Goal: Task Accomplishment & Management: Use online tool/utility

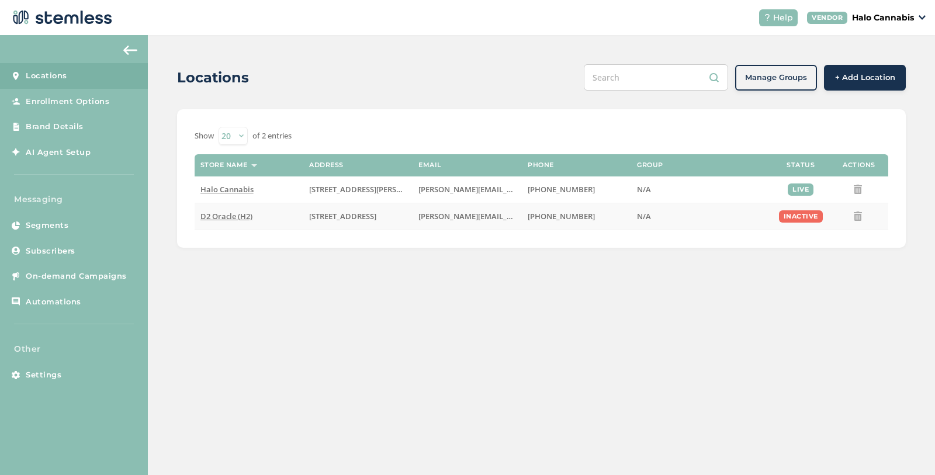
click at [230, 212] on span "D2 Oracle (H2)" at bounding box center [226, 216] width 52 height 11
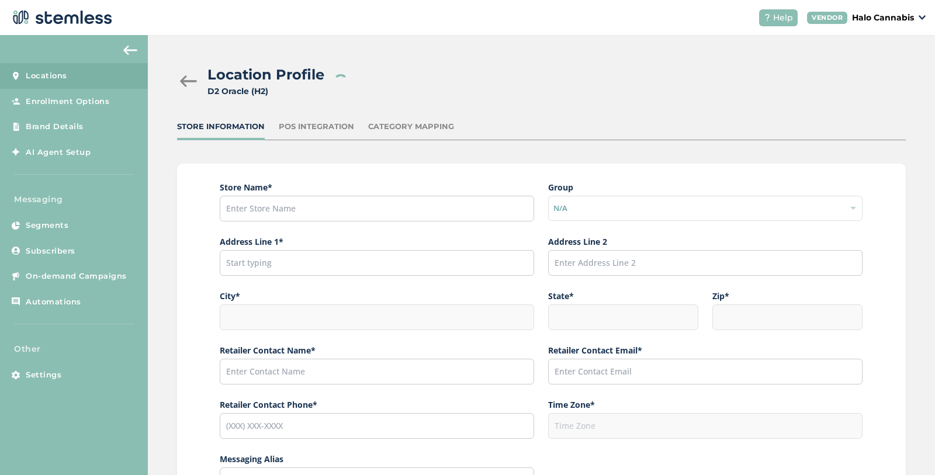
type input "D2 Oracle (H2)"
type input "[STREET_ADDRESS]"
type input "[GEOGRAPHIC_DATA]"
type input "AZ"
type input "85705"
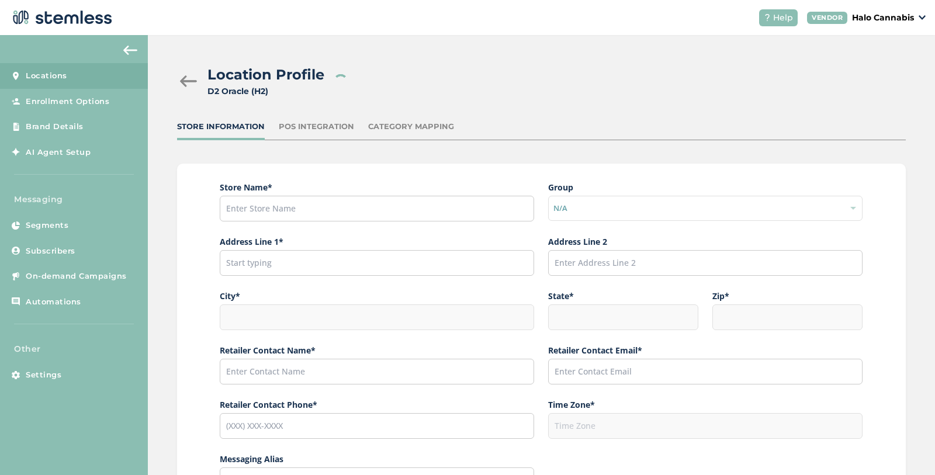
type input "[PERSON_NAME]"
type input "[PERSON_NAME][EMAIL_ADDRESS][PERSON_NAME][DOMAIN_NAME]"
type input "[PHONE_NUMBER]"
type input "America/[GEOGRAPHIC_DATA]"
checkbox input "false"
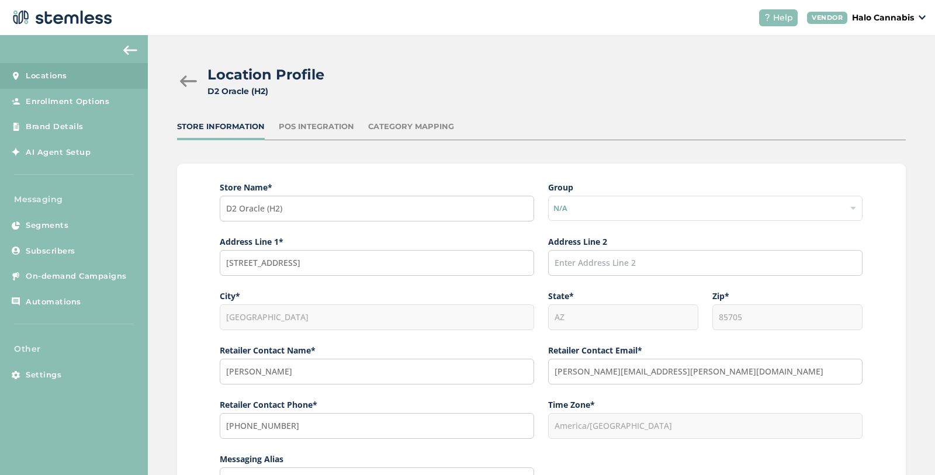
click at [181, 78] on div at bounding box center [188, 81] width 23 height 12
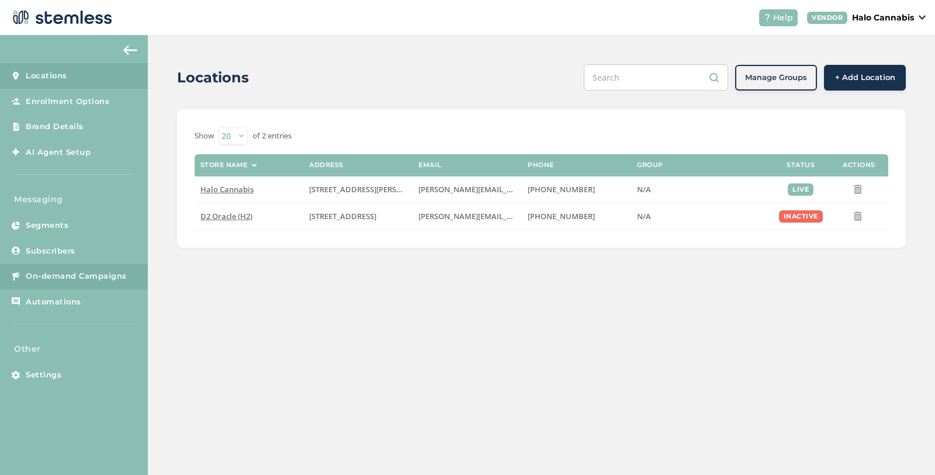
click at [51, 278] on span "On-demand Campaigns" at bounding box center [76, 277] width 101 height 12
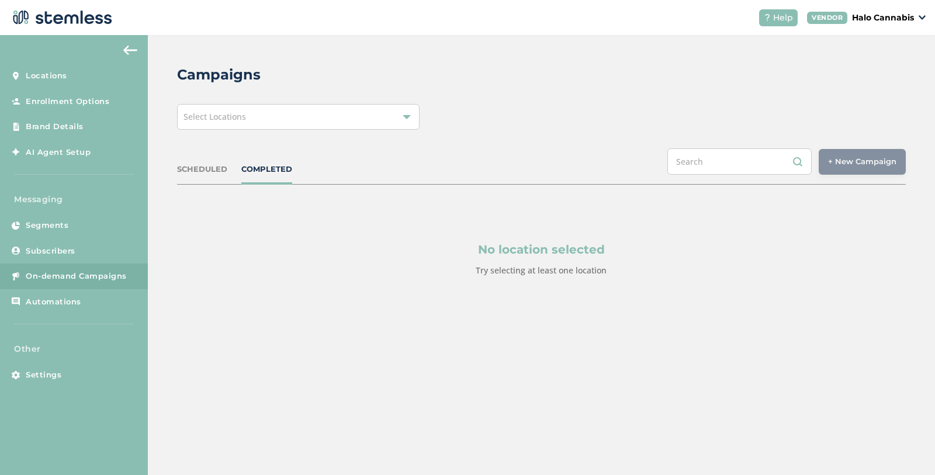
click at [193, 171] on div "SCHEDULED" at bounding box center [202, 170] width 50 height 12
click at [290, 122] on div "Select Locations" at bounding box center [298, 117] width 243 height 26
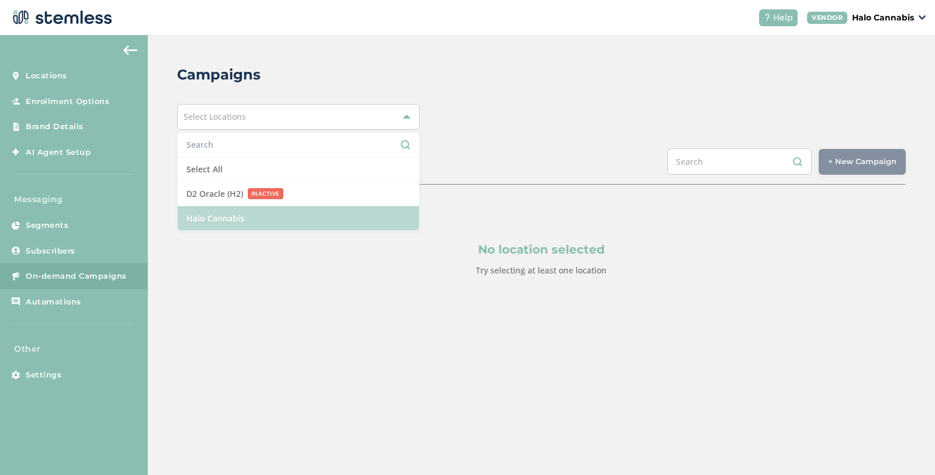
click at [228, 216] on li "Halo Cannabis" at bounding box center [299, 218] width 242 height 24
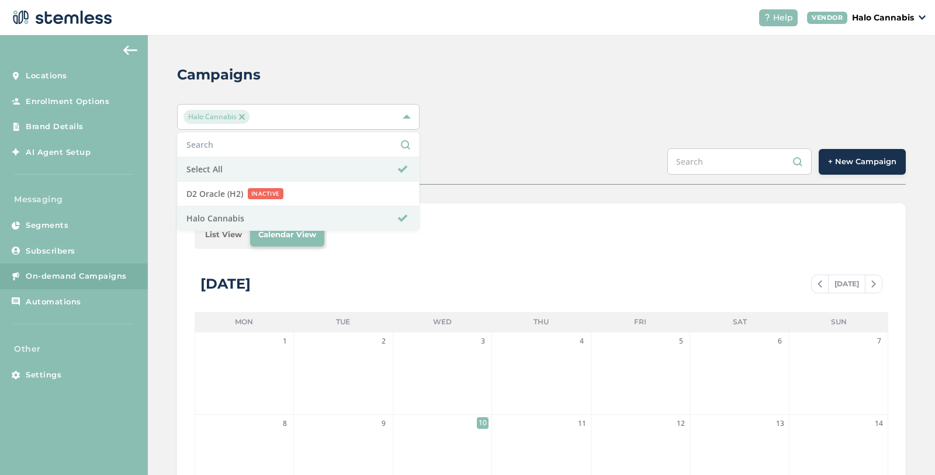
click at [862, 162] on span "+ New Campaign" at bounding box center [862, 162] width 68 height 12
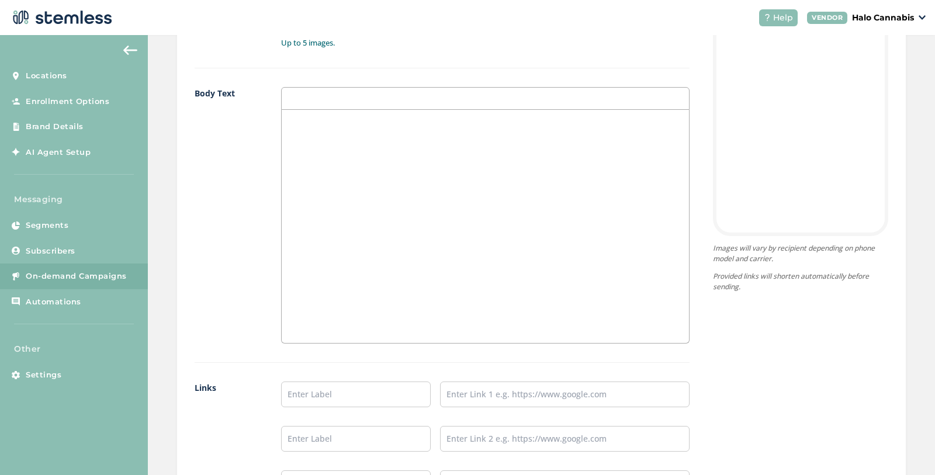
scroll to position [428, 0]
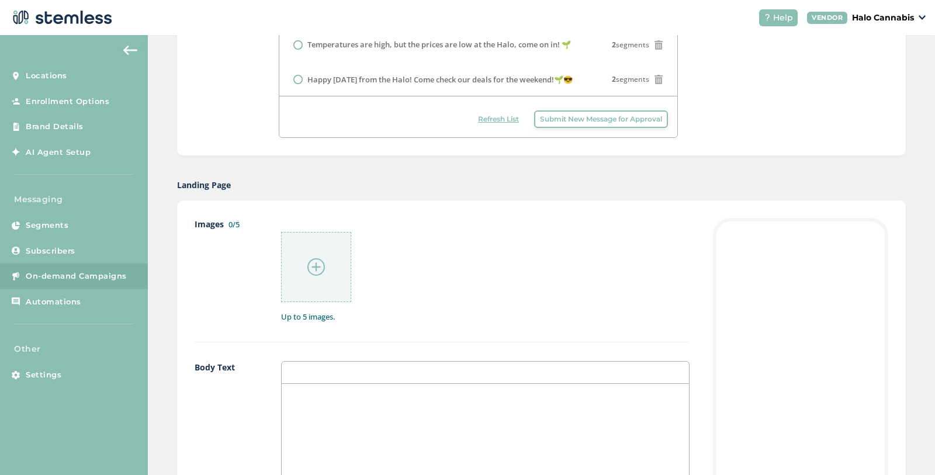
click at [302, 258] on div at bounding box center [316, 267] width 70 height 70
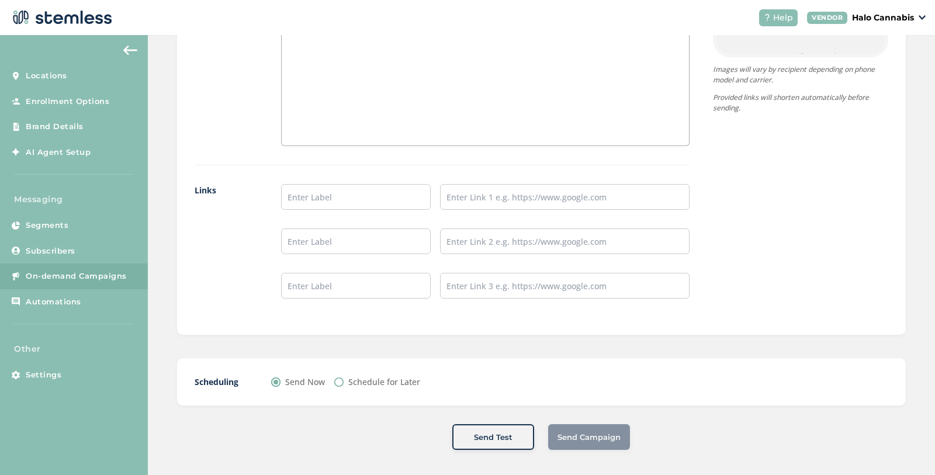
scroll to position [510, 0]
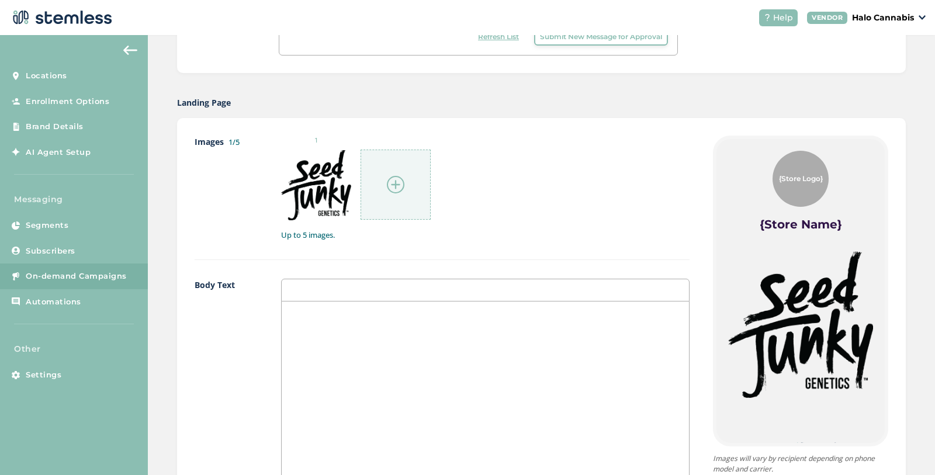
click at [396, 182] on img at bounding box center [396, 185] width 18 height 18
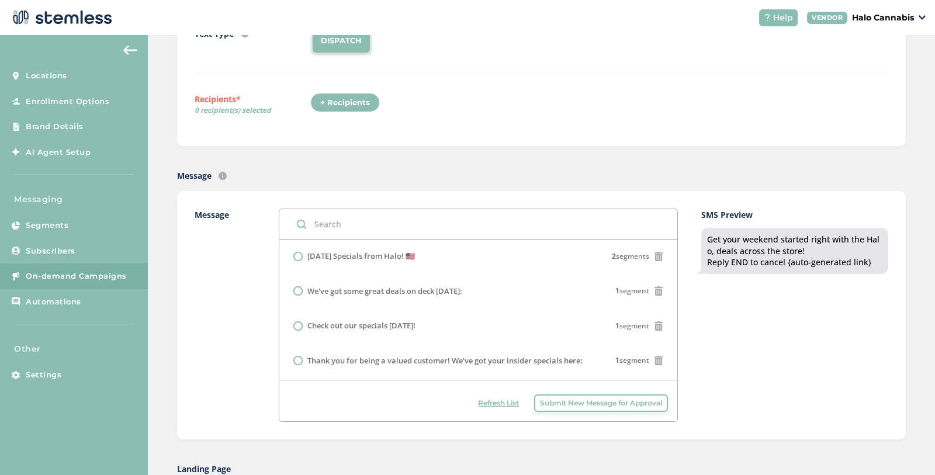
scroll to position [157, 0]
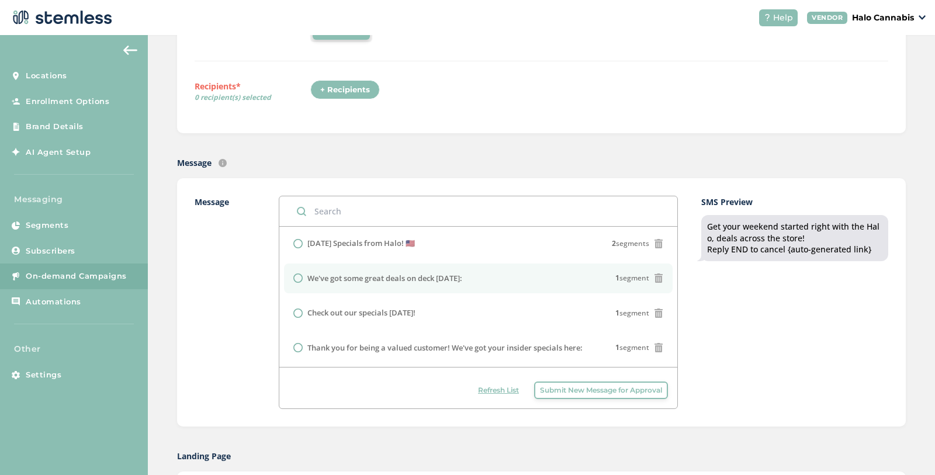
click at [298, 274] on input "radio" at bounding box center [297, 278] width 9 height 9
radio input "true"
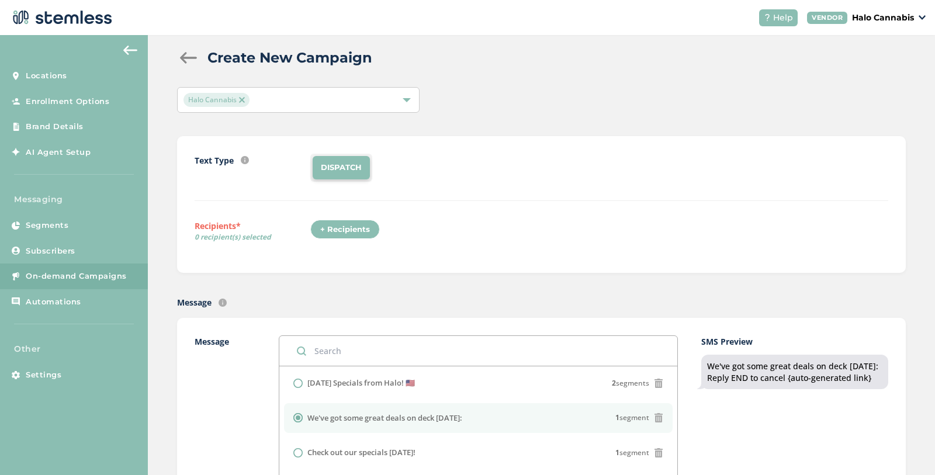
scroll to position [3, 0]
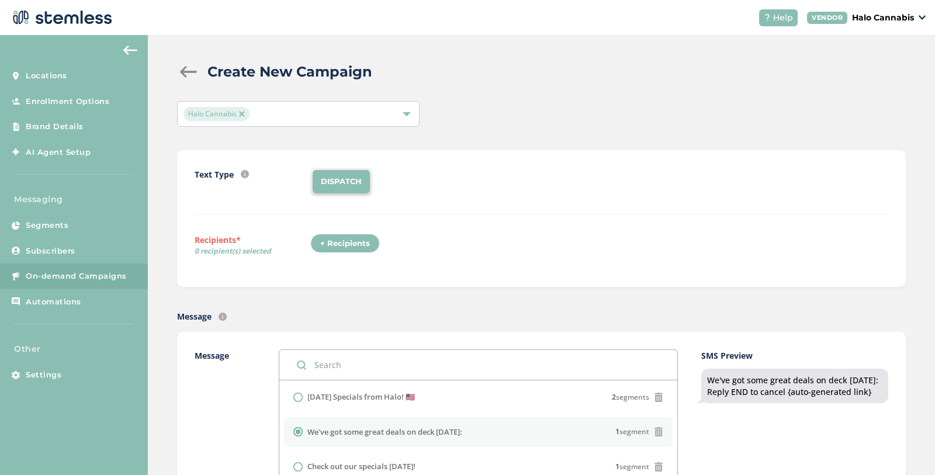
click at [351, 245] on div "+ Recipients" at bounding box center [345, 244] width 70 height 20
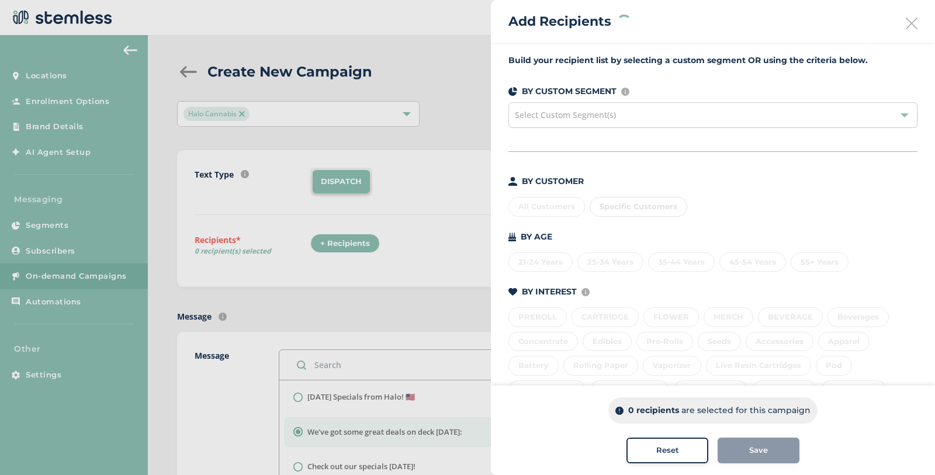
click at [605, 124] on div "Select Custom Segment(s)" at bounding box center [713, 115] width 409 height 26
click at [868, 160] on div "Build your recipient list by selecting a custom segment OR using the criteria b…" at bounding box center [713, 347] width 444 height 608
click at [554, 203] on div "All Customers" at bounding box center [547, 207] width 77 height 20
click at [641, 200] on div "Specific Customers" at bounding box center [639, 207] width 98 height 20
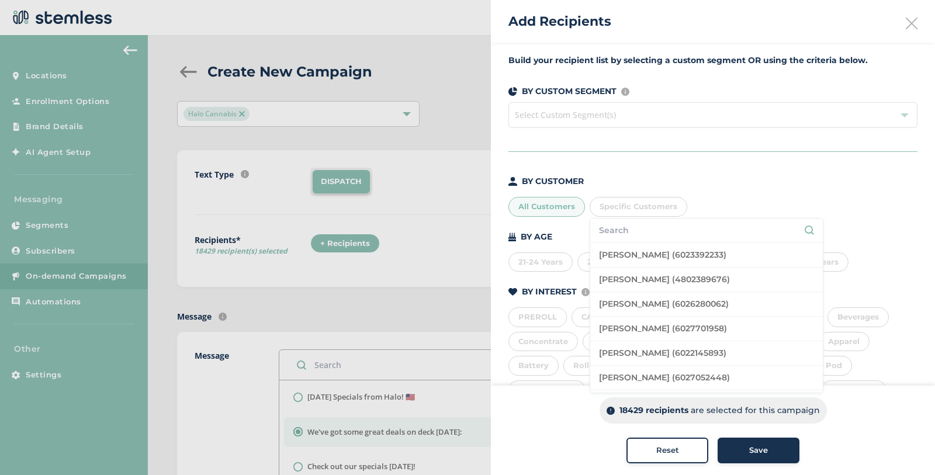
click at [617, 227] on input "text" at bounding box center [706, 230] width 215 height 12
type input "5207324187"
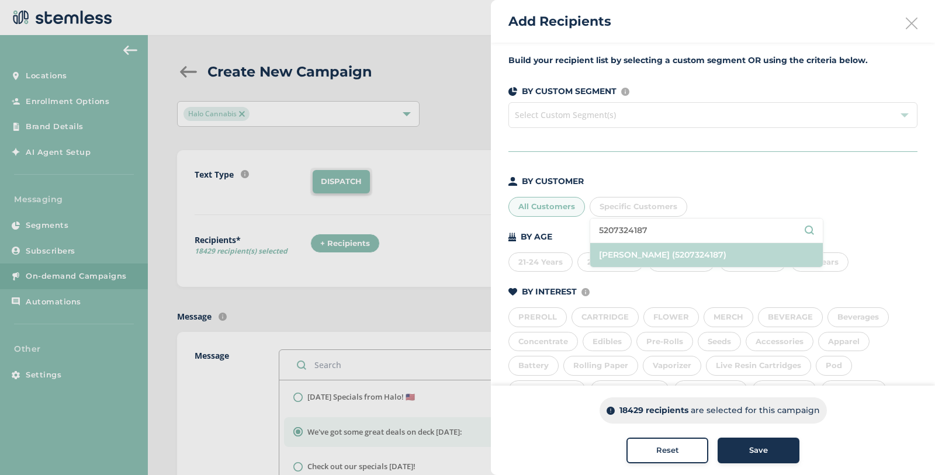
click at [648, 248] on li "[PERSON_NAME] (5207324187)" at bounding box center [706, 255] width 233 height 24
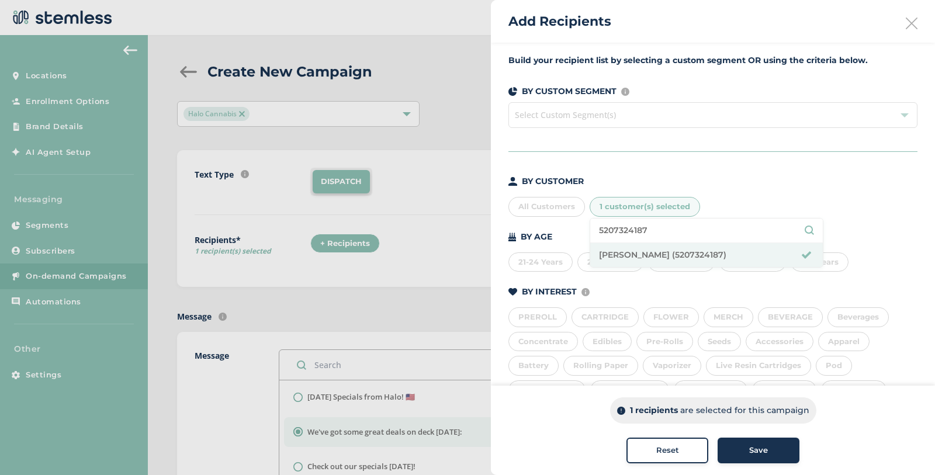
click at [762, 453] on span "Save" at bounding box center [758, 451] width 19 height 12
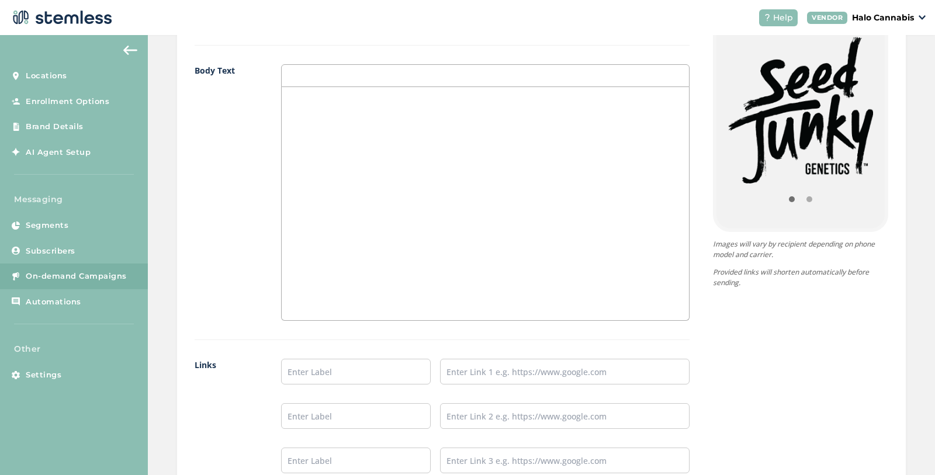
scroll to position [900, 0]
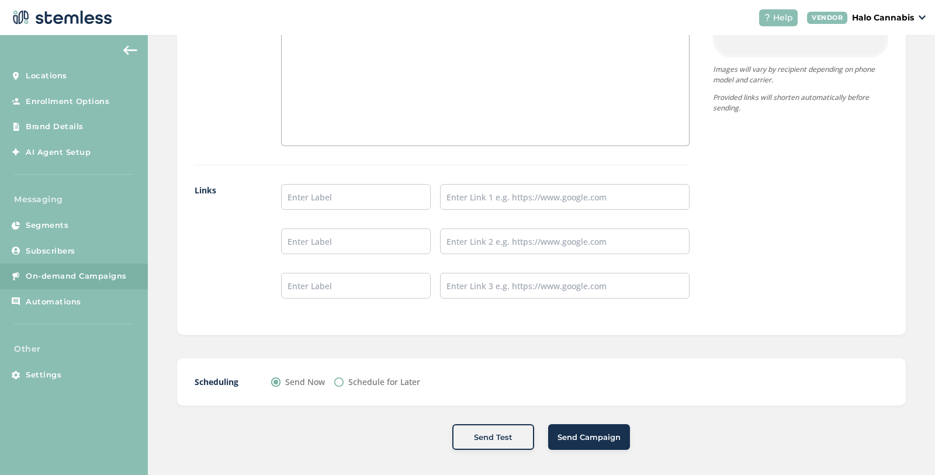
click at [492, 426] on button "Send Test" at bounding box center [493, 437] width 82 height 26
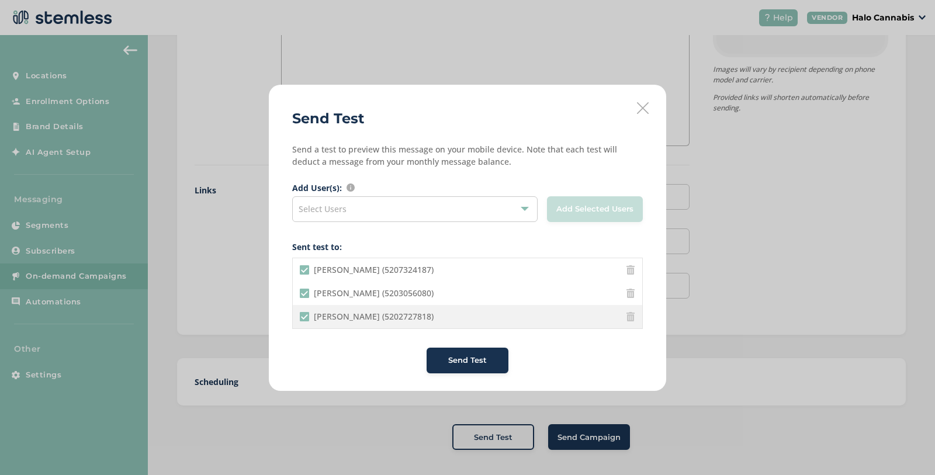
click at [307, 316] on \(5202727818\) "[PERSON_NAME] (5202727818)" at bounding box center [304, 316] width 9 height 9
checkbox \(5202727818\) "false"
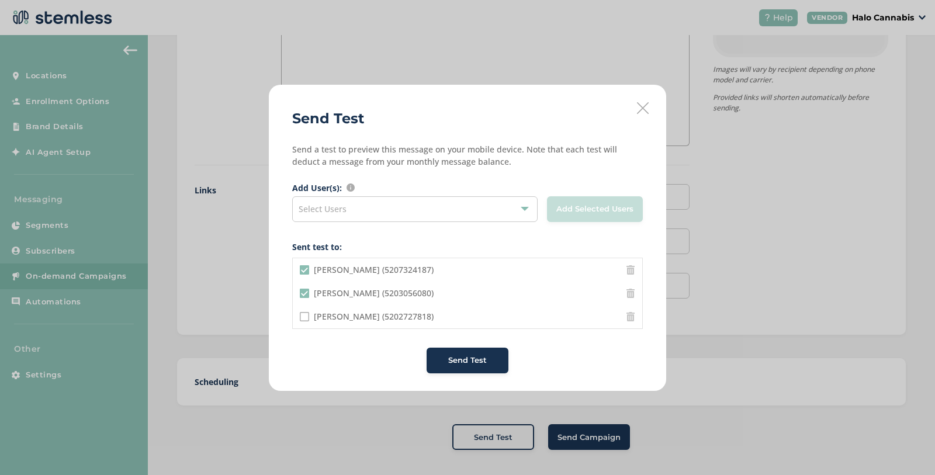
click at [470, 365] on button "Send Test" at bounding box center [468, 361] width 82 height 26
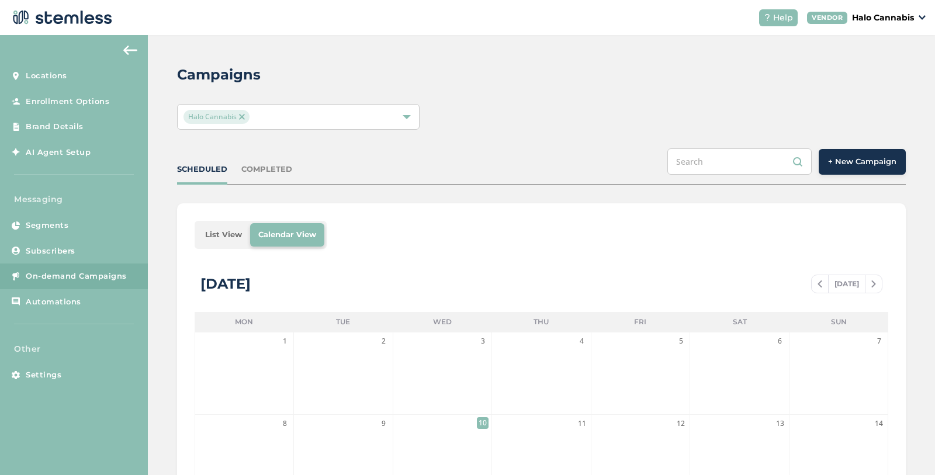
click at [861, 143] on div "Campaigns Halo Cannabis SCHEDULED COMPLETED + New Campaign List View Calendar V…" at bounding box center [541, 413] width 787 height 756
click at [849, 160] on span "+ New Campaign" at bounding box center [862, 162] width 68 height 12
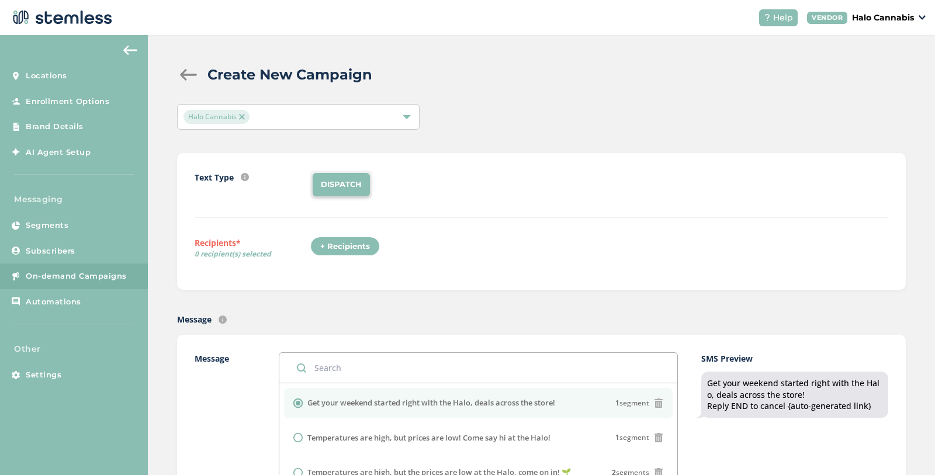
click at [357, 246] on div "+ Recipients" at bounding box center [345, 247] width 70 height 20
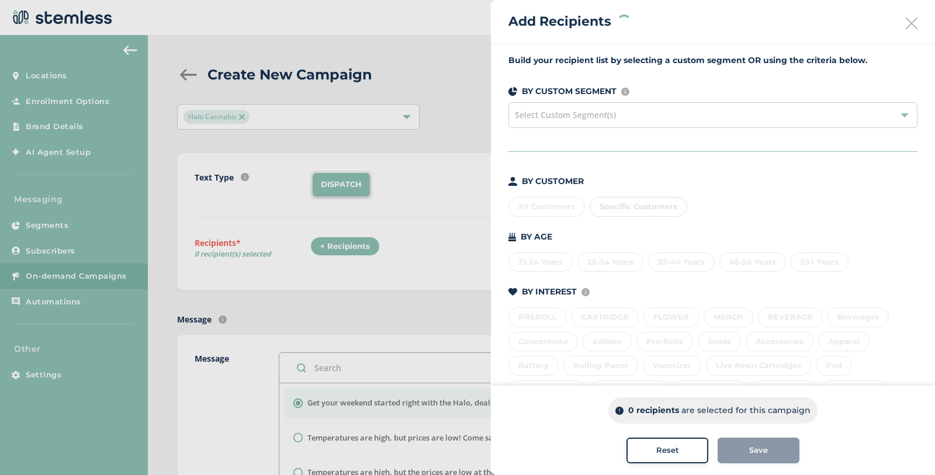
click at [624, 209] on div "Specific Customers" at bounding box center [639, 207] width 98 height 20
click at [618, 203] on span "Specific Customers" at bounding box center [639, 206] width 78 height 9
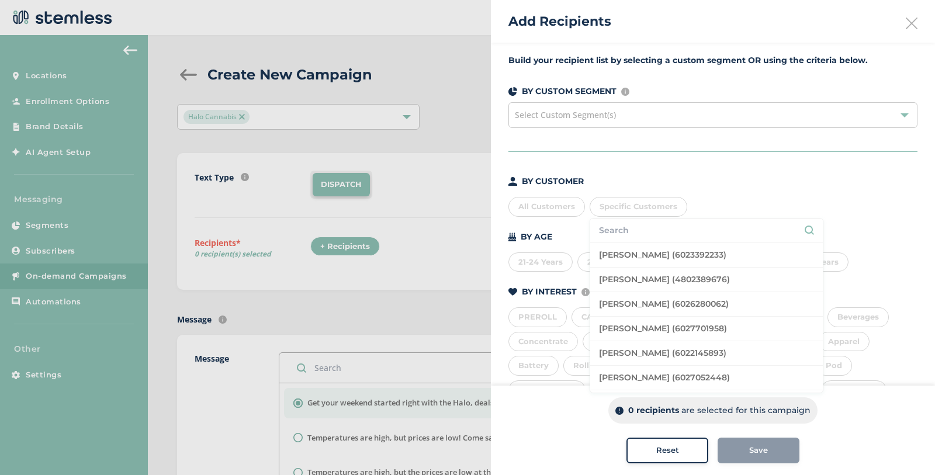
click at [622, 229] on input "text" at bounding box center [706, 230] width 215 height 12
type input "5207324187"
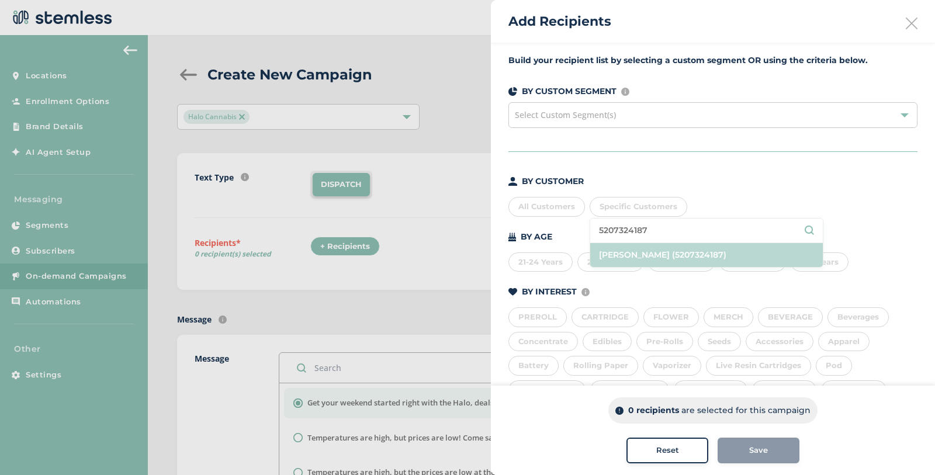
click at [654, 257] on li "[PERSON_NAME] (5207324187)" at bounding box center [706, 255] width 233 height 24
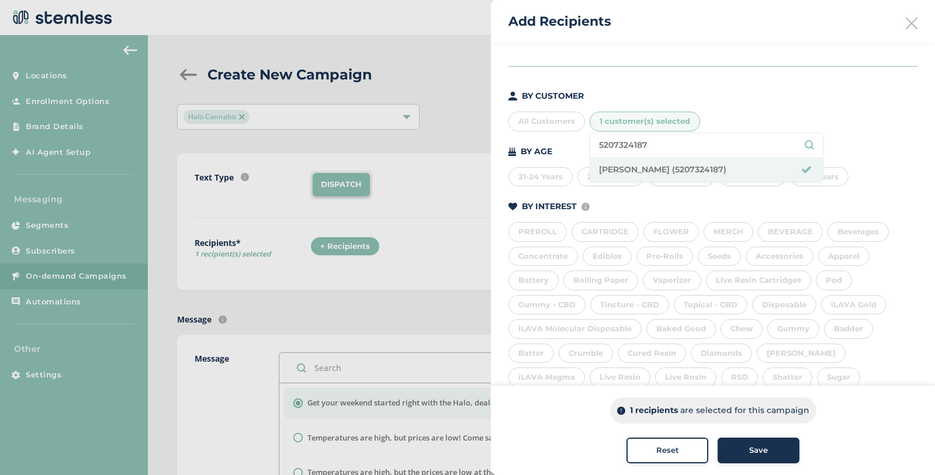
scroll to position [89, 0]
click at [748, 446] on div "Save" at bounding box center [758, 451] width 63 height 12
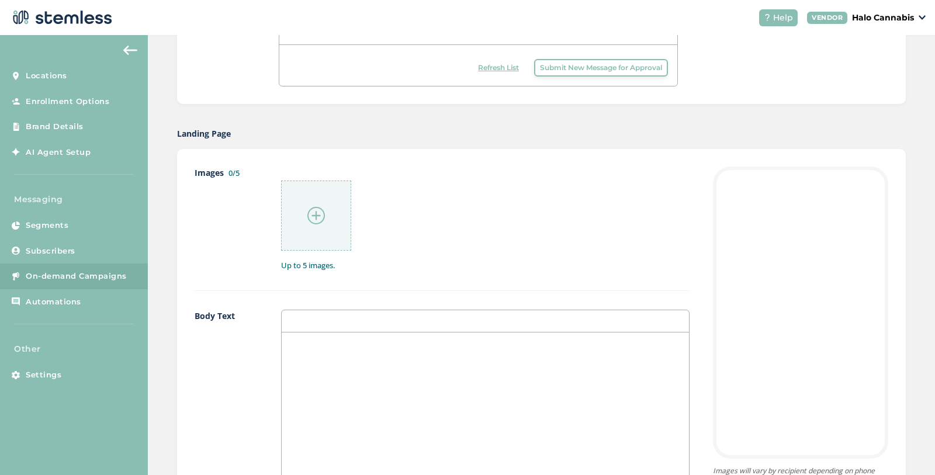
scroll to position [478, 0]
click at [330, 224] on div at bounding box center [316, 217] width 70 height 70
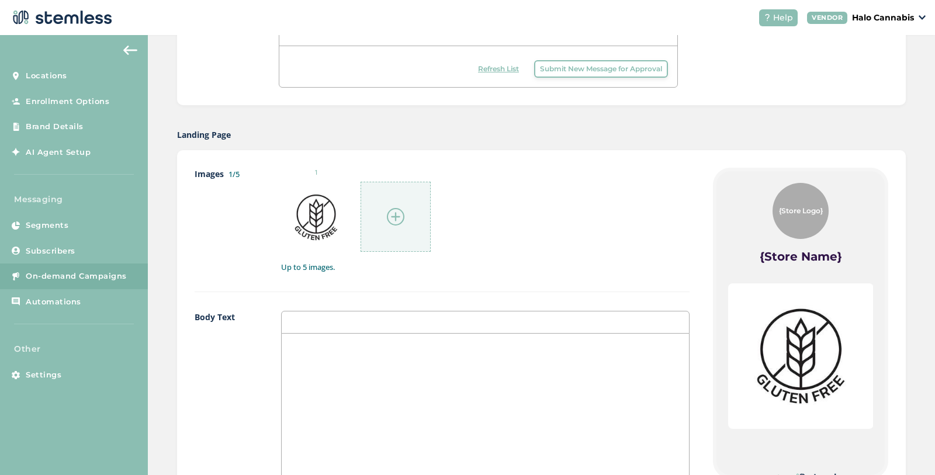
click at [399, 204] on div at bounding box center [396, 217] width 70 height 70
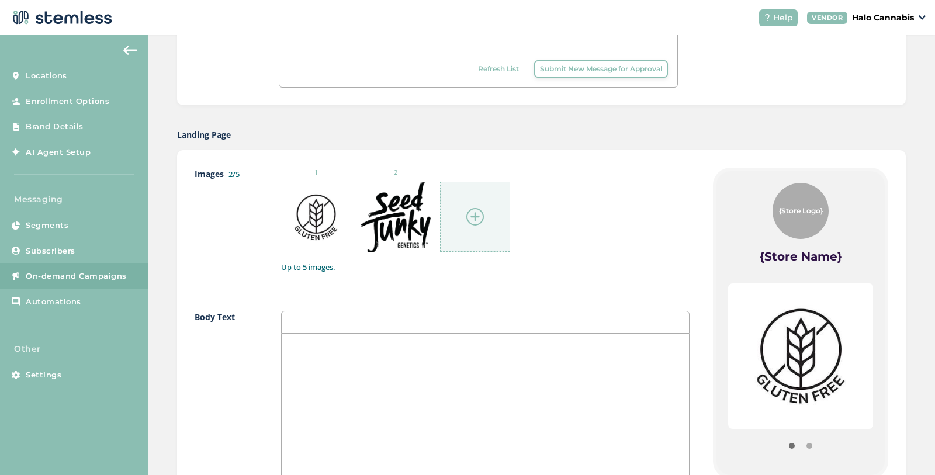
click at [478, 208] on img at bounding box center [475, 217] width 18 height 18
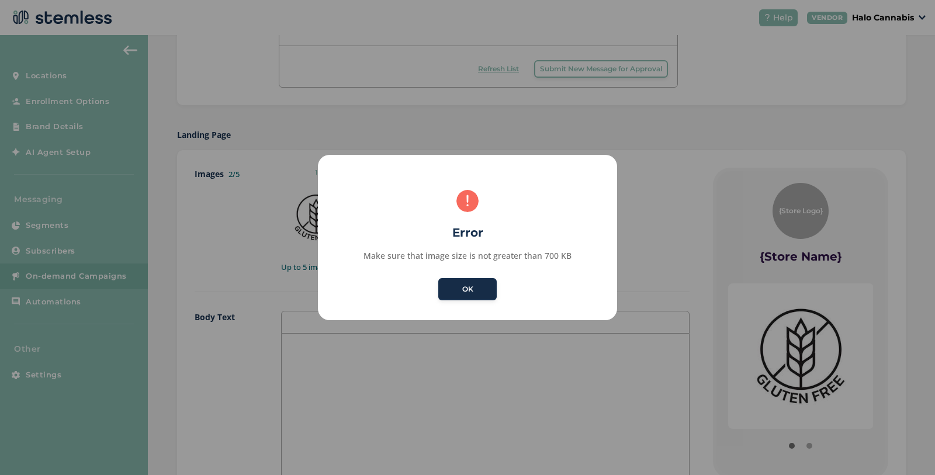
click at [473, 290] on button "OK" at bounding box center [467, 289] width 58 height 22
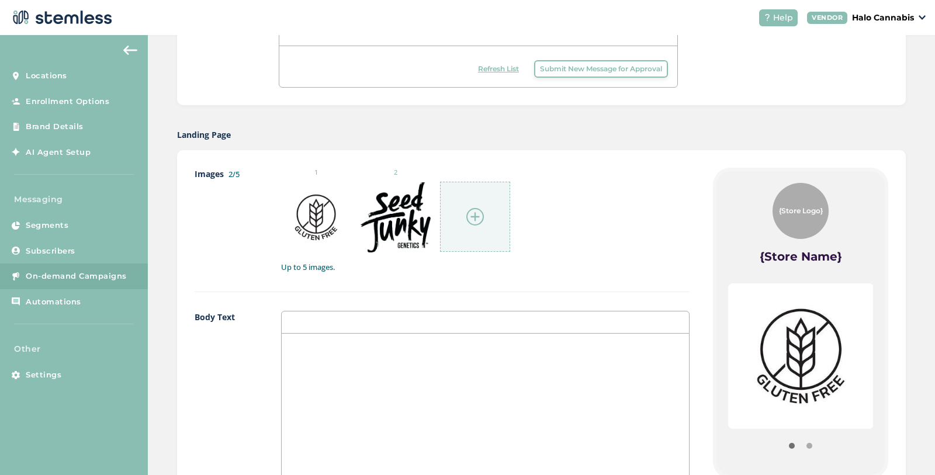
click at [482, 216] on img at bounding box center [475, 217] width 18 height 18
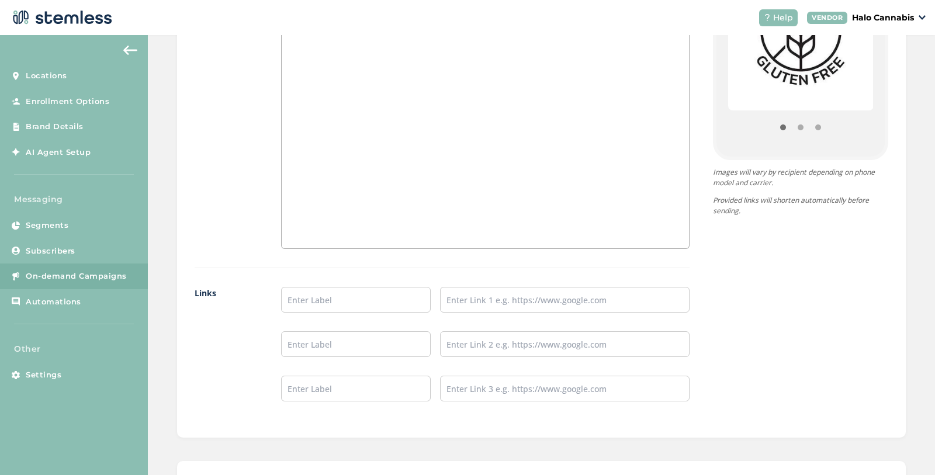
scroll to position [900, 0]
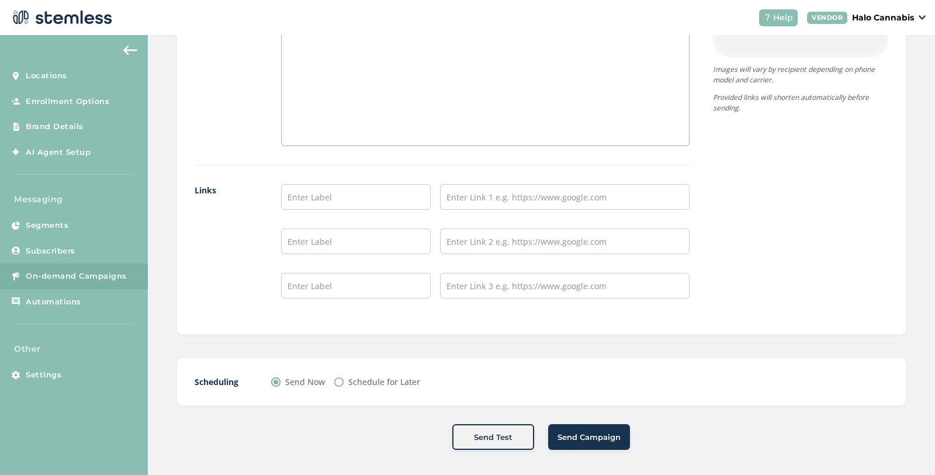
click at [571, 432] on span "Send Campaign" at bounding box center [589, 438] width 63 height 12
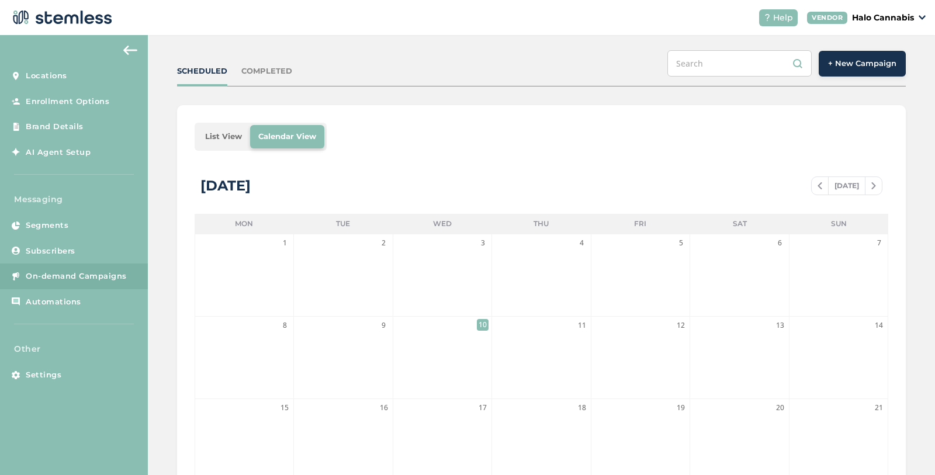
scroll to position [5, 0]
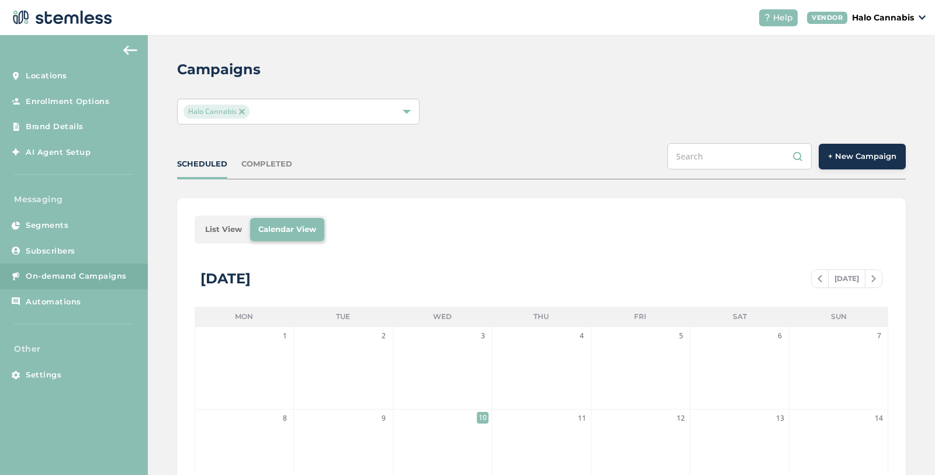
click at [269, 160] on div "COMPLETED" at bounding box center [266, 164] width 51 height 12
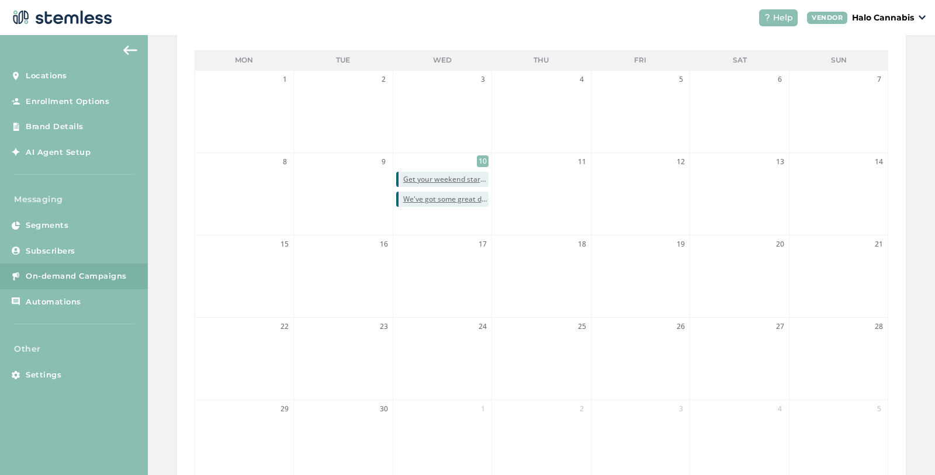
scroll to position [314, 0]
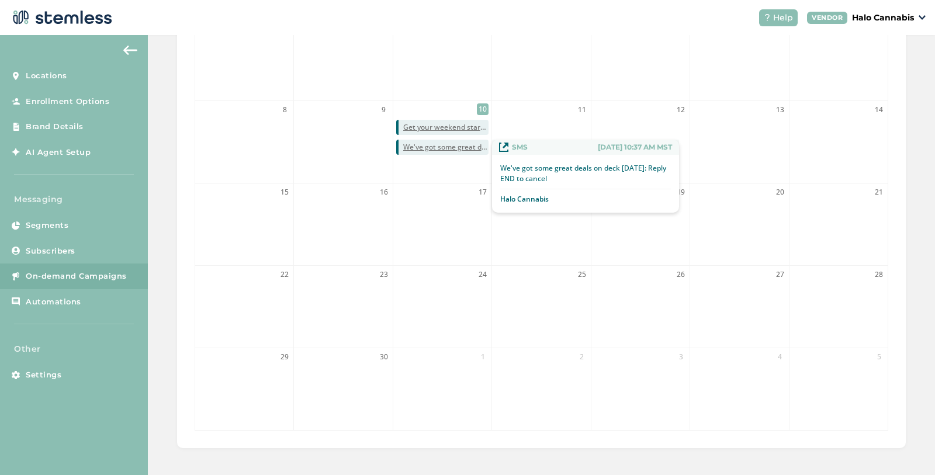
click at [464, 143] on span "We've got some great deals on deck [DATE]: Reply END to cancel" at bounding box center [445, 147] width 85 height 11
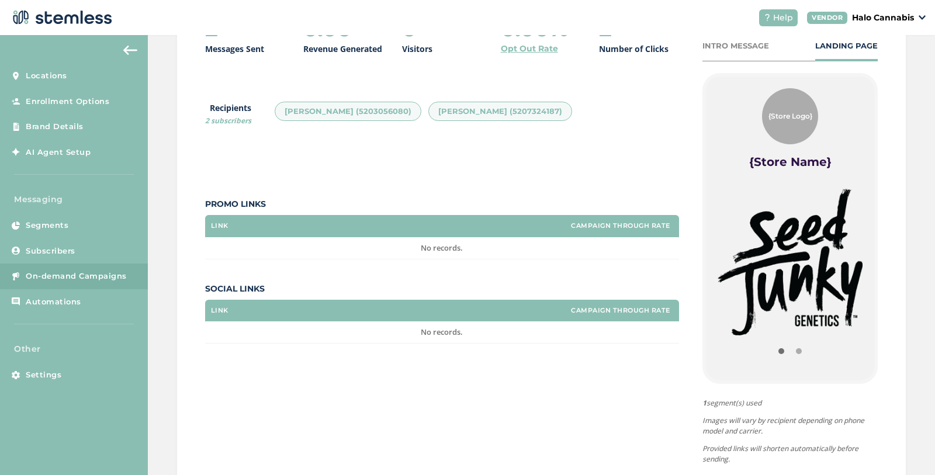
scroll to position [111, 0]
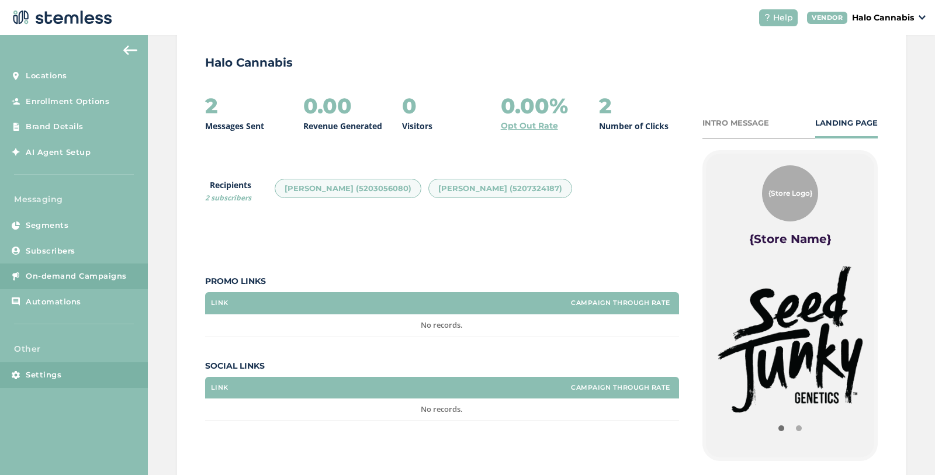
click at [33, 383] on link "Settings" at bounding box center [74, 375] width 148 height 26
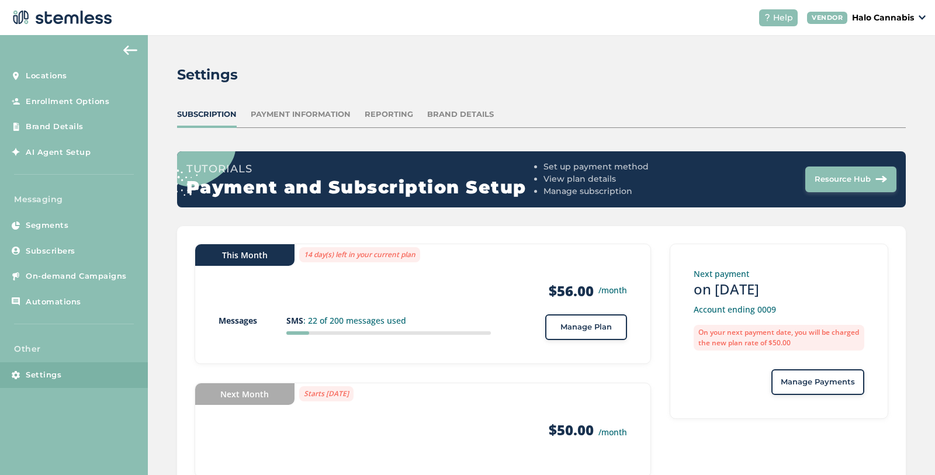
scroll to position [47, 0]
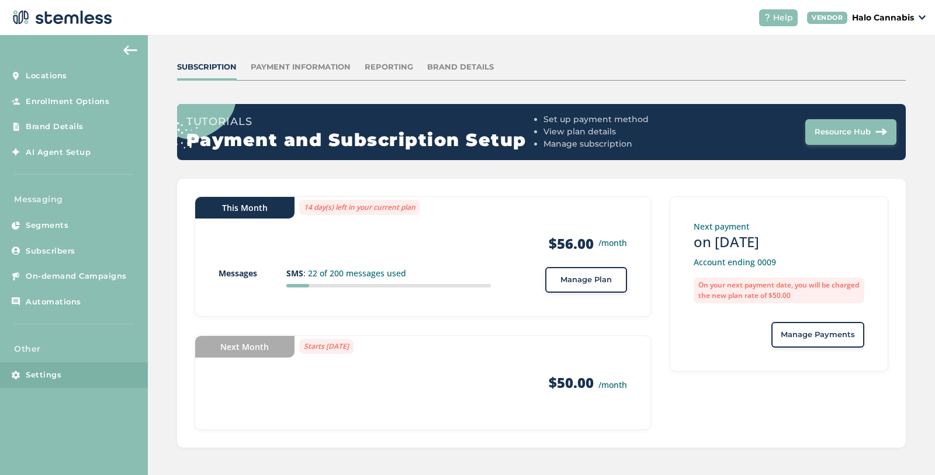
click at [398, 71] on div "Reporting" at bounding box center [389, 67] width 49 height 12
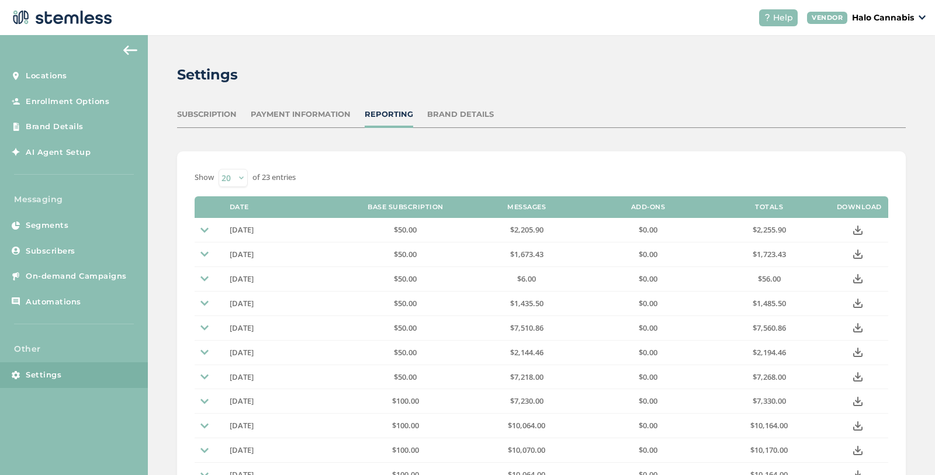
click at [209, 116] on div "Subscription" at bounding box center [207, 115] width 60 height 12
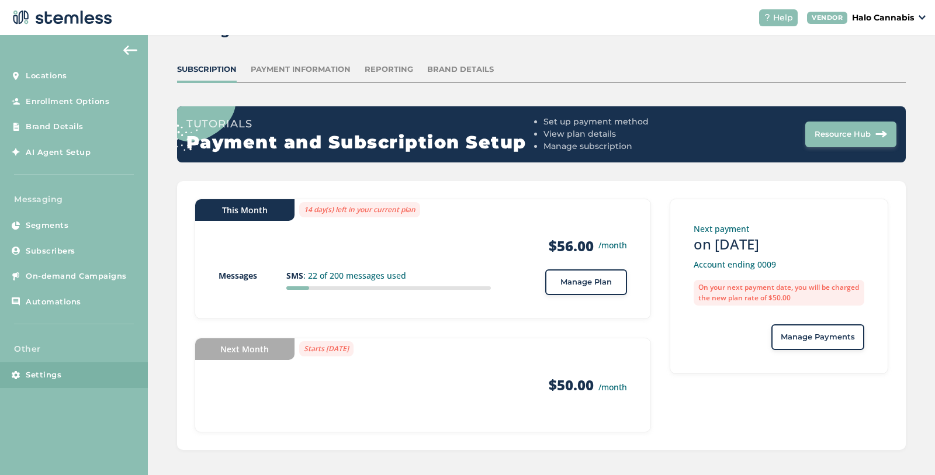
scroll to position [47, 0]
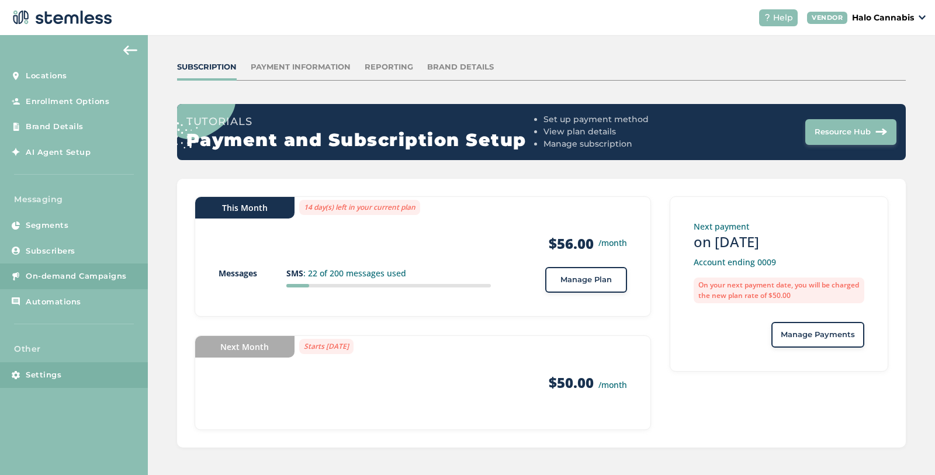
click at [52, 278] on span "On-demand Campaigns" at bounding box center [76, 277] width 101 height 12
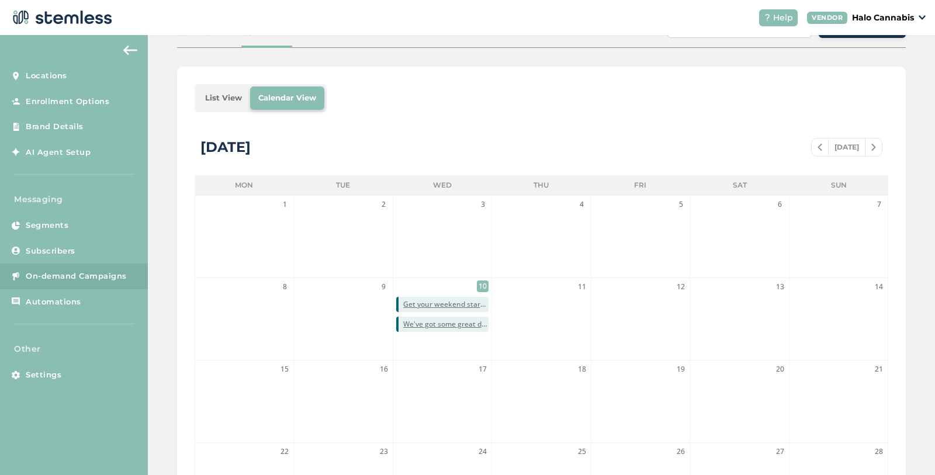
scroll to position [254, 0]
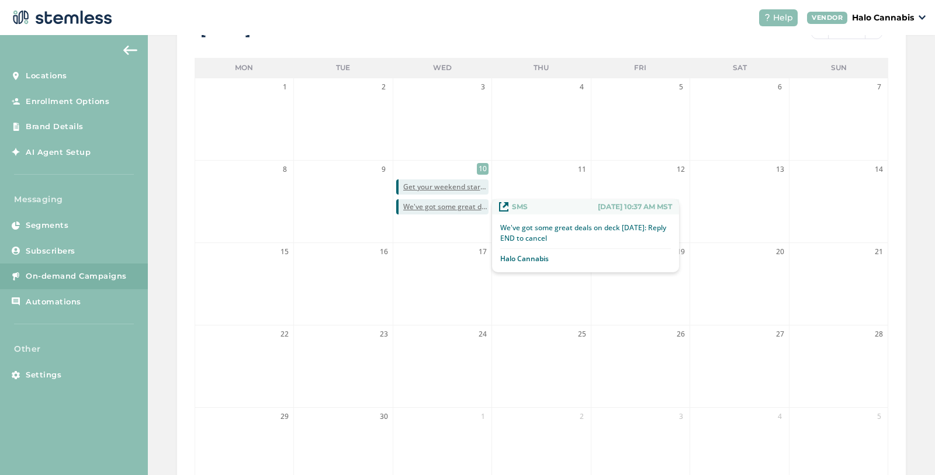
click at [455, 203] on span "We've got some great deals on deck [DATE]: Reply END to cancel" at bounding box center [445, 207] width 85 height 11
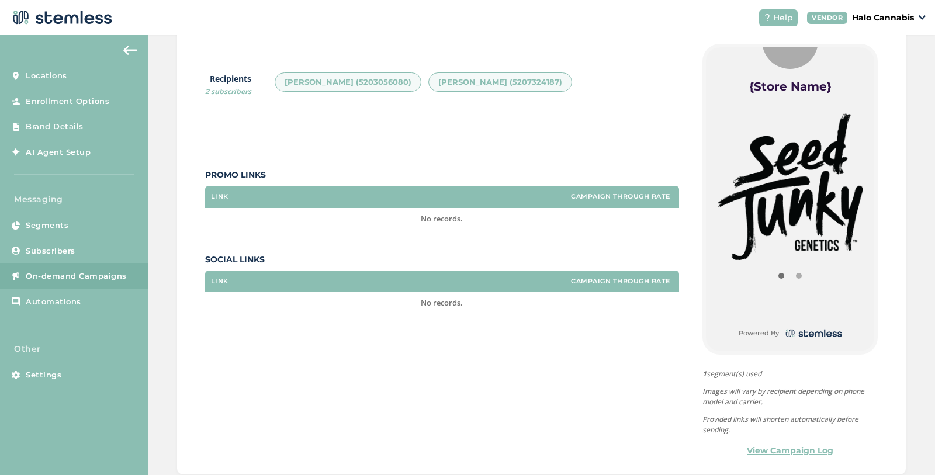
scroll to position [245, 0]
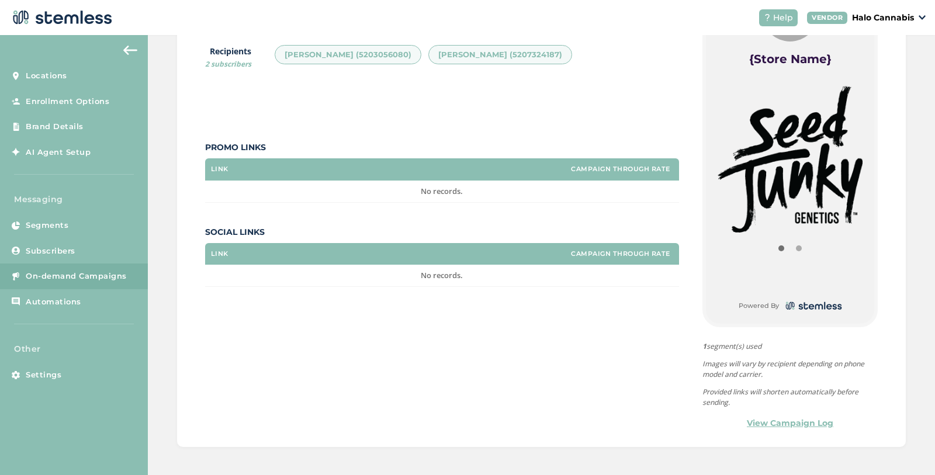
click at [826, 186] on img at bounding box center [791, 159] width 146 height 147
click at [800, 247] on button "Item 1" at bounding box center [799, 249] width 18 height 18
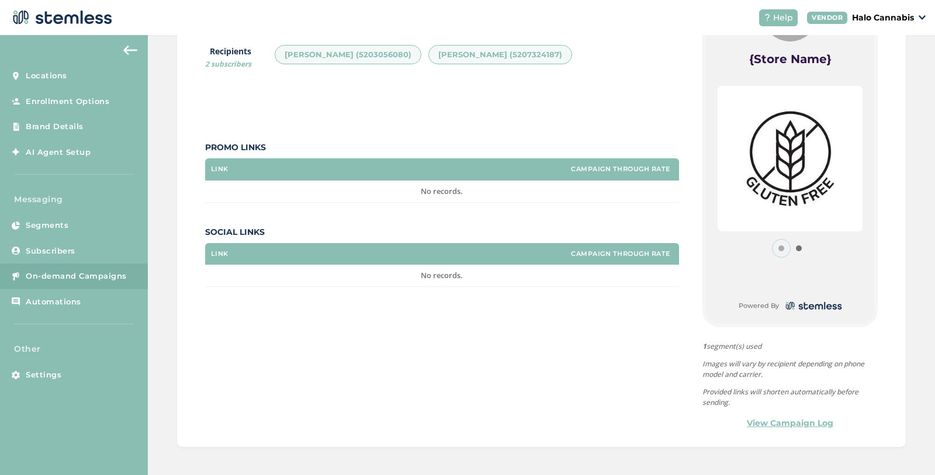
click at [780, 248] on button "Item 0" at bounding box center [782, 249] width 18 height 18
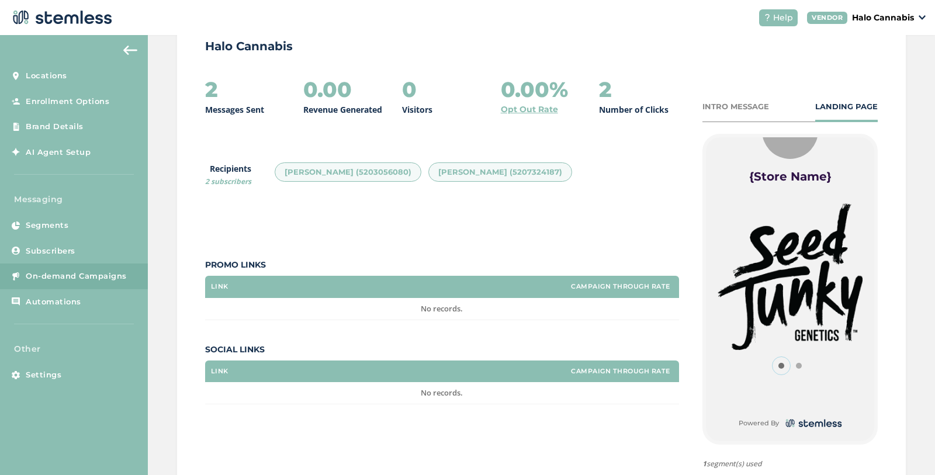
scroll to position [64, 0]
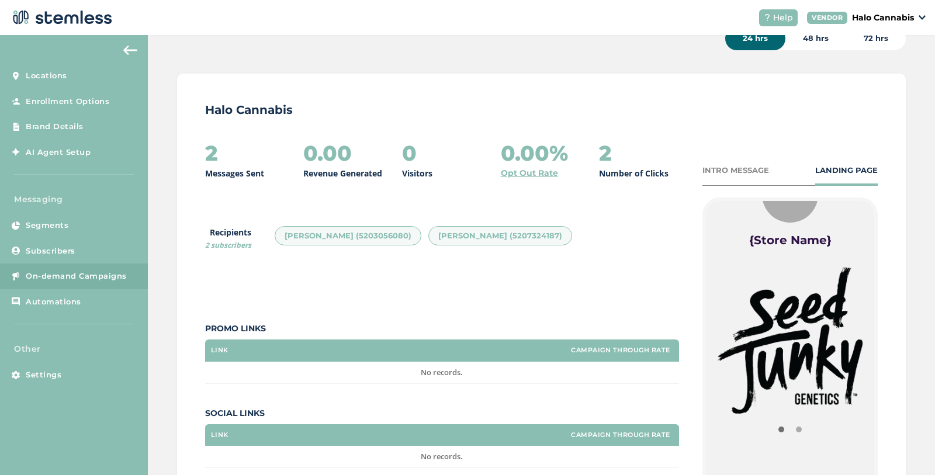
click at [123, 47] on img at bounding box center [130, 50] width 14 height 9
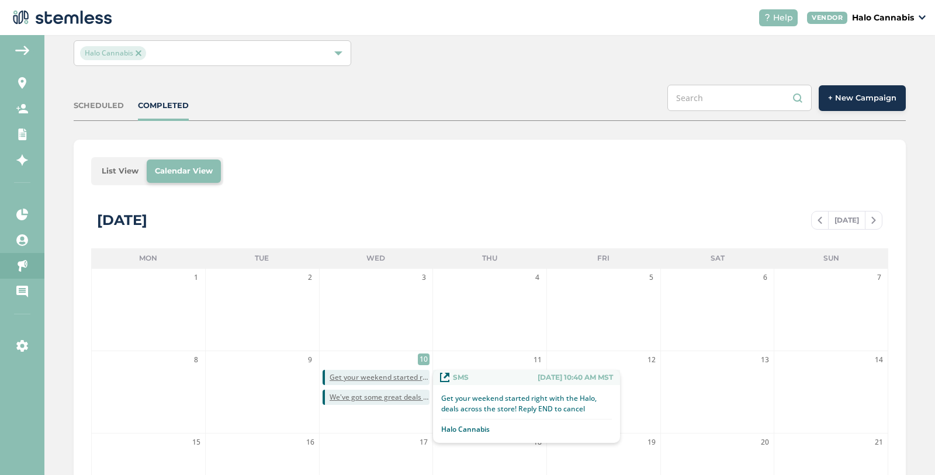
click at [353, 378] on span "Get your weekend started right with the Halo, deals across the store! Reply END…" at bounding box center [380, 377] width 101 height 11
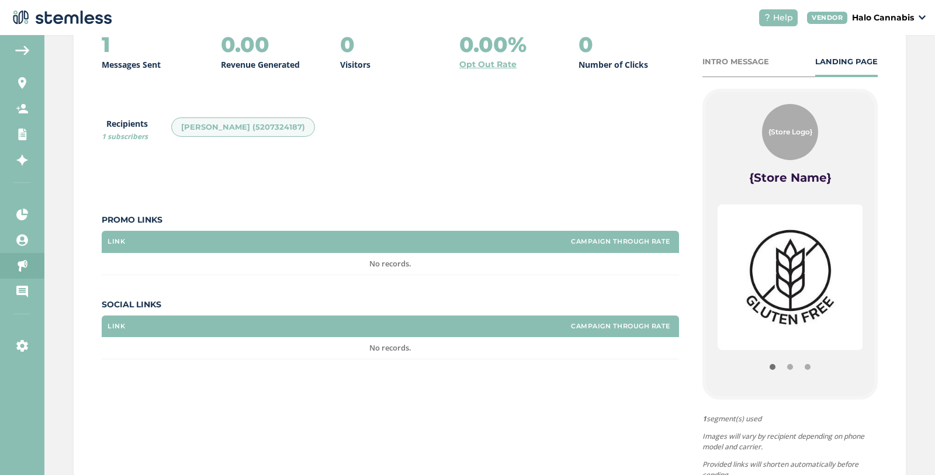
scroll to position [178, 0]
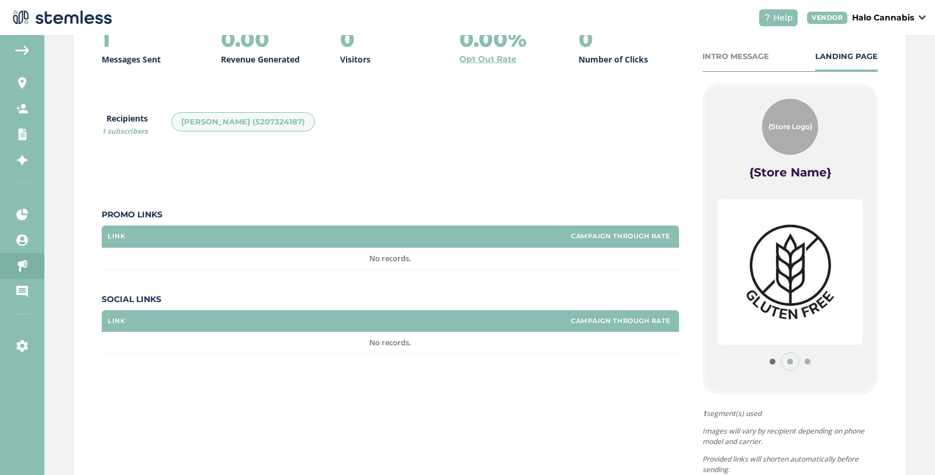
click at [786, 361] on button "Item 1" at bounding box center [791, 362] width 18 height 18
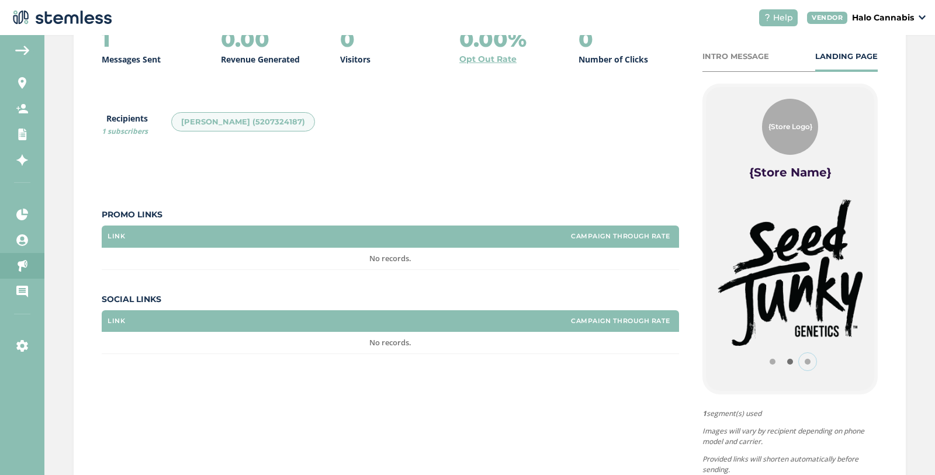
click at [805, 359] on button "Item 2" at bounding box center [808, 362] width 18 height 18
click at [768, 359] on button "Item 0" at bounding box center [773, 362] width 18 height 18
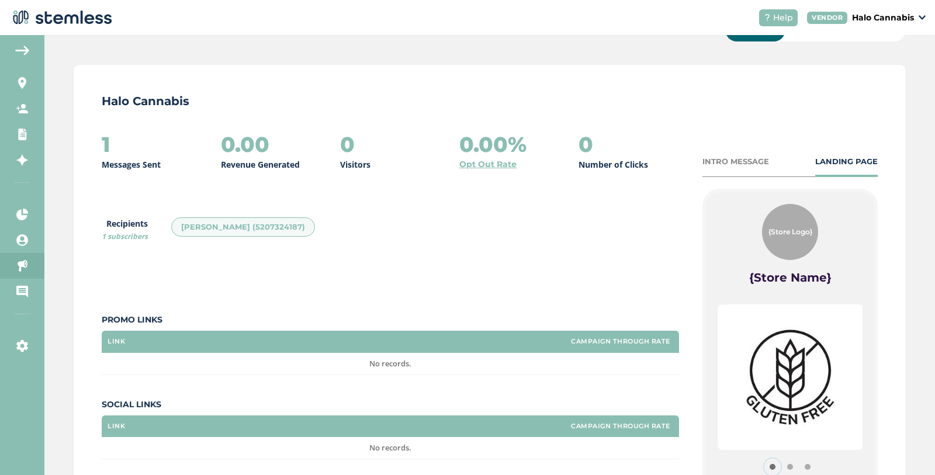
scroll to position [60, 0]
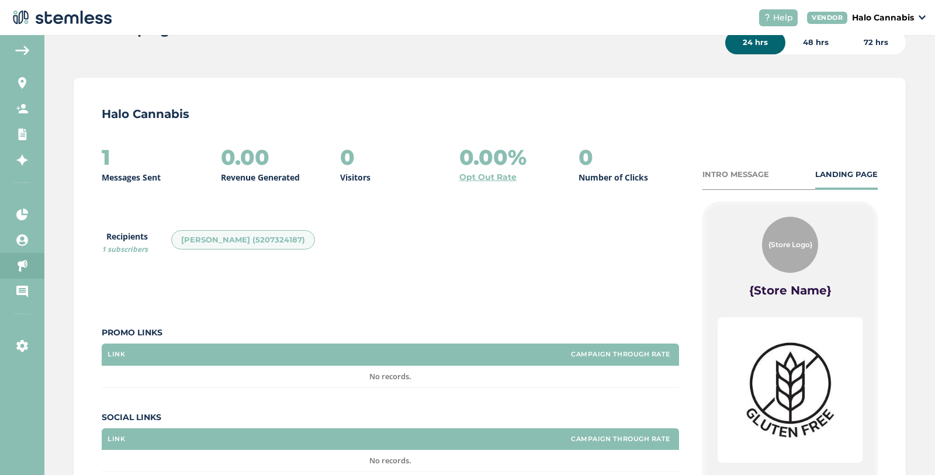
click at [714, 175] on div "INTRO MESSAGE" at bounding box center [736, 175] width 67 height 12
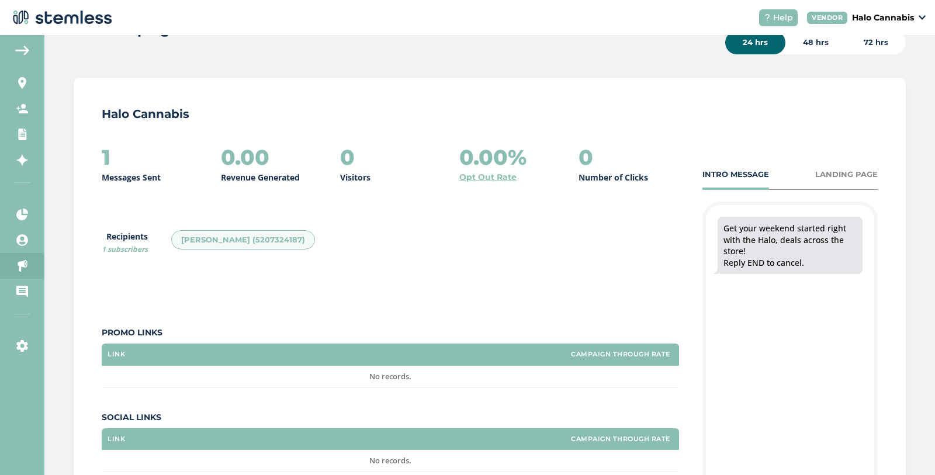
click at [827, 173] on div "LANDING PAGE" at bounding box center [846, 175] width 63 height 12
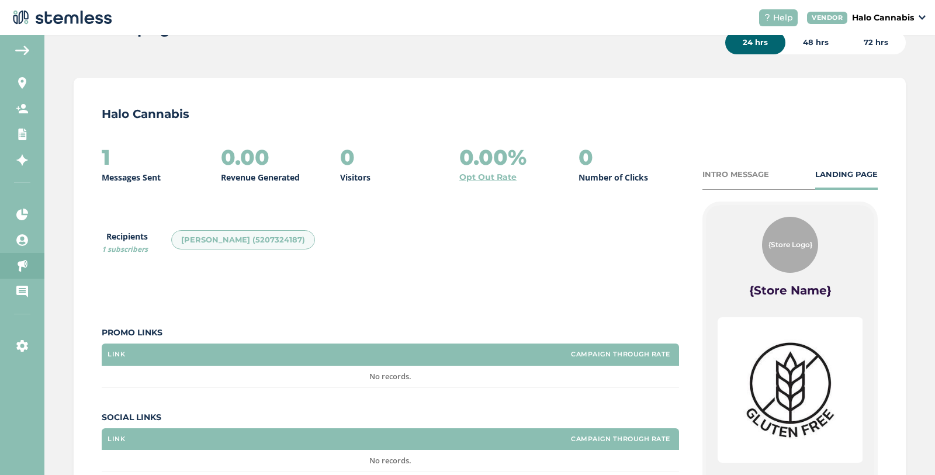
click at [796, 237] on div "{Store Logo}" at bounding box center [790, 245] width 56 height 56
click at [786, 295] on label "{Store Name}" at bounding box center [790, 290] width 82 height 16
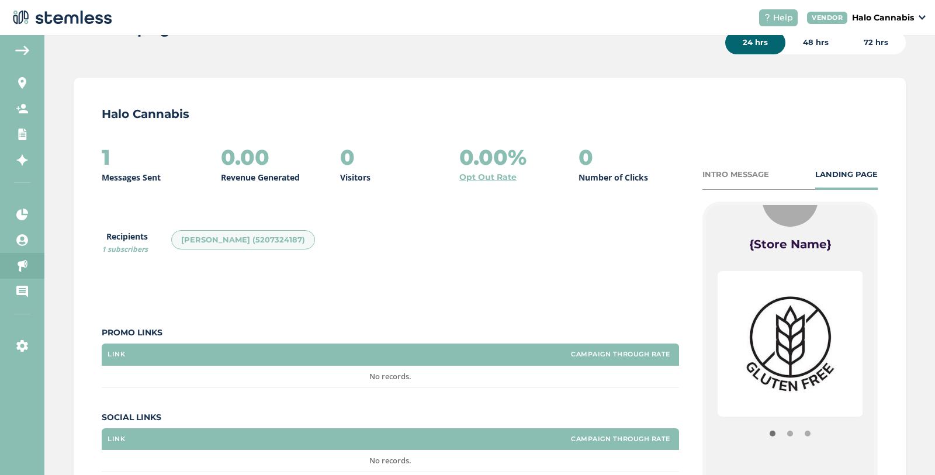
scroll to position [65, 0]
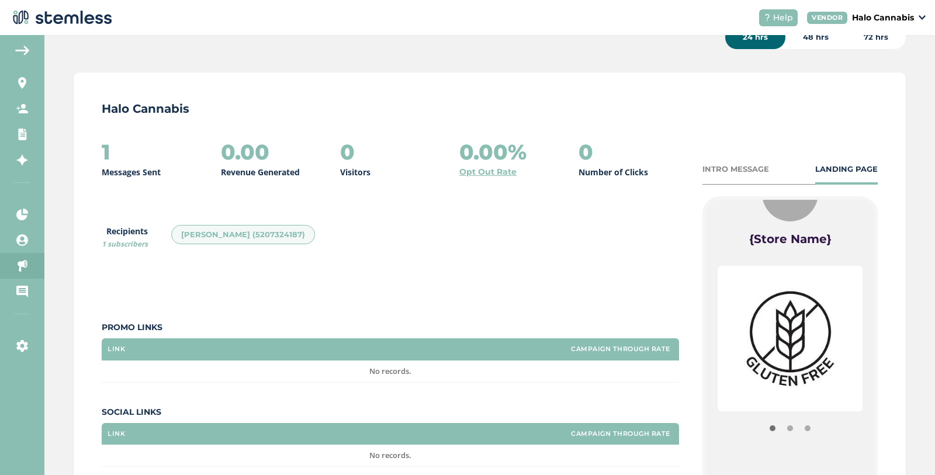
click at [820, 336] on img at bounding box center [791, 339] width 146 height 146
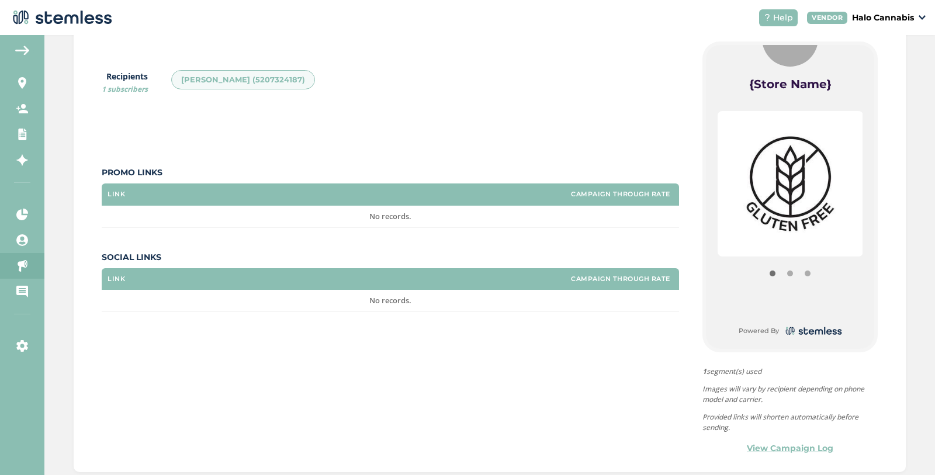
scroll to position [235, 0]
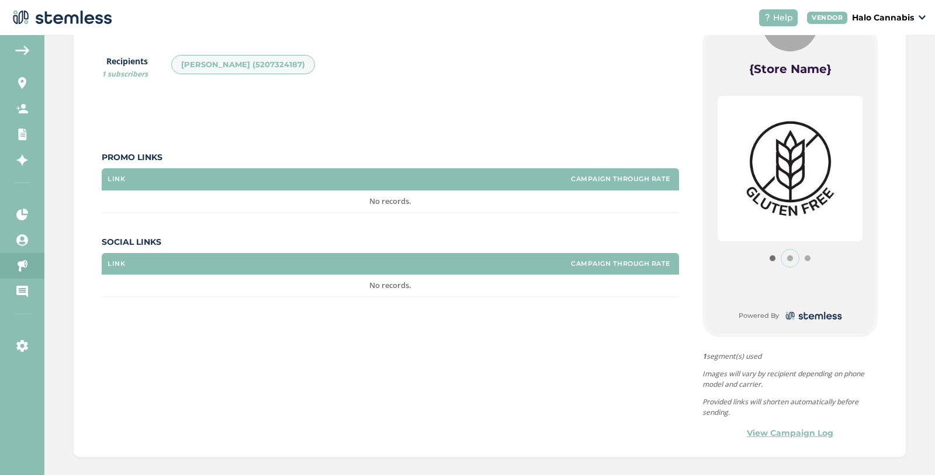
click at [790, 257] on button "Item 1" at bounding box center [791, 259] width 18 height 18
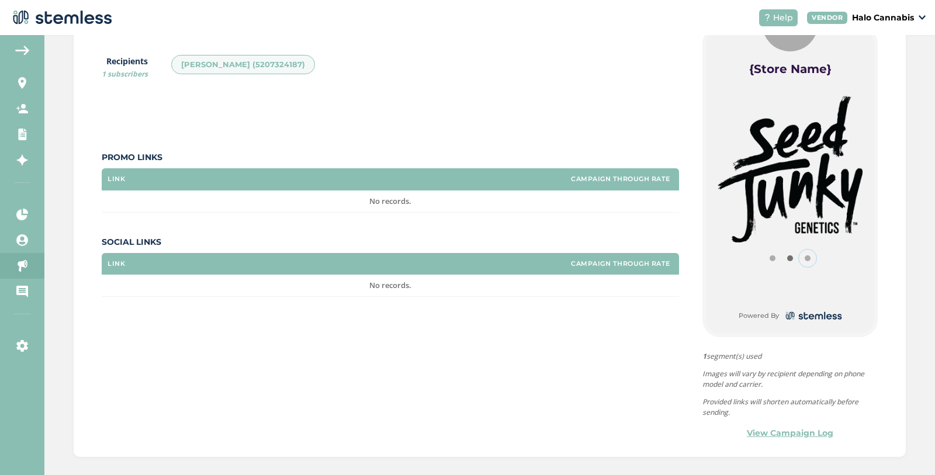
click at [808, 258] on button "Item 2" at bounding box center [808, 259] width 18 height 18
click at [773, 254] on button "Item 0" at bounding box center [773, 259] width 18 height 18
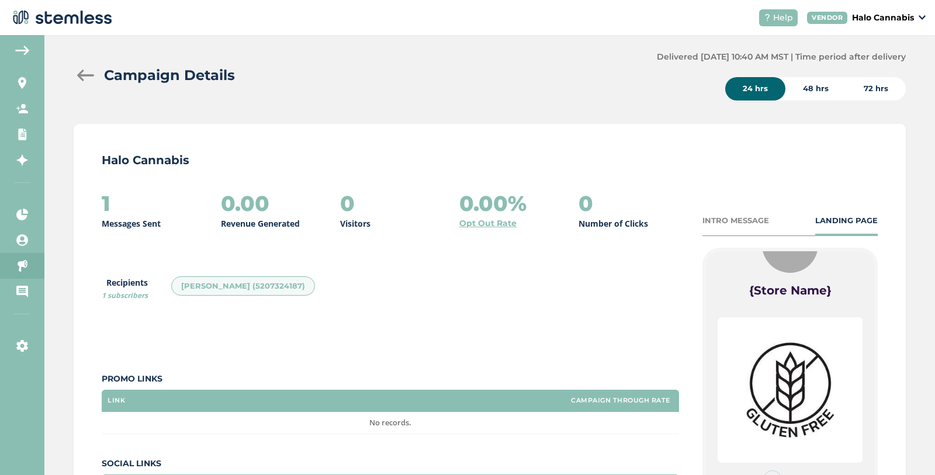
scroll to position [0, 0]
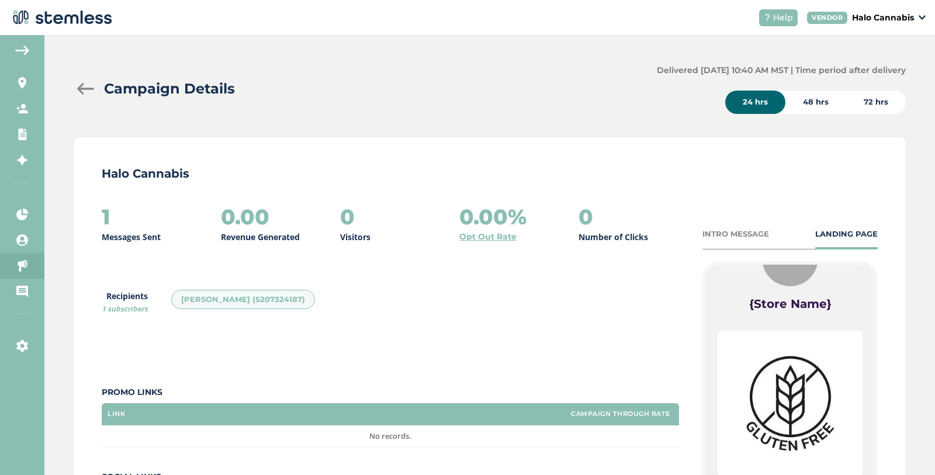
click at [109, 221] on h2 "1" at bounding box center [106, 216] width 9 height 23
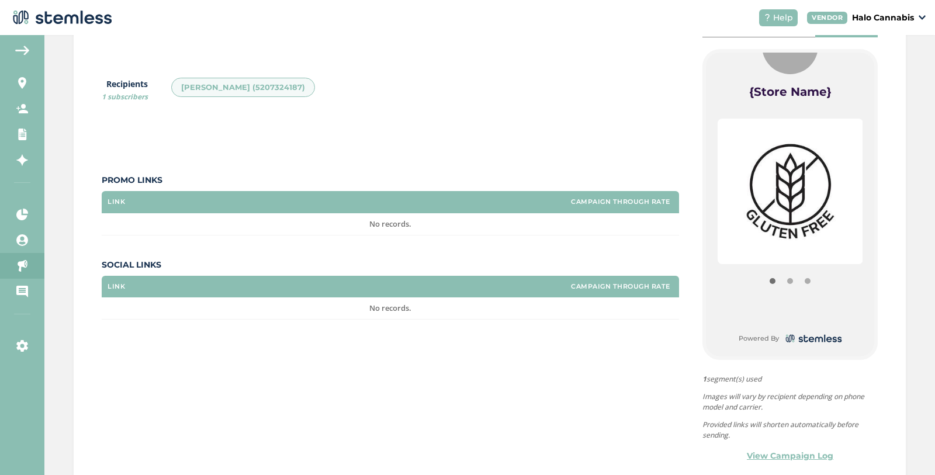
scroll to position [219, 0]
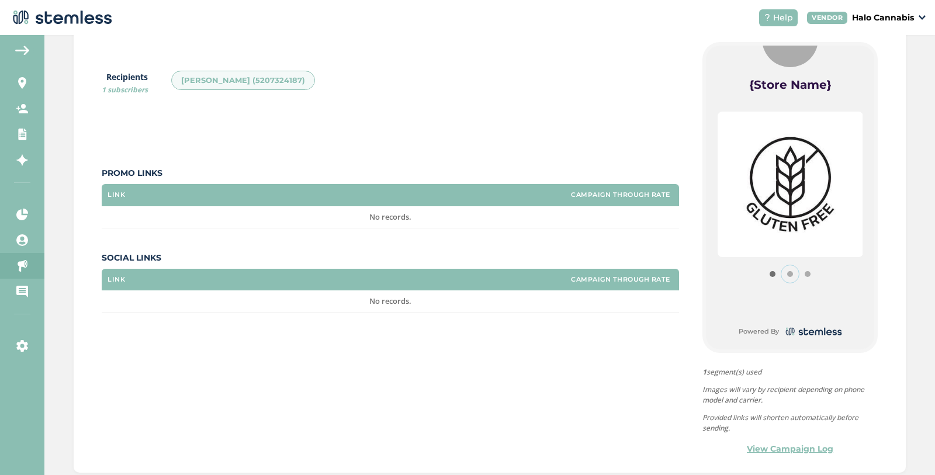
click at [785, 271] on button "Item 1" at bounding box center [791, 274] width 18 height 18
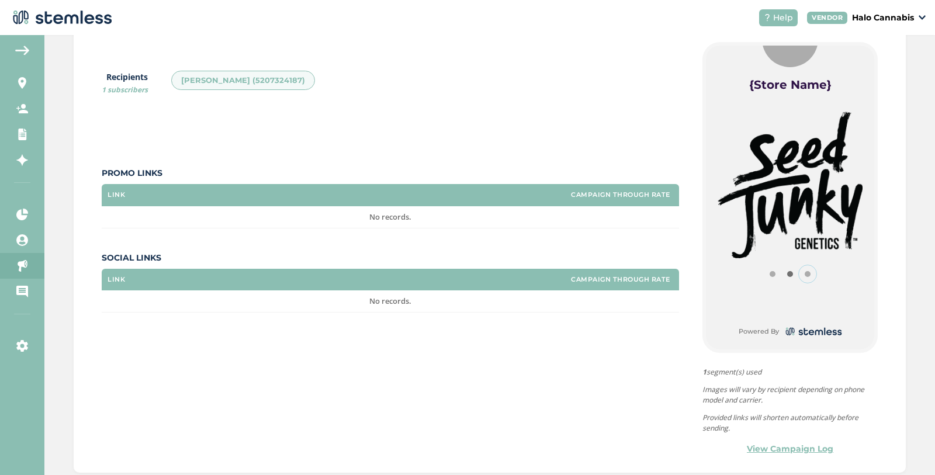
click at [803, 274] on button "Item 2" at bounding box center [808, 274] width 18 height 18
click at [777, 271] on button "Item 0" at bounding box center [773, 274] width 18 height 18
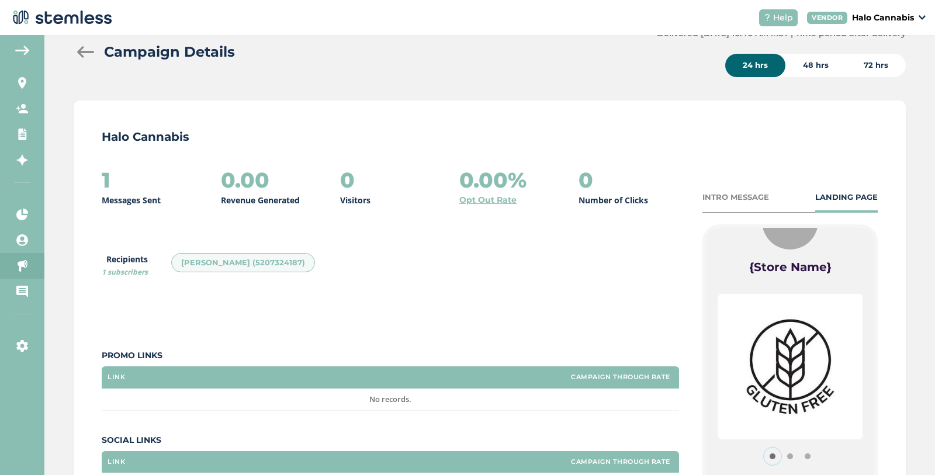
scroll to position [2, 0]
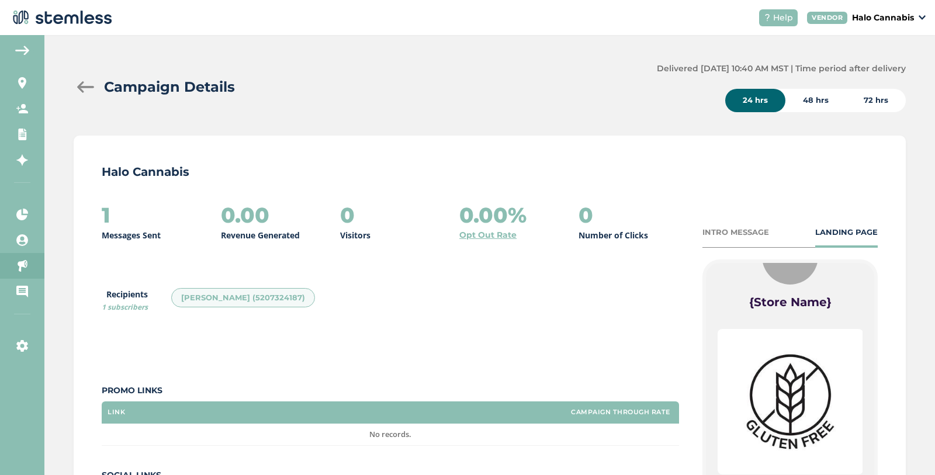
click at [82, 81] on div at bounding box center [85, 87] width 23 height 12
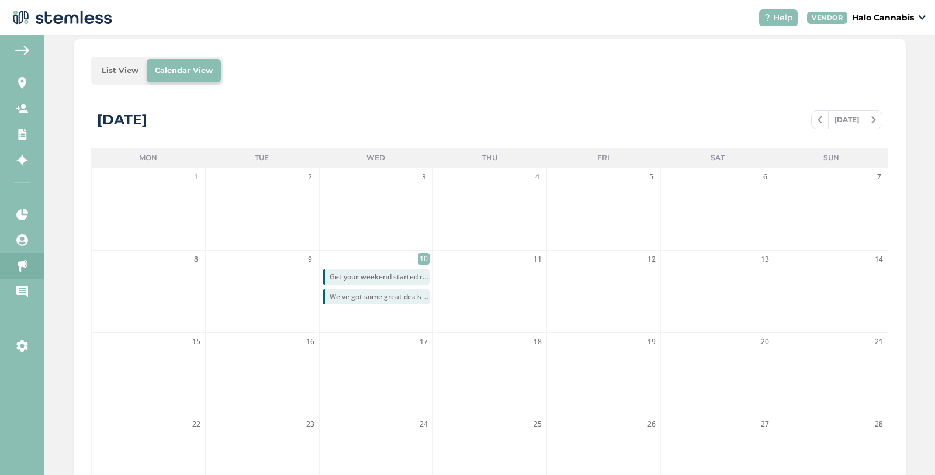
scroll to position [159, 0]
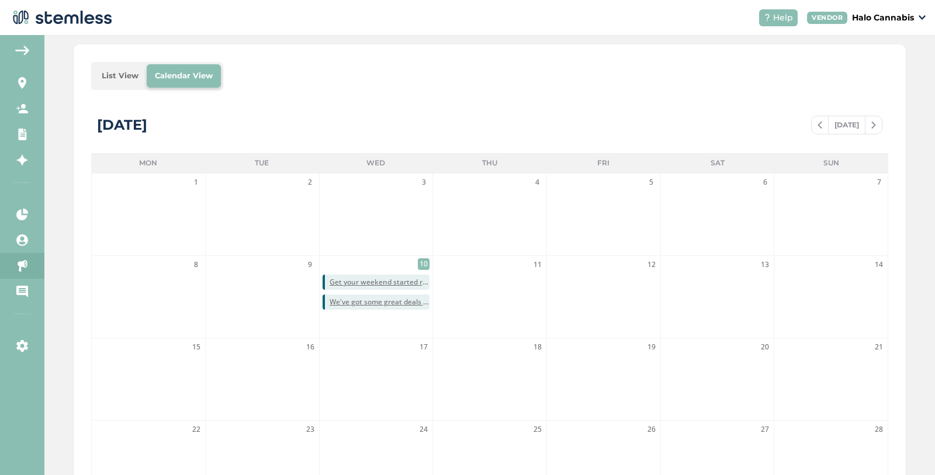
click at [19, 47] on img at bounding box center [22, 50] width 14 height 9
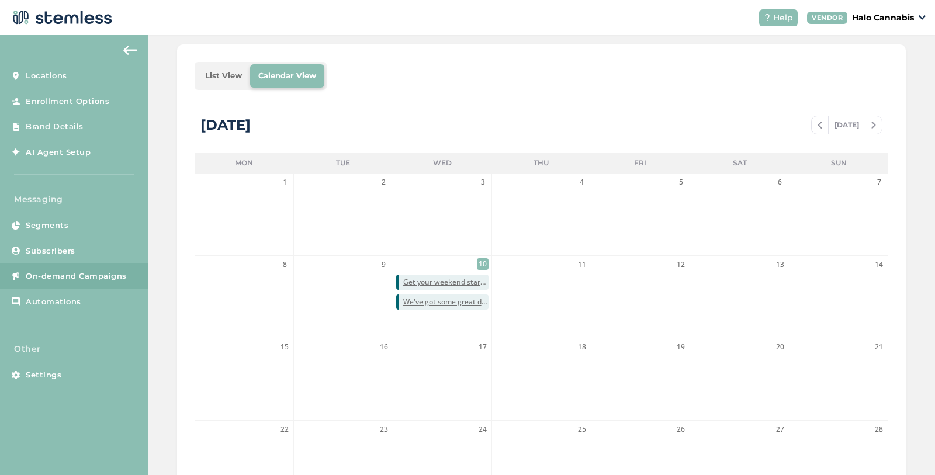
click at [49, 278] on span "On-demand Campaigns" at bounding box center [76, 277] width 101 height 12
click at [47, 272] on span "On-demand Campaigns" at bounding box center [76, 277] width 101 height 12
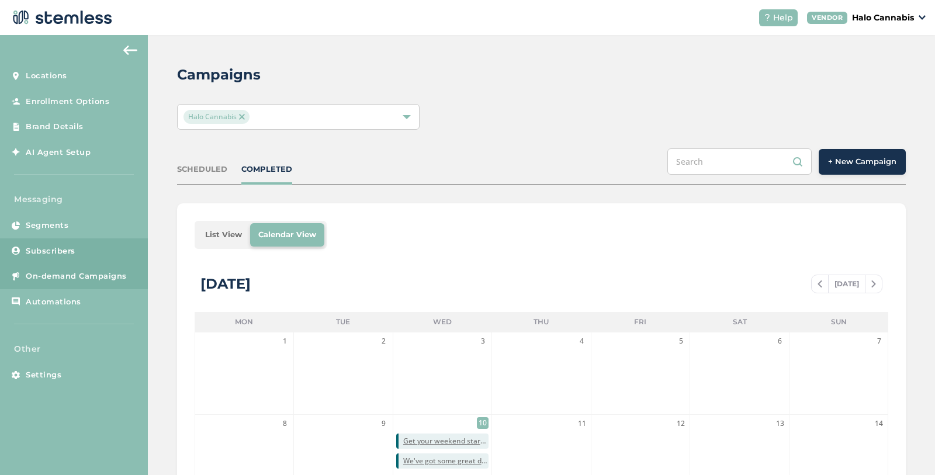
click at [61, 247] on span "Subscribers" at bounding box center [51, 252] width 50 height 12
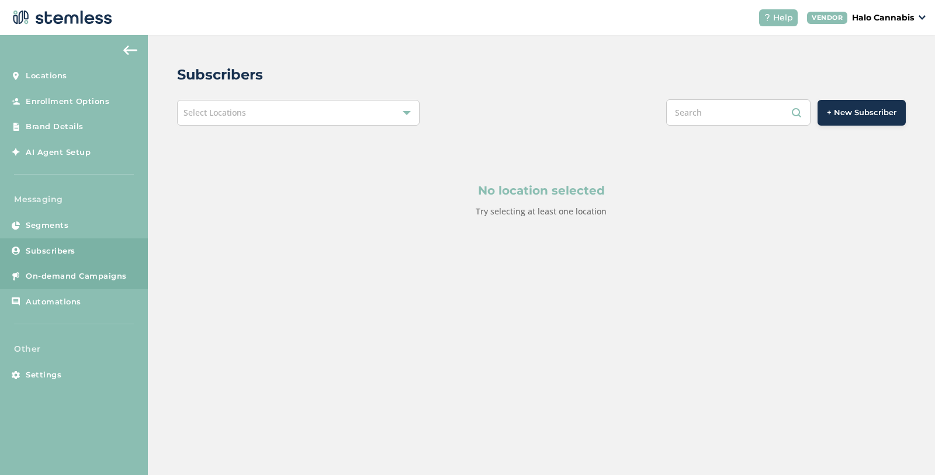
click at [54, 273] on span "On-demand Campaigns" at bounding box center [76, 277] width 101 height 12
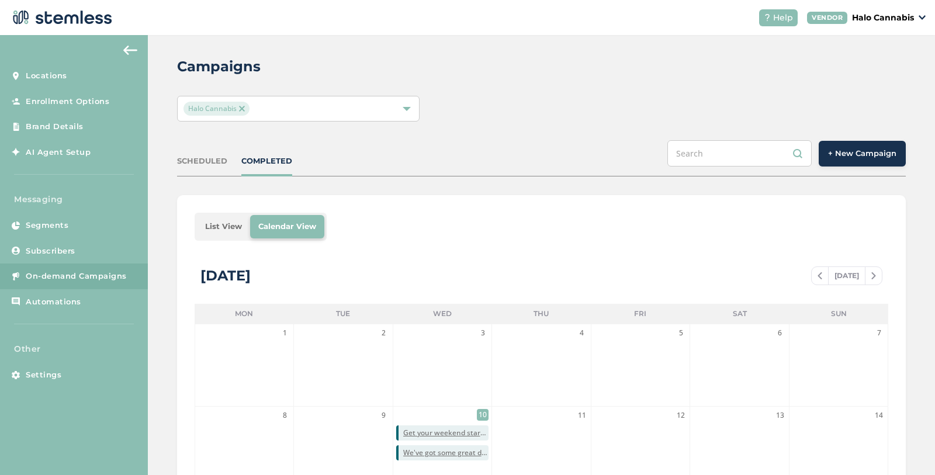
scroll to position [34, 0]
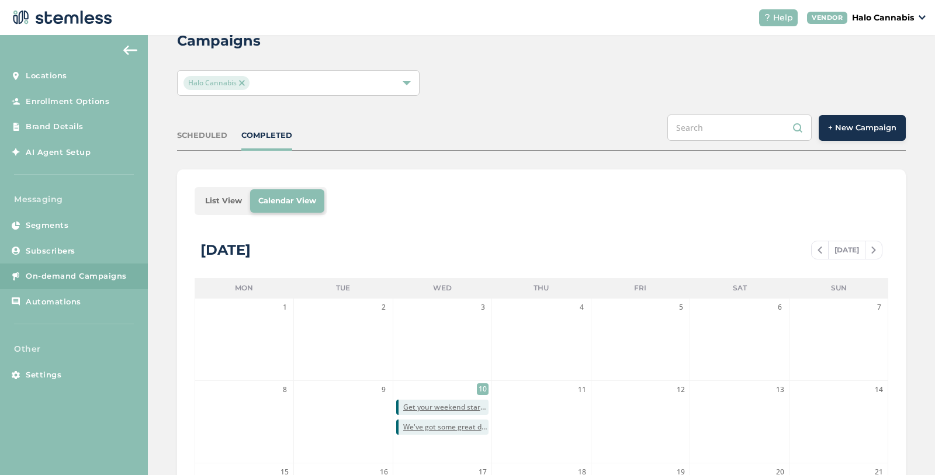
click at [864, 129] on span "+ New Campaign" at bounding box center [862, 128] width 68 height 12
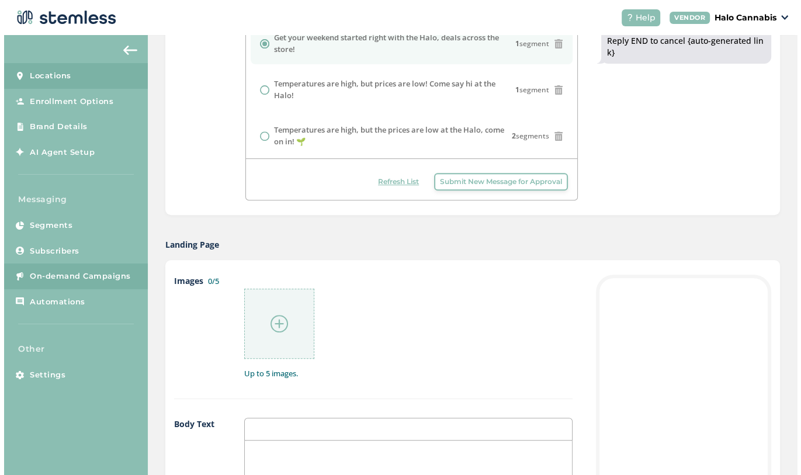
scroll to position [351, 0]
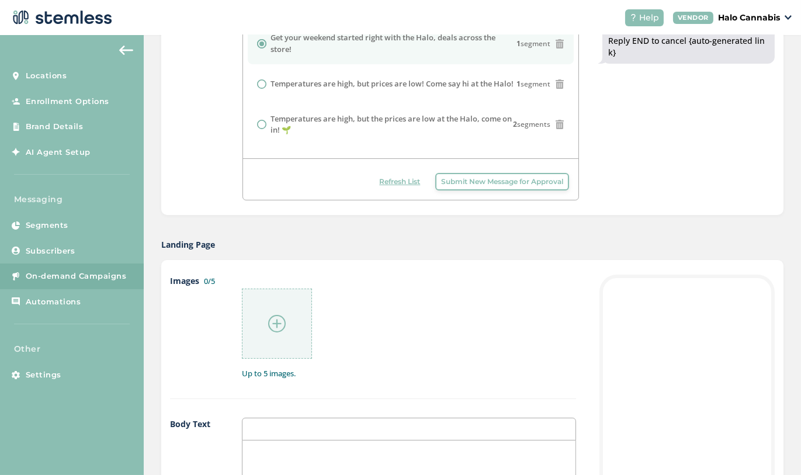
click at [262, 328] on div at bounding box center [277, 324] width 70 height 70
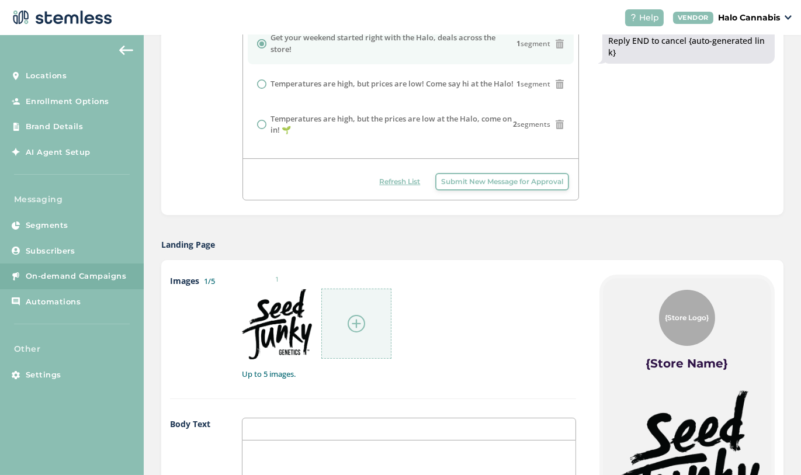
click at [349, 335] on div at bounding box center [356, 324] width 70 height 70
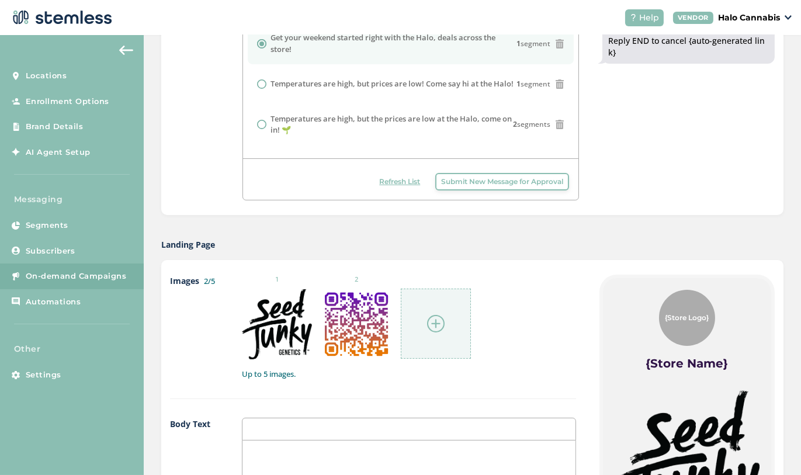
click at [427, 329] on img at bounding box center [436, 324] width 18 height 18
click at [434, 319] on img at bounding box center [436, 324] width 18 height 18
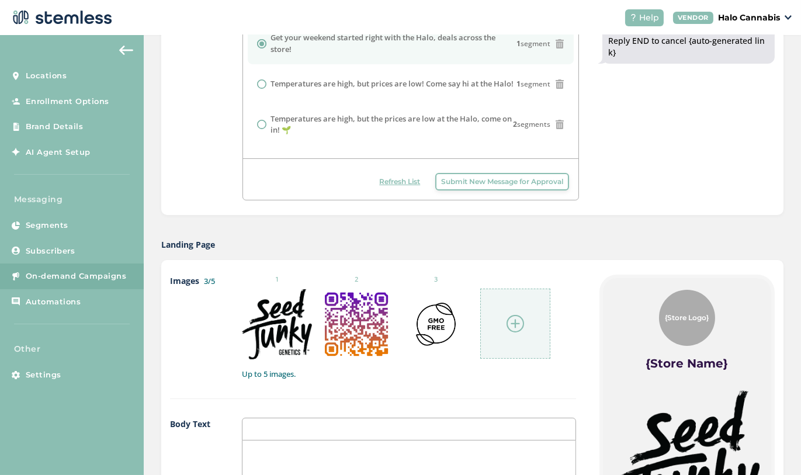
click at [516, 323] on img at bounding box center [516, 324] width 18 height 18
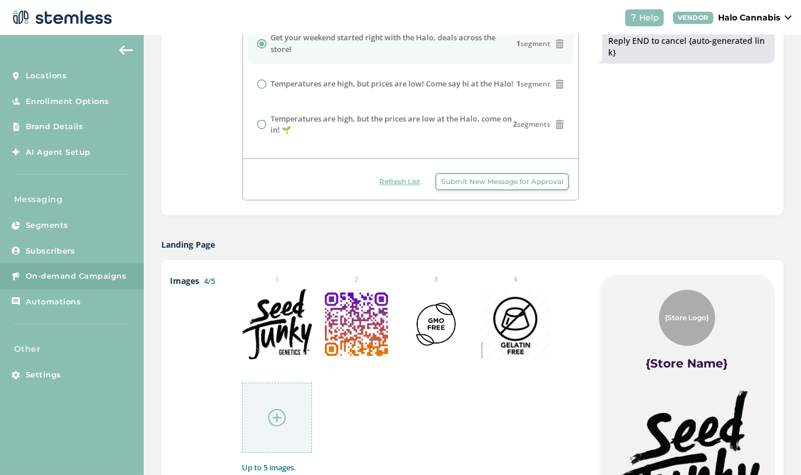
click at [285, 405] on div at bounding box center [277, 418] width 70 height 70
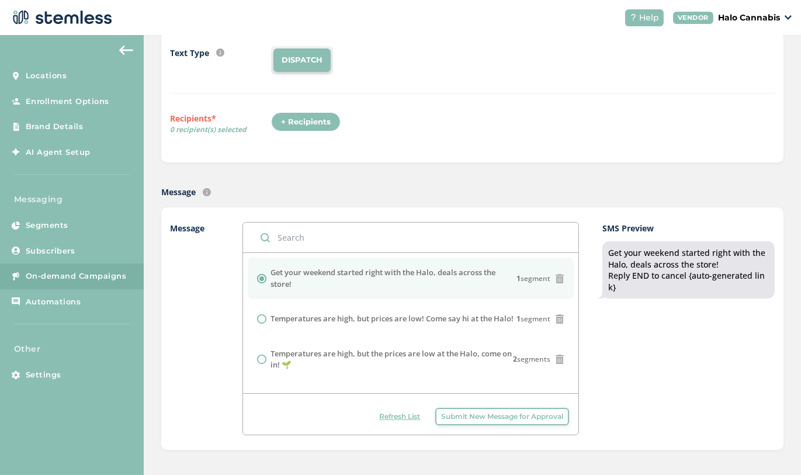
scroll to position [0, 0]
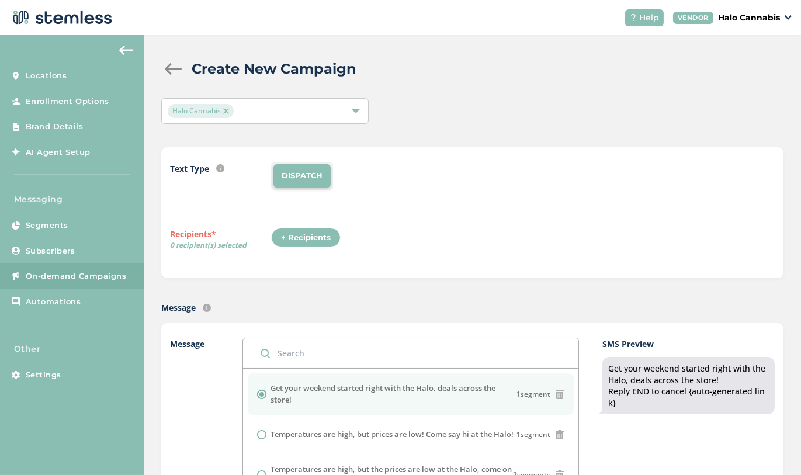
click at [315, 233] on div "+ Recipients" at bounding box center [306, 238] width 70 height 20
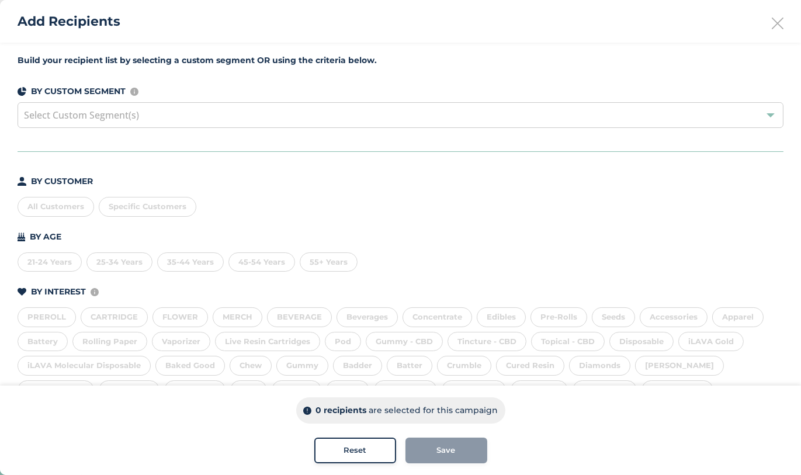
click at [145, 205] on span "Specific Customers" at bounding box center [148, 206] width 78 height 9
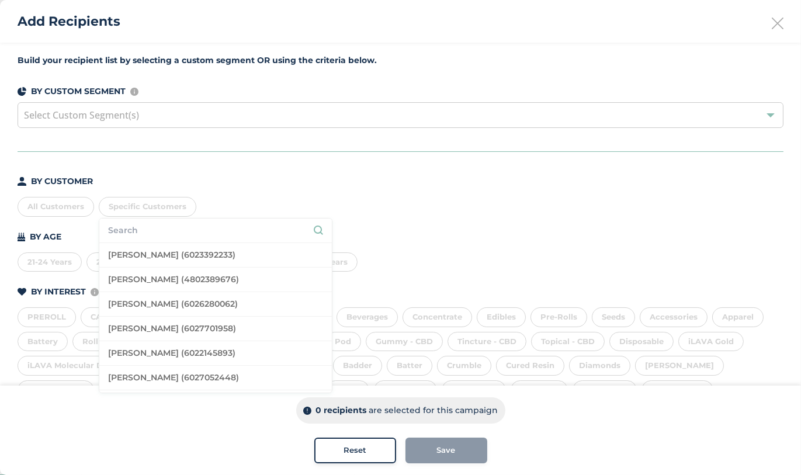
click at [146, 232] on input "text" at bounding box center [215, 230] width 215 height 12
type input "5207324187"
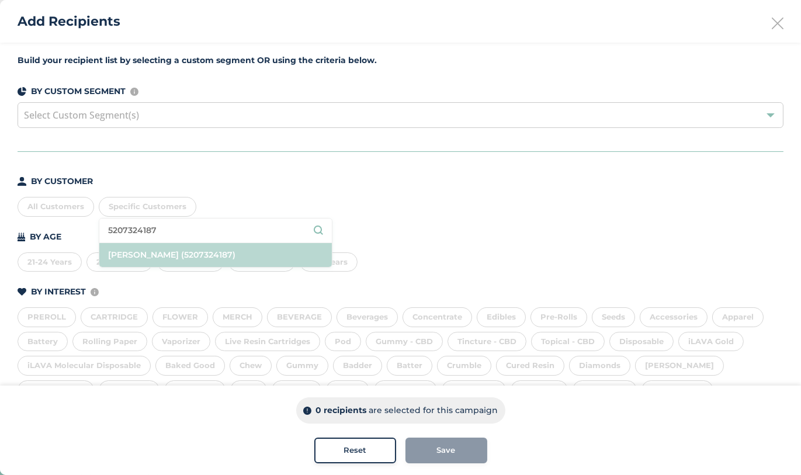
click at [147, 249] on li "[PERSON_NAME] (5207324187)" at bounding box center [215, 255] width 233 height 24
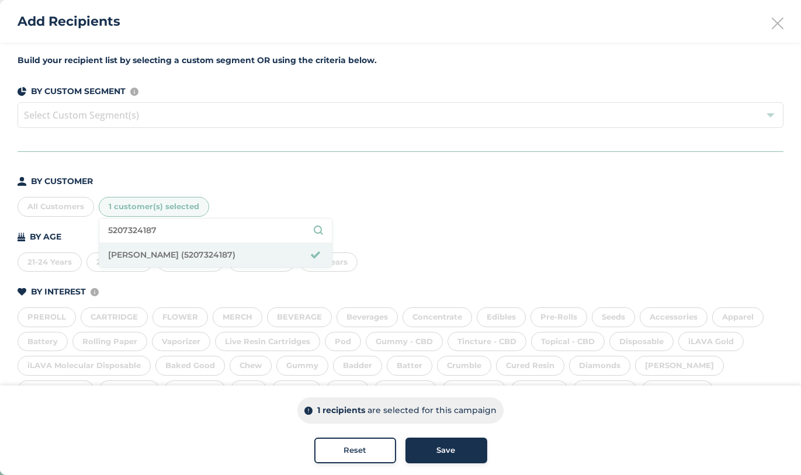
click at [299, 187] on div "BY CUSTOMER All Customers 1 customer(s) selected 5207324187 [PERSON_NAME] (5207…" at bounding box center [401, 196] width 766 height 42
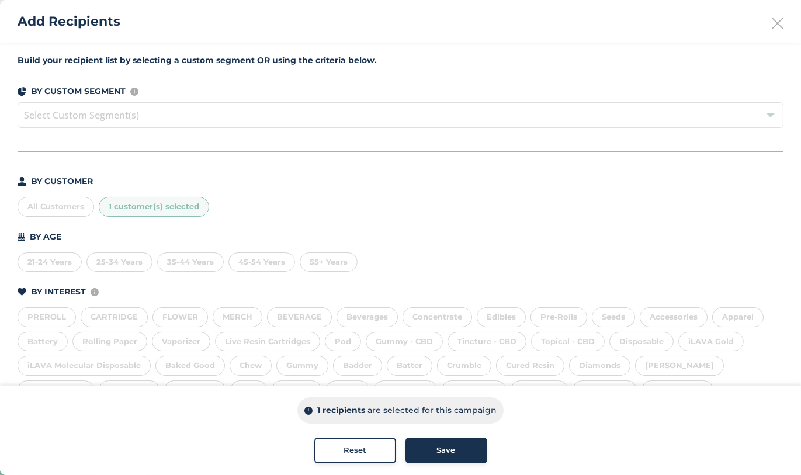
click at [441, 448] on span "Save" at bounding box center [446, 451] width 19 height 12
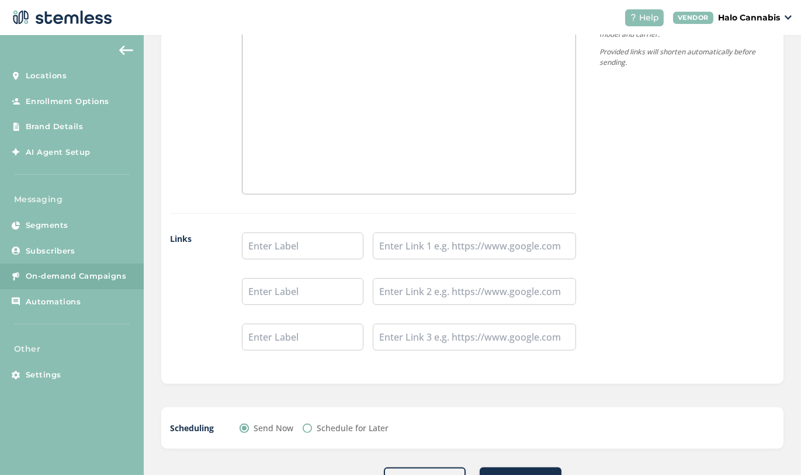
scroll to position [926, 0]
click at [52, 280] on span "On-demand Campaigns" at bounding box center [76, 277] width 101 height 12
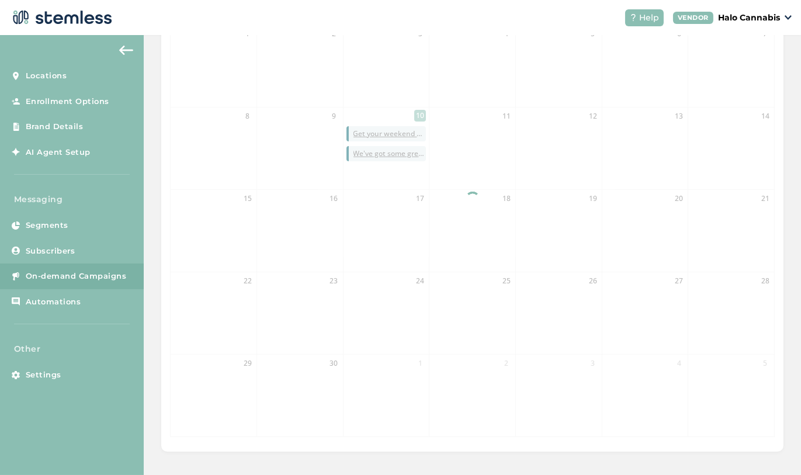
scroll to position [298, 0]
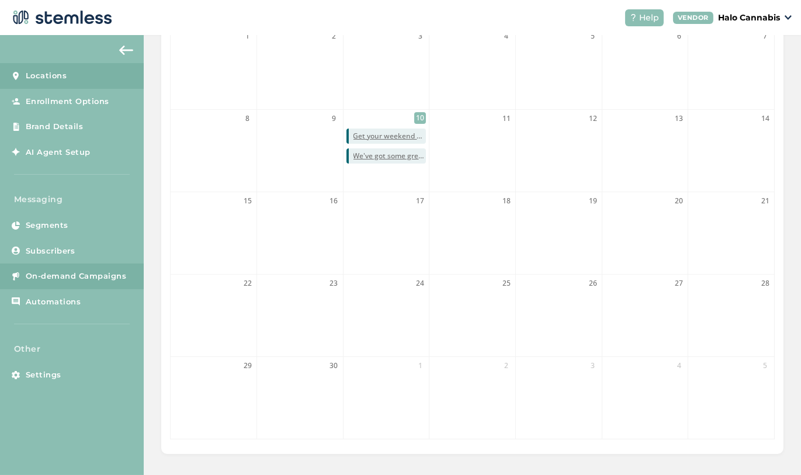
click at [45, 73] on span "Locations" at bounding box center [47, 76] width 42 height 12
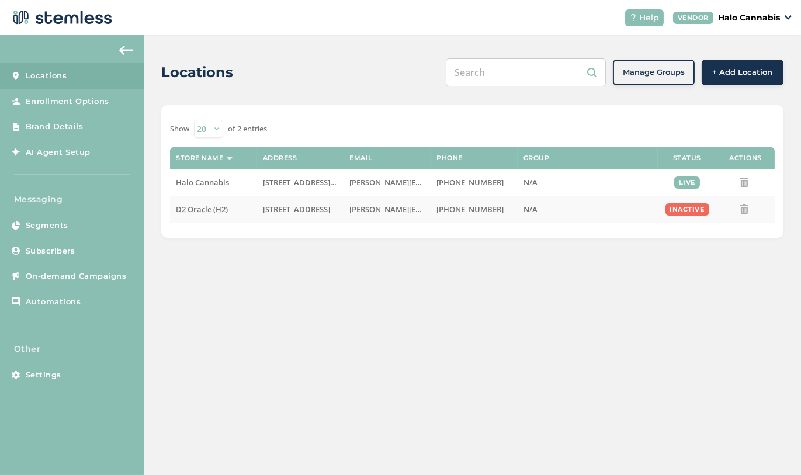
click at [369, 209] on span "[PERSON_NAME][EMAIL_ADDRESS][PERSON_NAME][DOMAIN_NAME]" at bounding box center [473, 209] width 247 height 11
click at [217, 204] on span "D2 Oracle (H2)" at bounding box center [202, 209] width 52 height 11
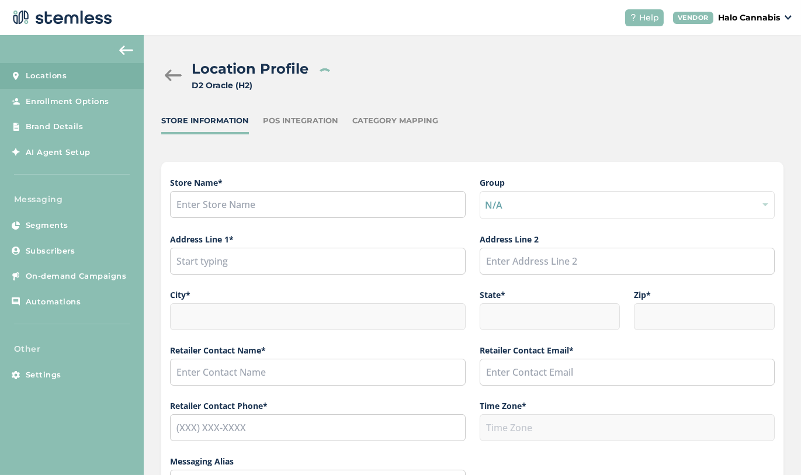
type input "D2 Oracle (H2)"
type input "[STREET_ADDRESS]"
type input "[GEOGRAPHIC_DATA]"
type input "AZ"
type input "85705"
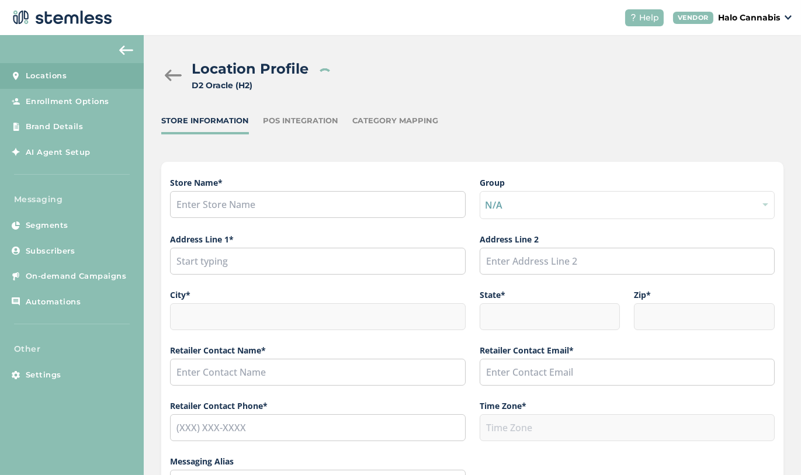
type input "[PERSON_NAME]"
type input "[PERSON_NAME][EMAIL_ADDRESS][PERSON_NAME][DOMAIN_NAME]"
type input "[PHONE_NUMBER]"
type input "America/[GEOGRAPHIC_DATA]"
checkbox input "false"
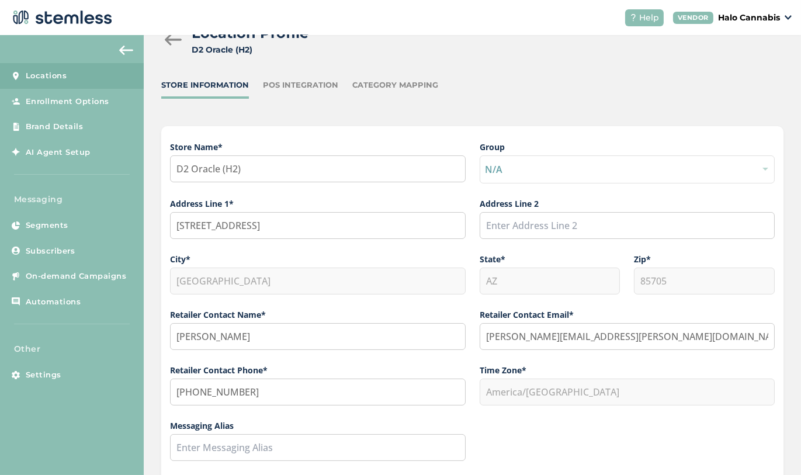
scroll to position [92, 0]
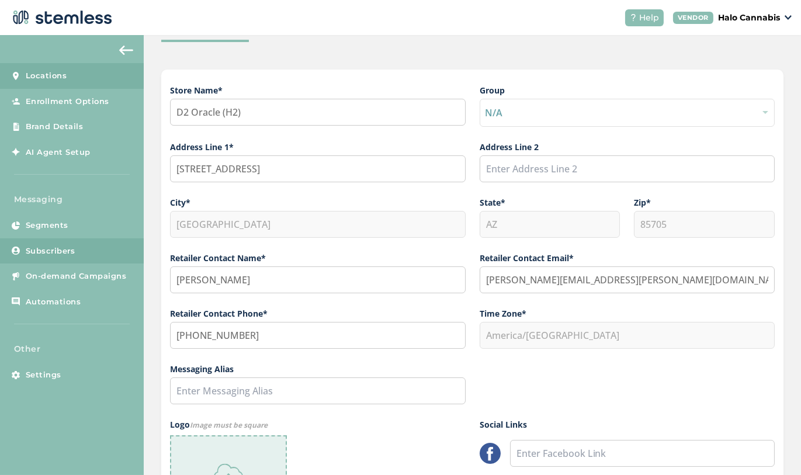
click at [39, 253] on span "Subscribers" at bounding box center [51, 252] width 50 height 12
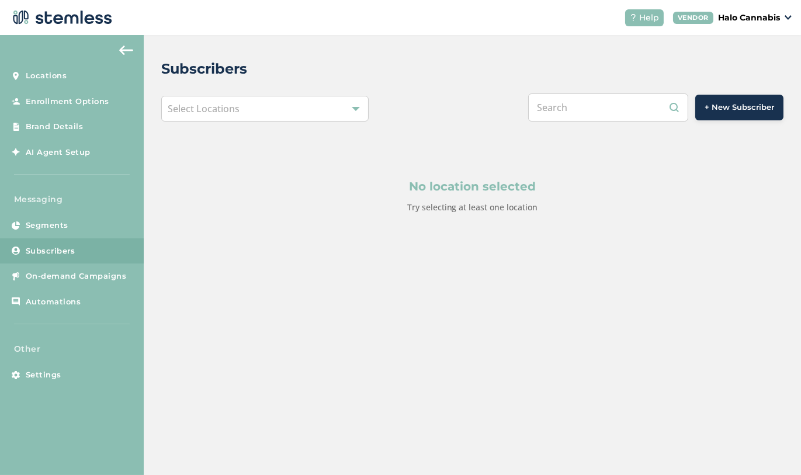
click at [291, 106] on div "Select Locations" at bounding box center [265, 109] width 208 height 26
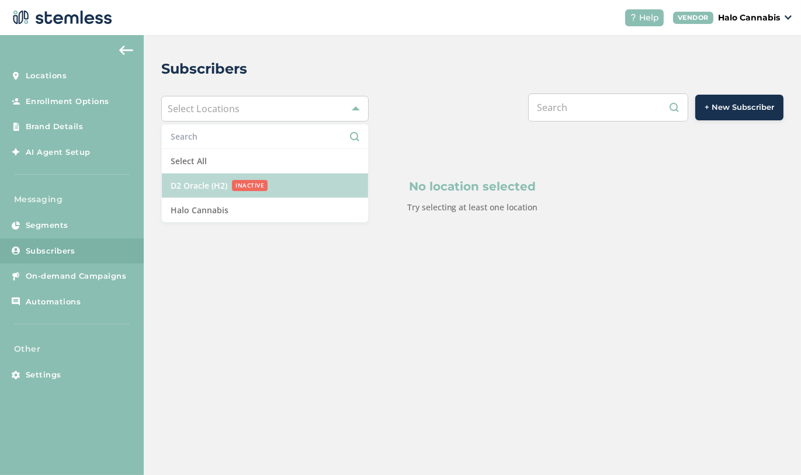
click at [215, 190] on span "D2 Oracle (H2)" at bounding box center [199, 185] width 57 height 12
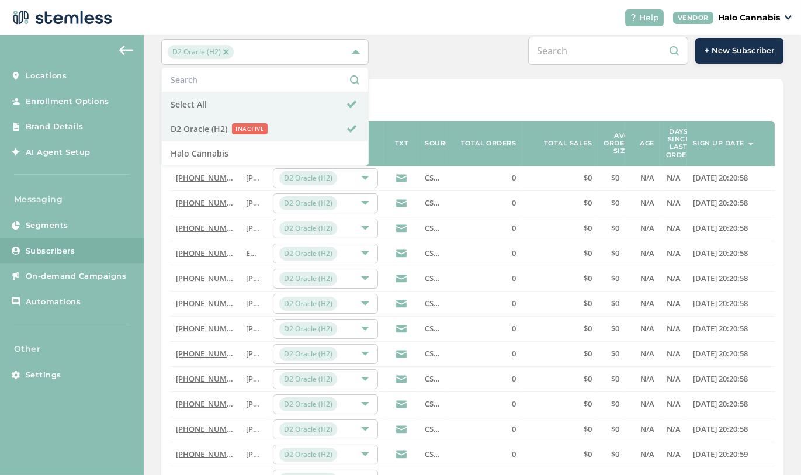
scroll to position [62, 0]
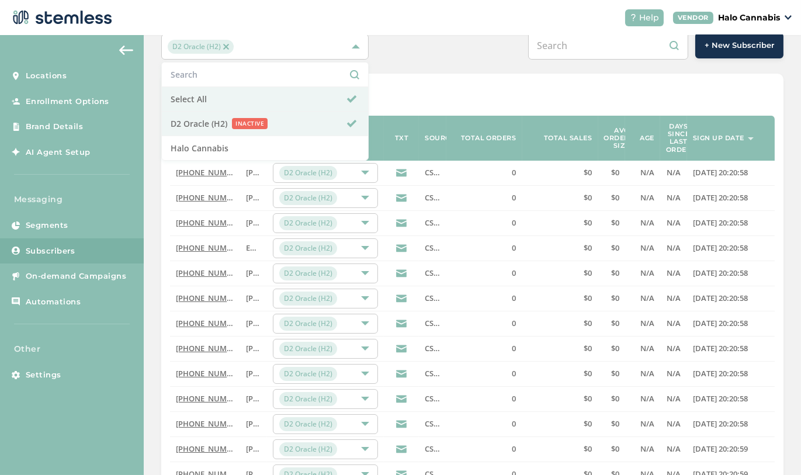
click at [434, 85] on div "Show 20 50 100 of 8912 entries Phone Name Location TXT Source Total orders Tota…" at bounding box center [472, 376] width 623 height 604
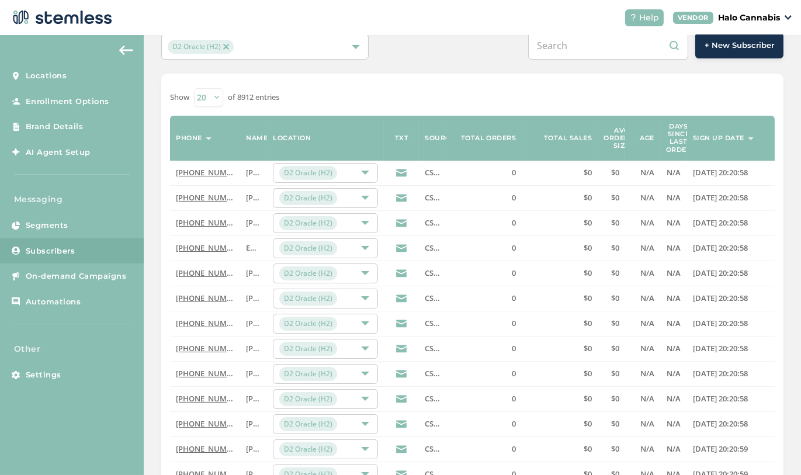
scroll to position [0, 0]
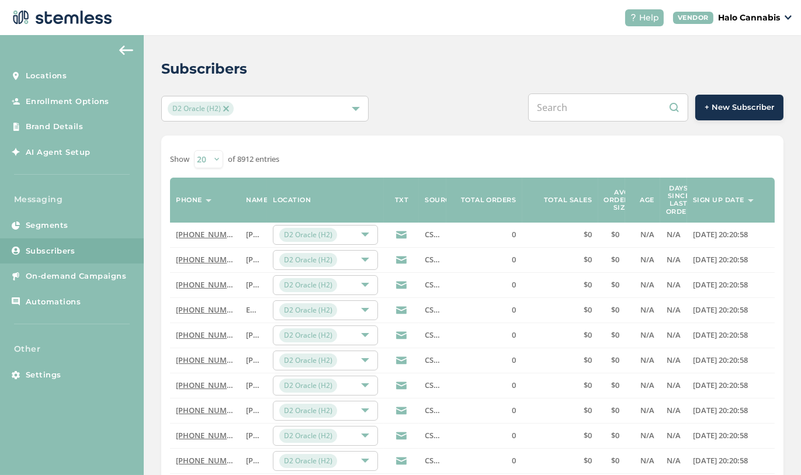
click at [724, 101] on button "+ New Subscriber" at bounding box center [740, 108] width 88 height 26
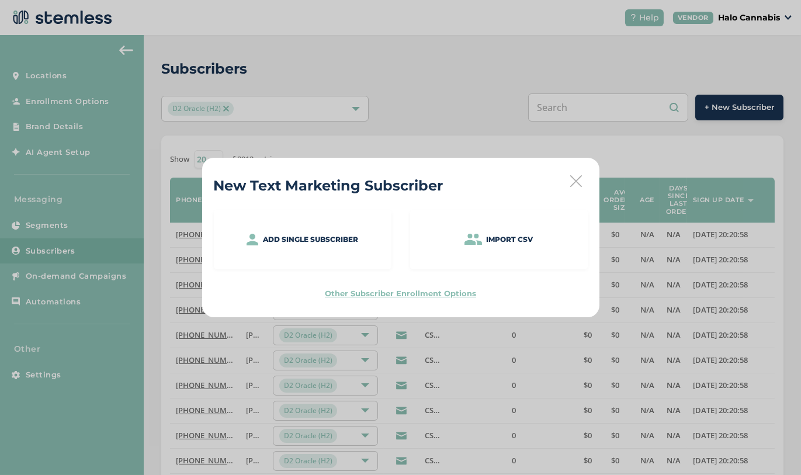
click at [575, 181] on icon at bounding box center [577, 181] width 12 height 12
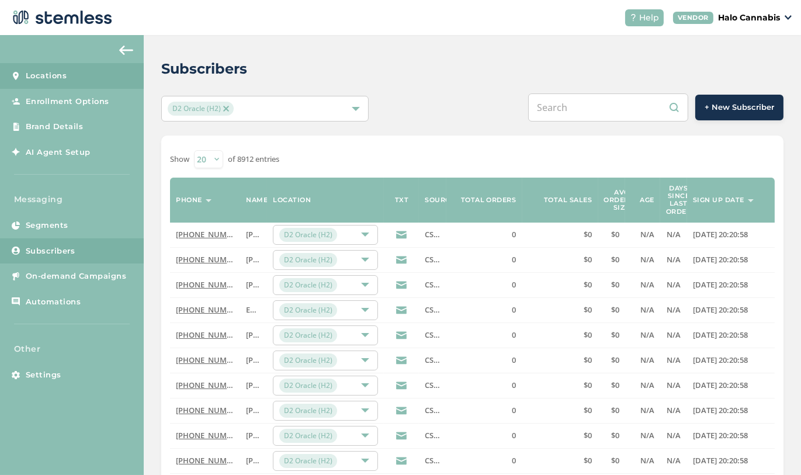
click at [45, 77] on span "Locations" at bounding box center [47, 76] width 42 height 12
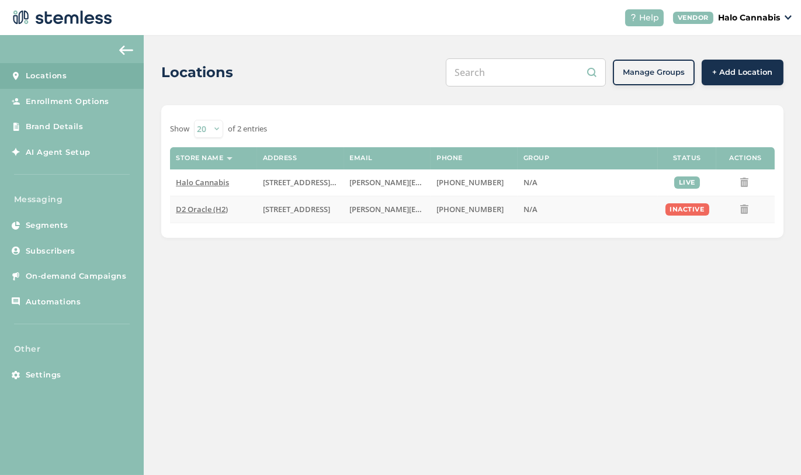
click at [201, 215] on td "D2 Oracle (H2)" at bounding box center [213, 209] width 87 height 27
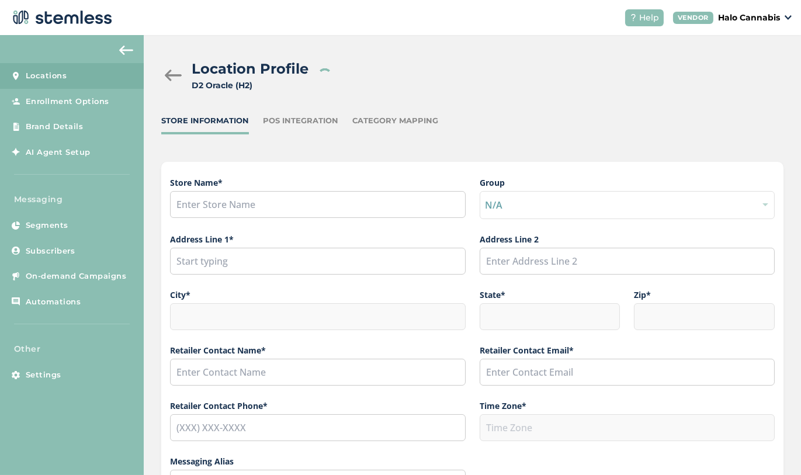
type input "D2 Oracle (H2)"
type input "[STREET_ADDRESS]"
type input "[GEOGRAPHIC_DATA]"
type input "AZ"
type input "85705"
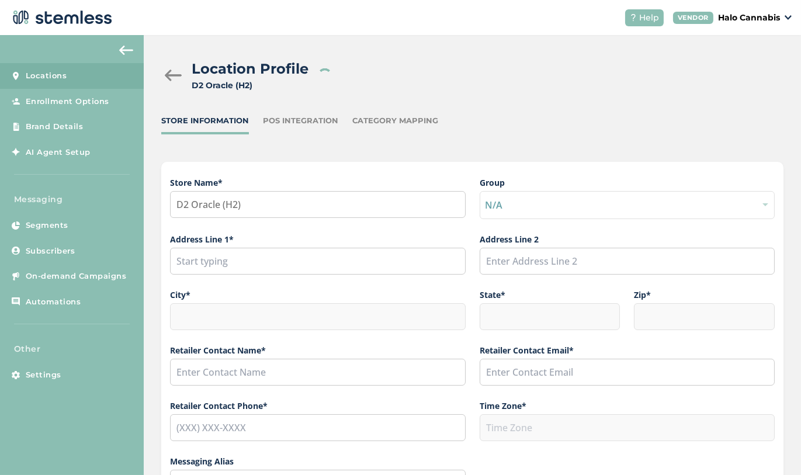
type input "[PERSON_NAME]"
type input "[PERSON_NAME][EMAIL_ADDRESS][PERSON_NAME][DOMAIN_NAME]"
type input "[PHONE_NUMBER]"
type input "America/[GEOGRAPHIC_DATA]"
checkbox input "false"
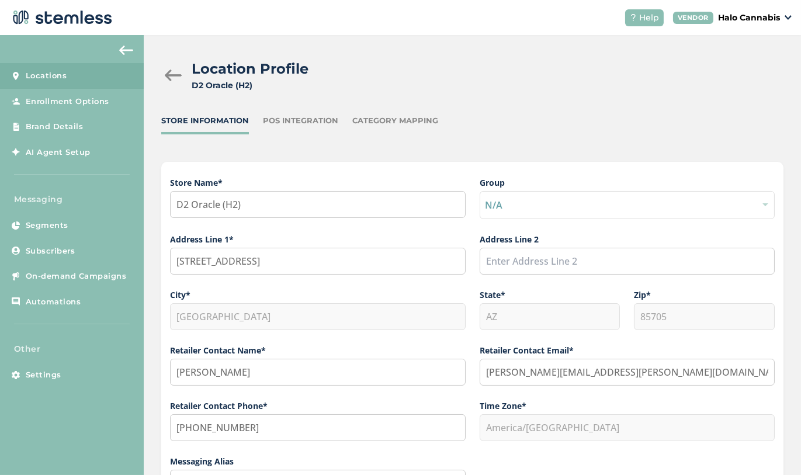
click at [296, 123] on div "POS Integration" at bounding box center [300, 121] width 75 height 12
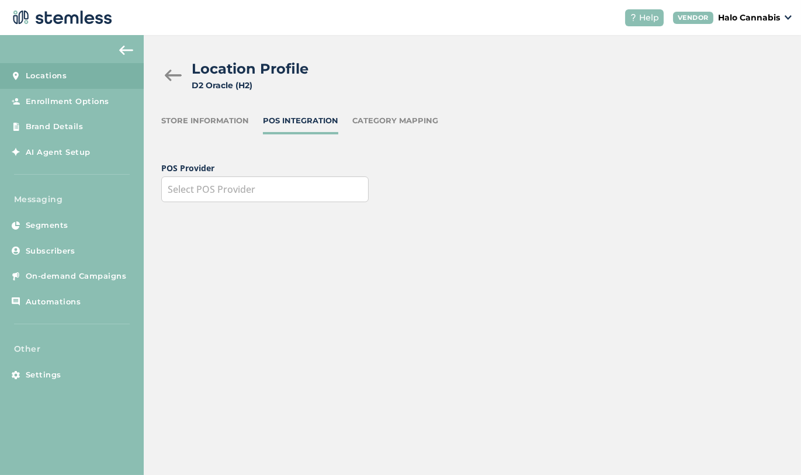
click at [388, 121] on div "Category Mapping" at bounding box center [395, 121] width 86 height 12
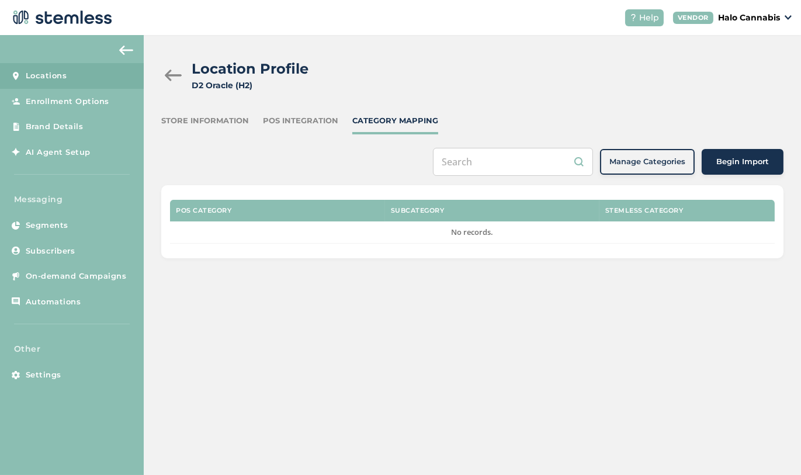
click at [207, 117] on div "Store Information" at bounding box center [205, 121] width 88 height 12
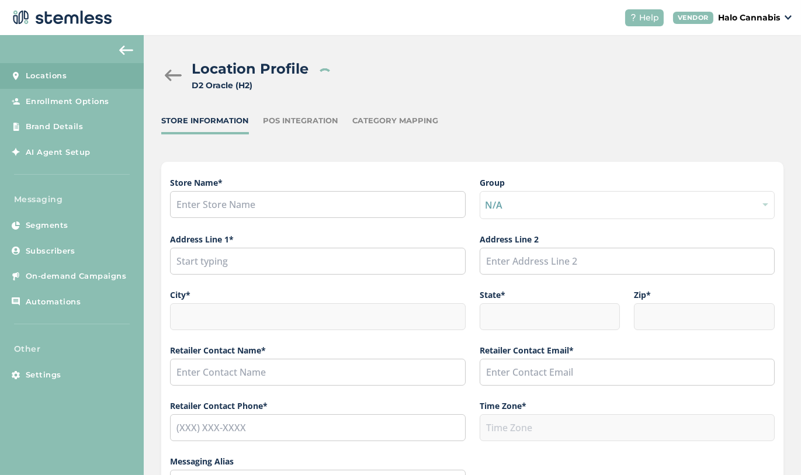
type input "D2 Oracle (H2)"
type input "[STREET_ADDRESS]"
type input "[GEOGRAPHIC_DATA]"
type input "AZ"
type input "85705"
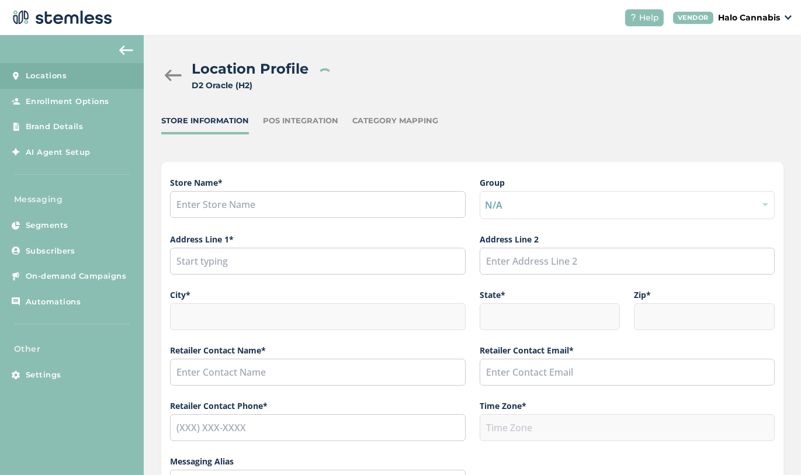
type input "[PERSON_NAME]"
type input "[PERSON_NAME][EMAIL_ADDRESS][PERSON_NAME][DOMAIN_NAME]"
type input "[PHONE_NUMBER]"
type input "America/[GEOGRAPHIC_DATA]"
checkbox input "false"
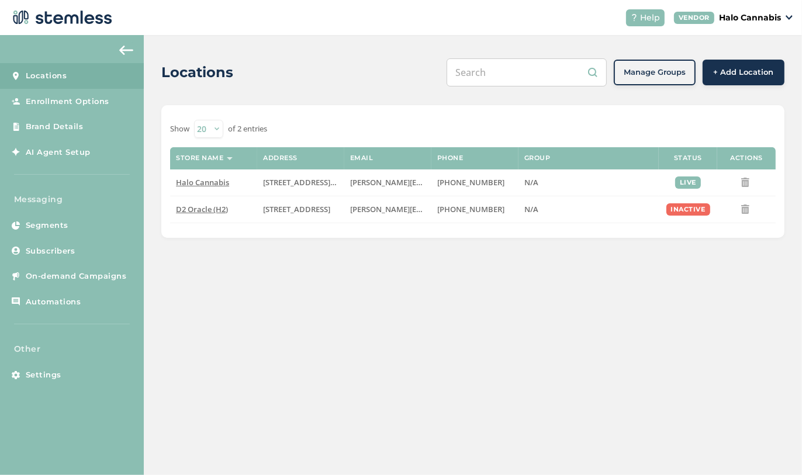
click at [56, 77] on span "Locations" at bounding box center [47, 76] width 42 height 12
click at [234, 186] on td "Halo Cannabis" at bounding box center [213, 183] width 87 height 27
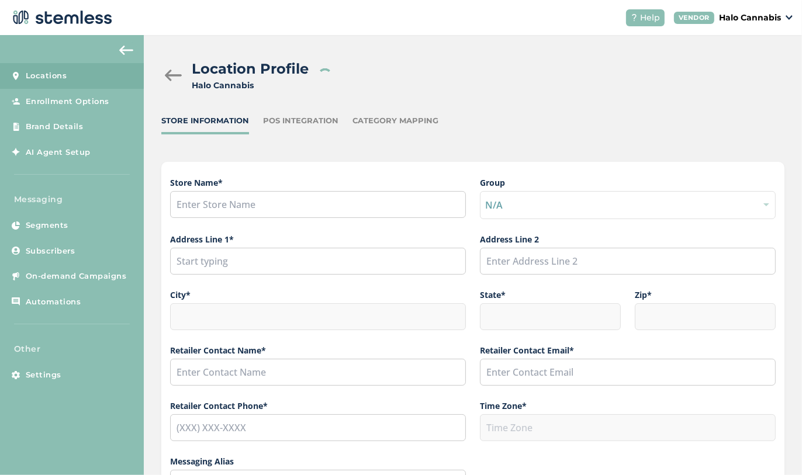
type input "Halo Cannabis"
type input "[STREET_ADDRESS][PERSON_NAME]"
type input "[GEOGRAPHIC_DATA]"
type input "AZ"
type input "85756"
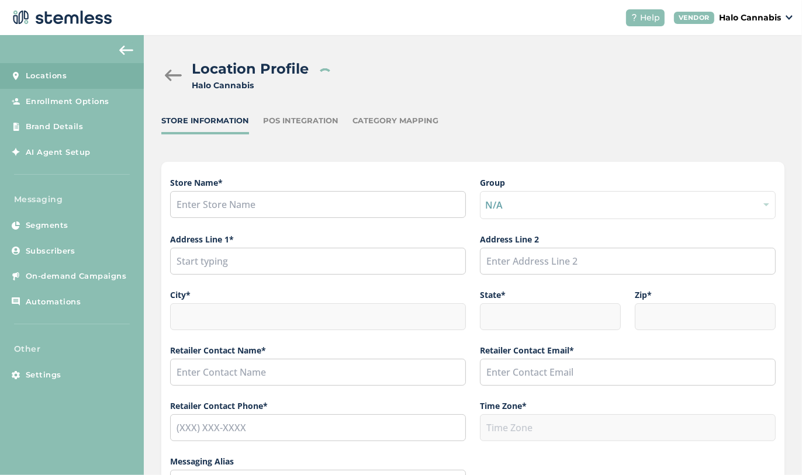
type input "[PERSON_NAME]"
type input "[PERSON_NAME][EMAIL_ADDRESS][PERSON_NAME][DOMAIN_NAME]"
type input "[PHONE_NUMBER]"
type input "America/[GEOGRAPHIC_DATA]"
type input "Halo"
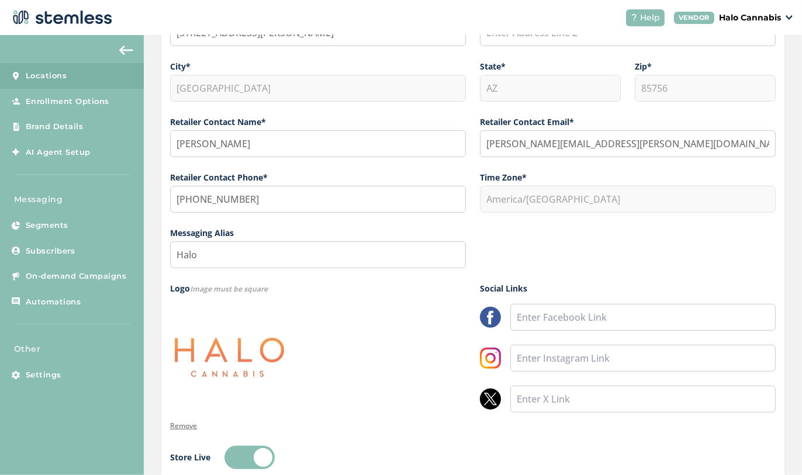
scroll to position [302, 0]
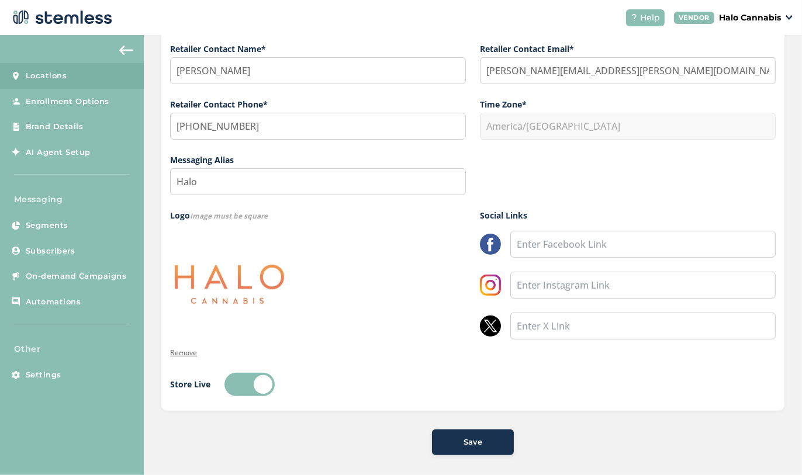
click at [219, 300] on img at bounding box center [228, 284] width 117 height 117
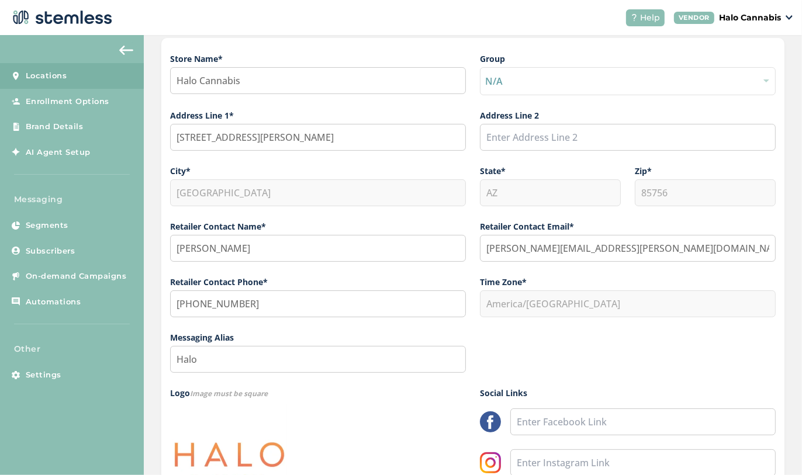
scroll to position [85, 0]
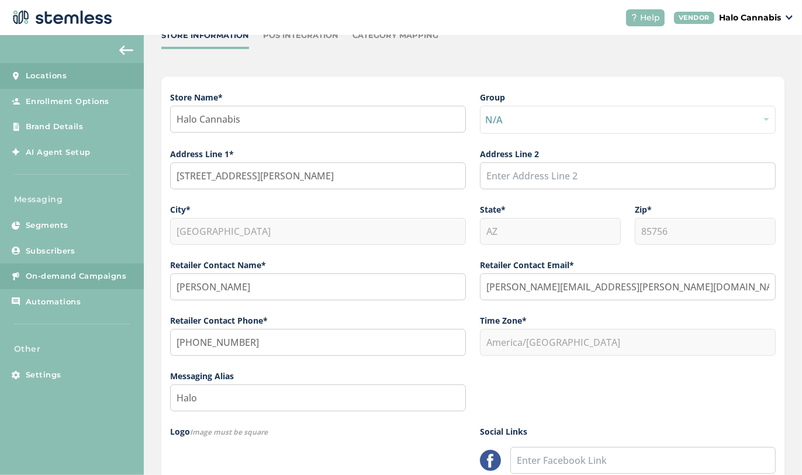
click at [82, 281] on span "On-demand Campaigns" at bounding box center [76, 277] width 101 height 12
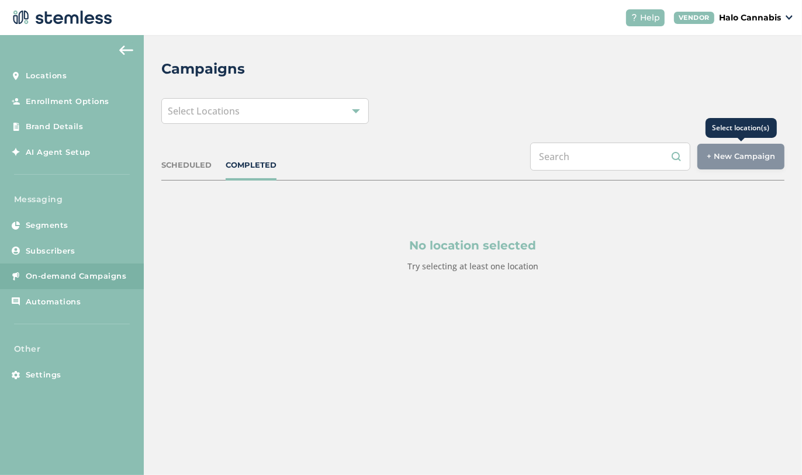
click at [751, 163] on div "+ New Campaign" at bounding box center [740, 157] width 87 height 26
click at [306, 111] on div "Select Locations" at bounding box center [265, 111] width 208 height 26
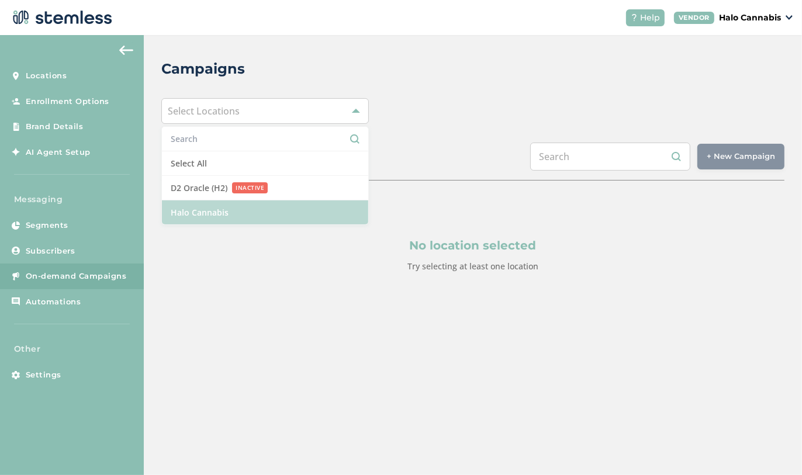
click at [222, 206] on li "Halo Cannabis" at bounding box center [265, 212] width 206 height 24
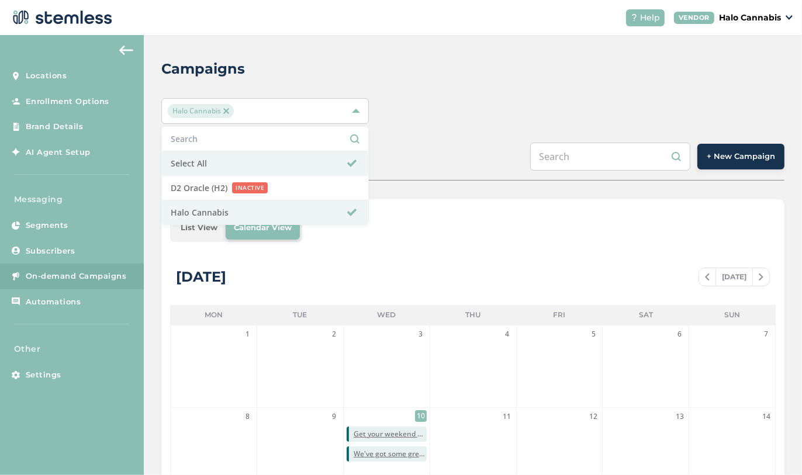
click at [746, 148] on button "+ New Campaign" at bounding box center [740, 157] width 87 height 26
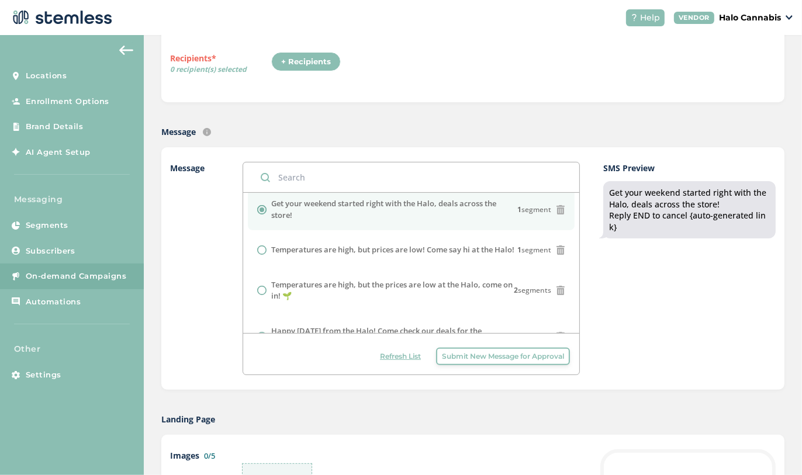
scroll to position [258, 0]
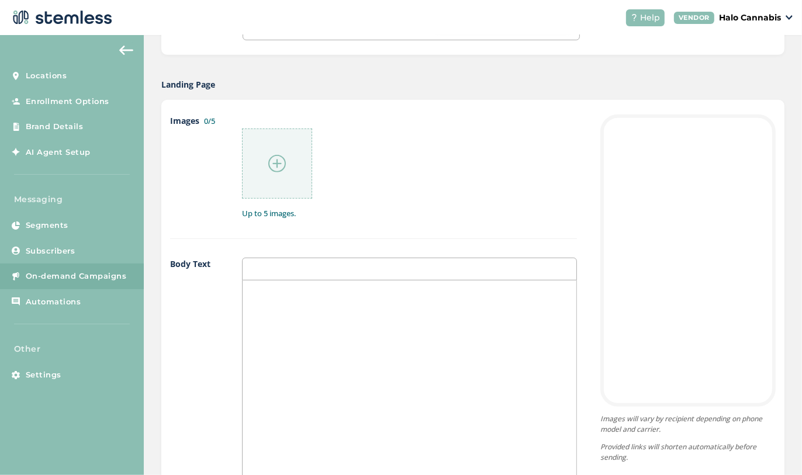
click at [650, 223] on div at bounding box center [687, 261] width 175 height 292
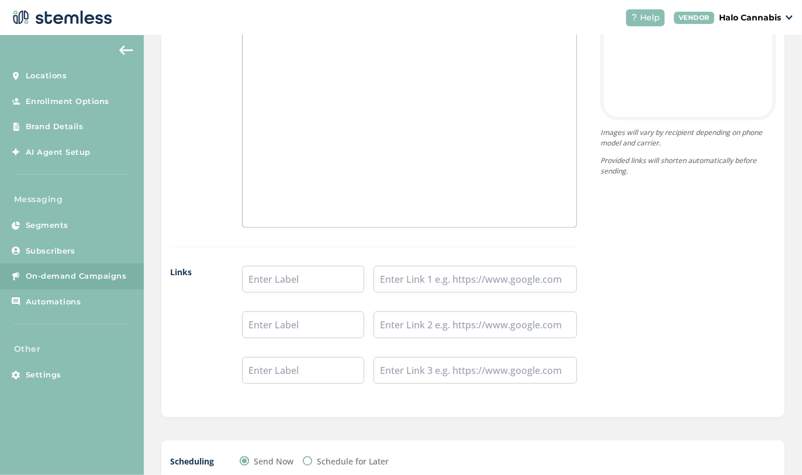
scroll to position [866, 0]
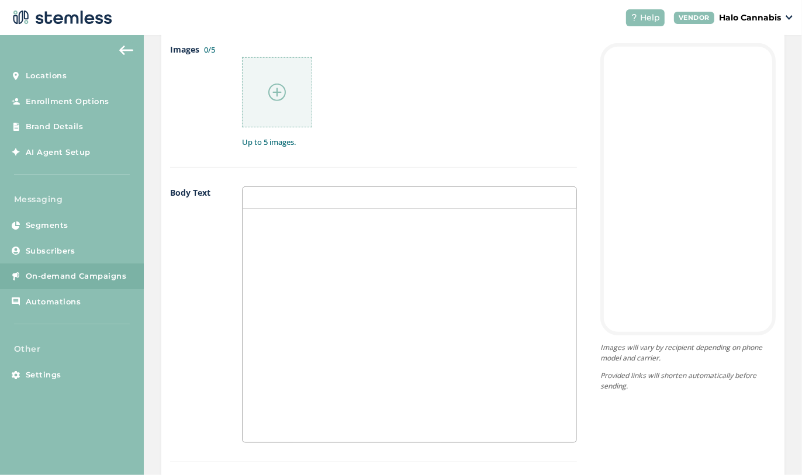
click at [655, 151] on div at bounding box center [687, 189] width 175 height 292
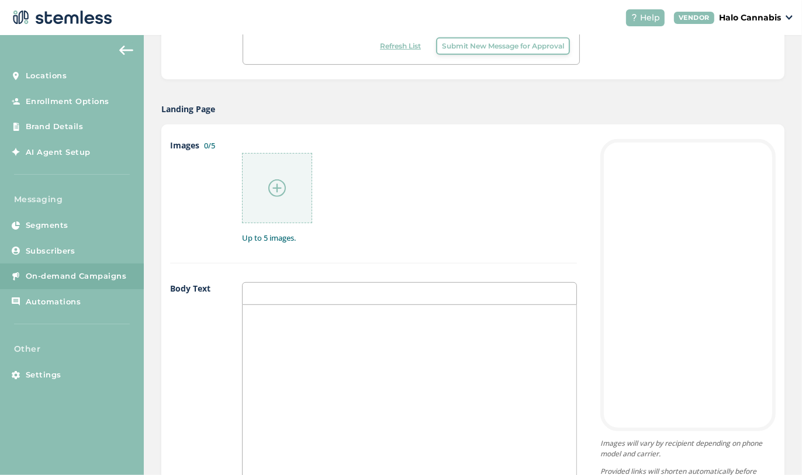
scroll to position [319, 0]
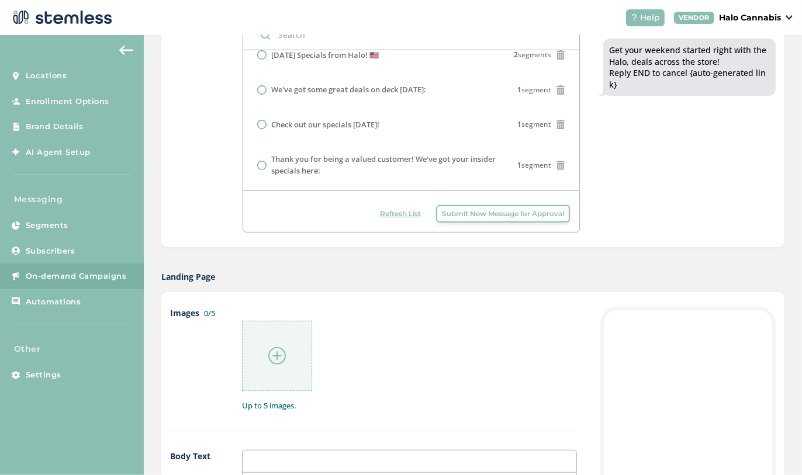
click at [253, 375] on div at bounding box center [277, 356] width 70 height 70
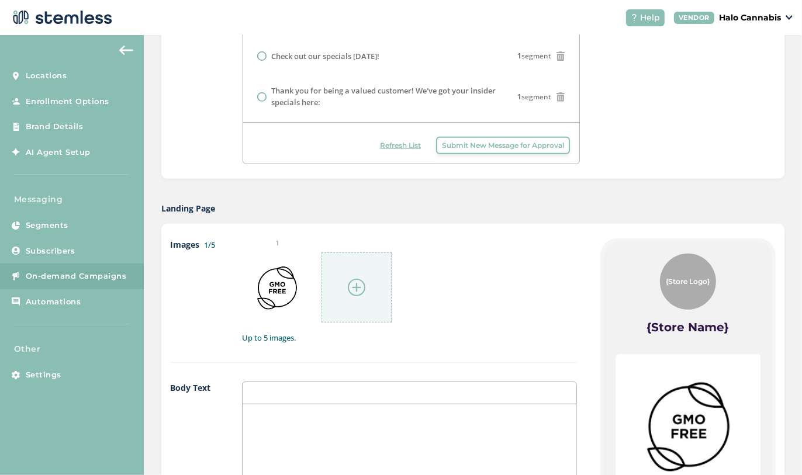
scroll to position [391, 0]
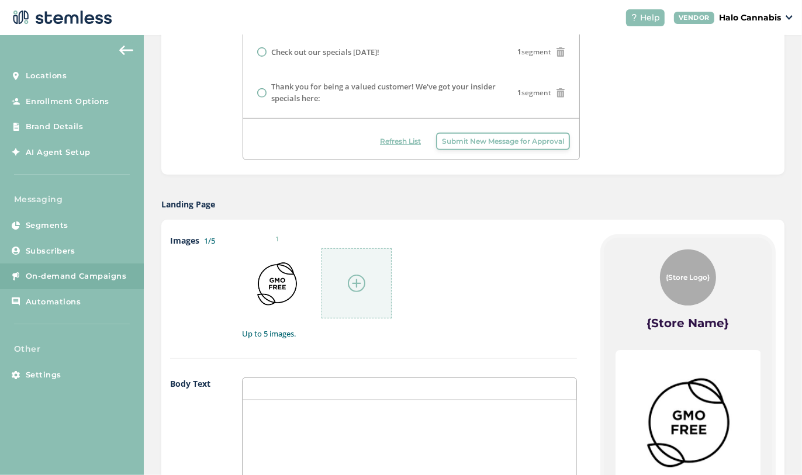
click at [686, 272] on span "{Store Logo}" at bounding box center [688, 277] width 44 height 11
click at [684, 315] on label "{Store Name}" at bounding box center [688, 323] width 82 height 16
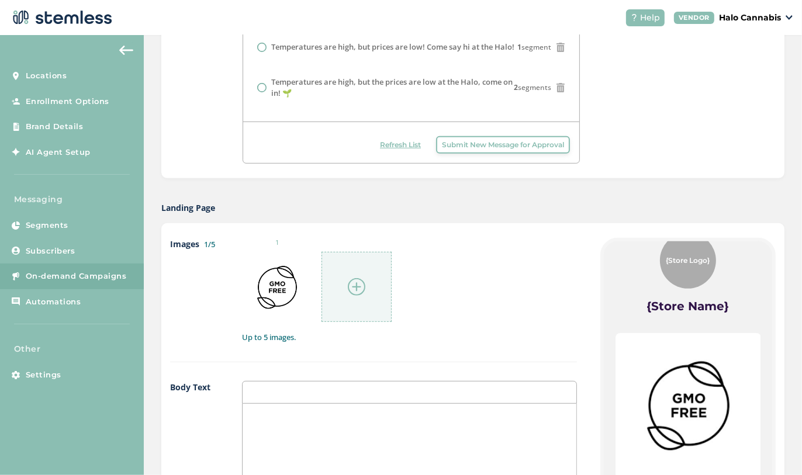
scroll to position [0, 0]
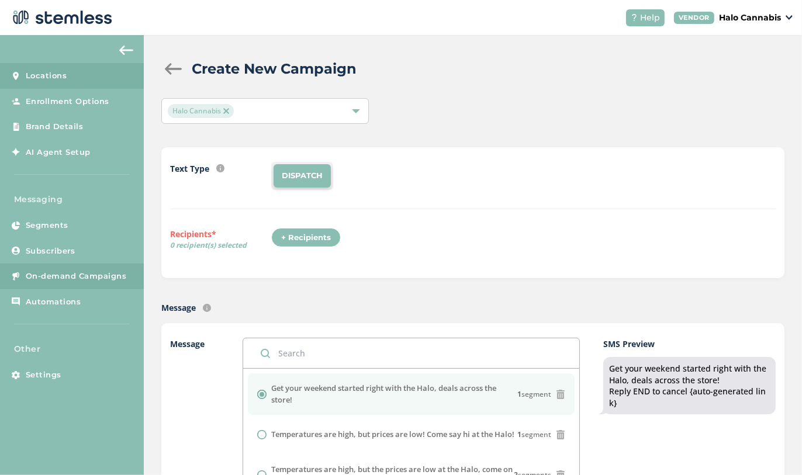
click at [55, 71] on span "Locations" at bounding box center [47, 76] width 42 height 12
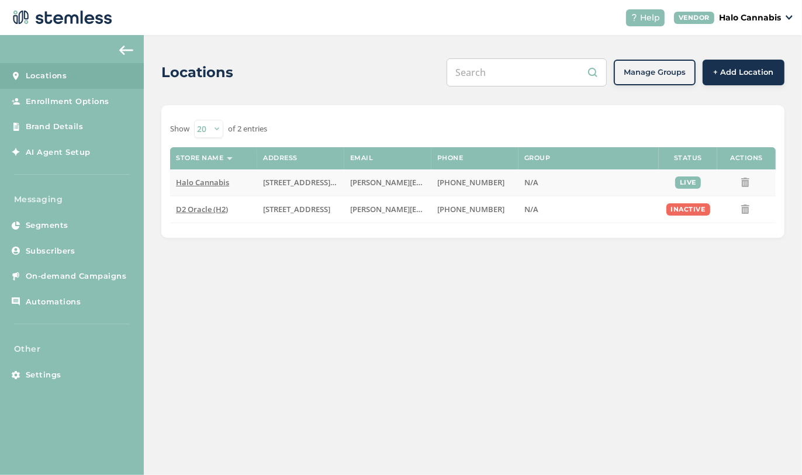
click at [219, 181] on span "Halo Cannabis" at bounding box center [202, 182] width 53 height 11
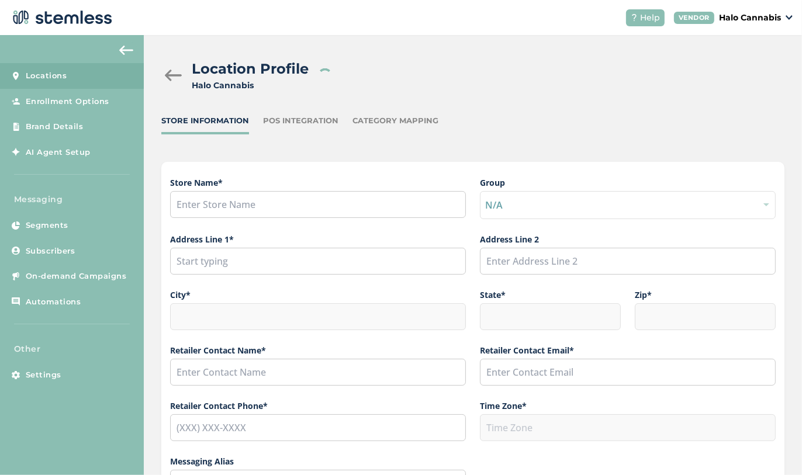
type input "Halo Cannabis"
type input "[STREET_ADDRESS][PERSON_NAME]"
type input "[GEOGRAPHIC_DATA]"
type input "AZ"
type input "85756"
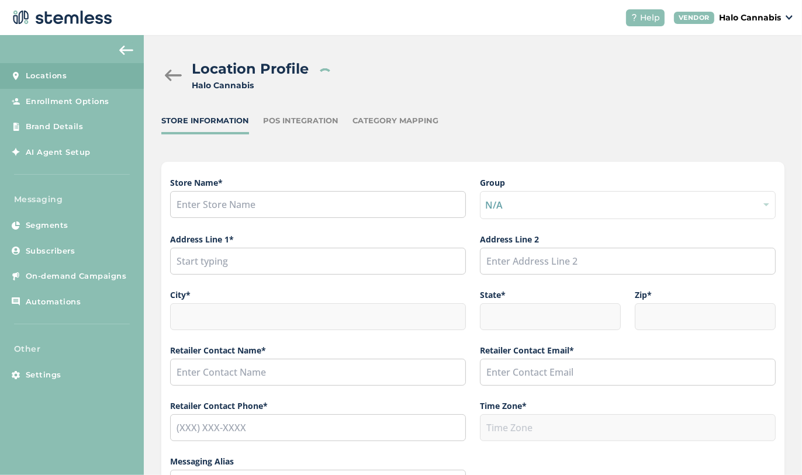
type input "[PERSON_NAME]"
type input "[PERSON_NAME][EMAIL_ADDRESS][PERSON_NAME][DOMAIN_NAME]"
type input "[PHONE_NUMBER]"
type input "America/[GEOGRAPHIC_DATA]"
type input "Halo"
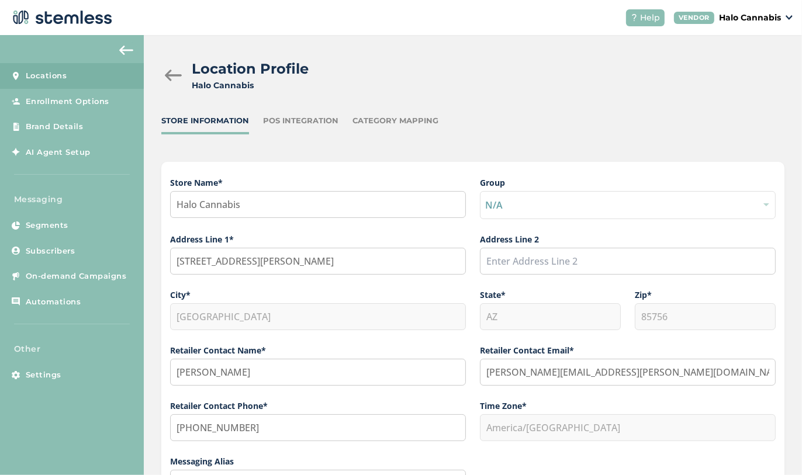
click at [314, 124] on div "POS Integration" at bounding box center [300, 121] width 75 height 12
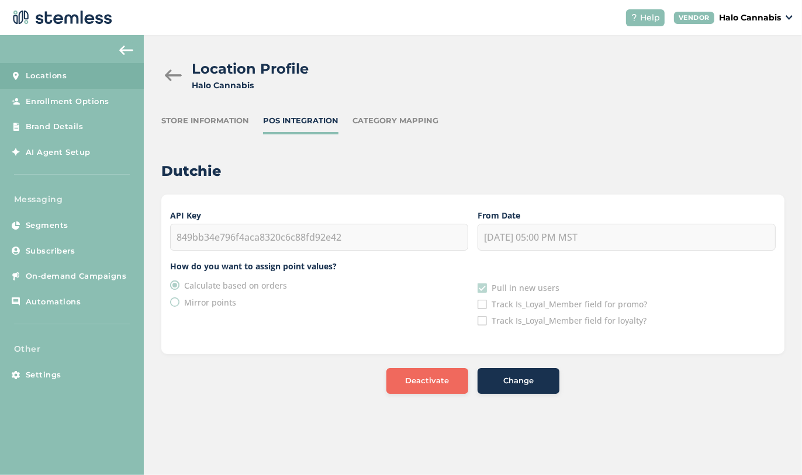
click at [374, 114] on div "Location Profile Halo Cannabis Store Information POS Integration Category Mappi…" at bounding box center [473, 226] width 658 height 382
click at [374, 123] on div "Category Mapping" at bounding box center [395, 121] width 86 height 12
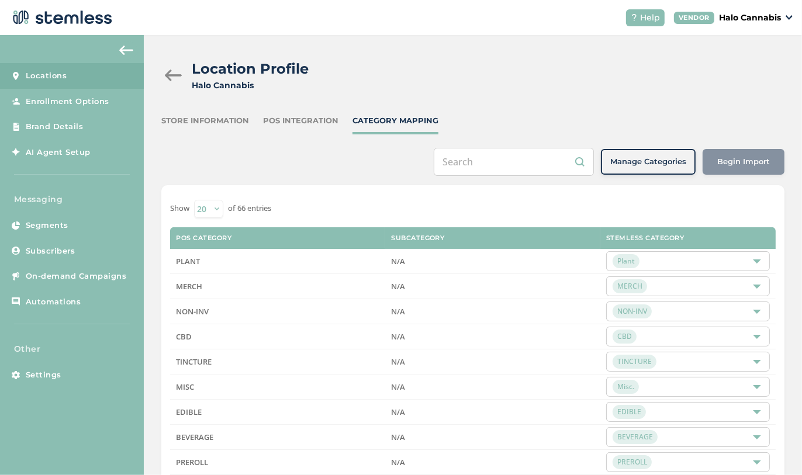
click at [235, 120] on div "Store Information" at bounding box center [205, 121] width 88 height 12
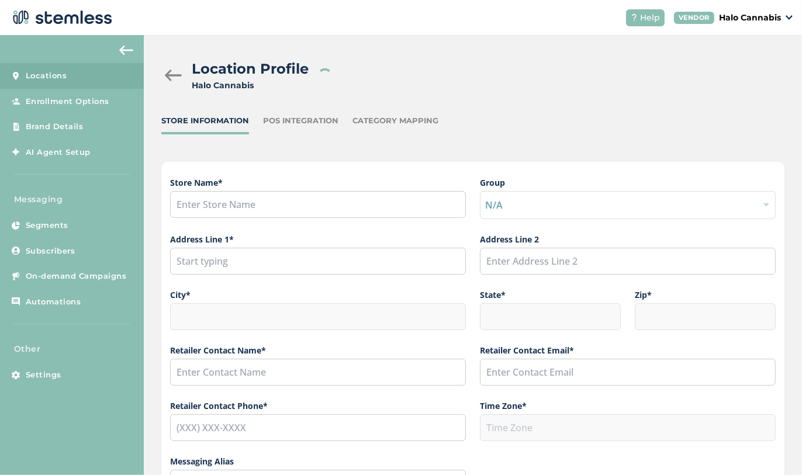
type input "Halo Cannabis"
type input "[STREET_ADDRESS][PERSON_NAME]"
type input "[GEOGRAPHIC_DATA]"
type input "AZ"
type input "85756"
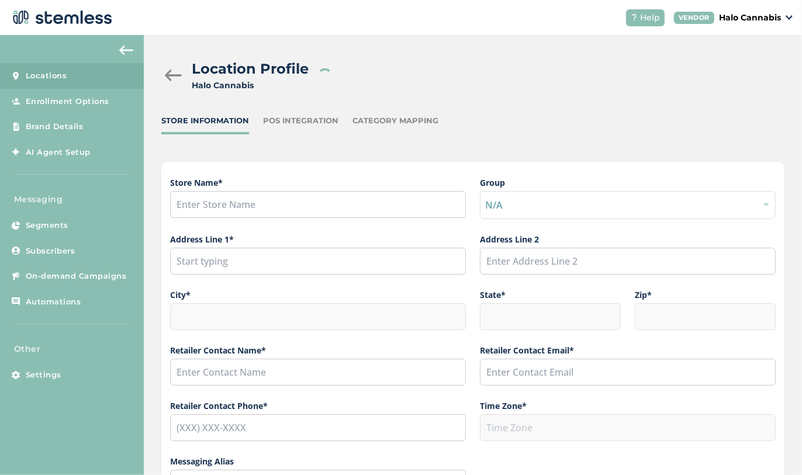
type input "[PERSON_NAME]"
type input "[PERSON_NAME][EMAIL_ADDRESS][PERSON_NAME][DOMAIN_NAME]"
type input "[PHONE_NUMBER]"
type input "America/[GEOGRAPHIC_DATA]"
type input "Halo"
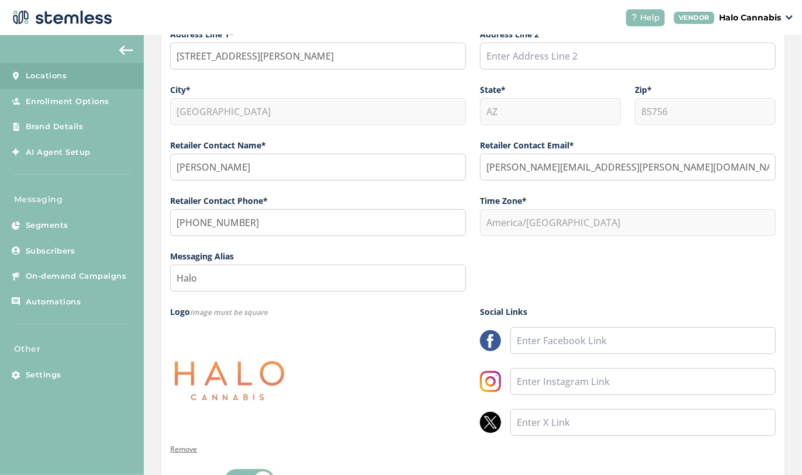
scroll to position [196, 0]
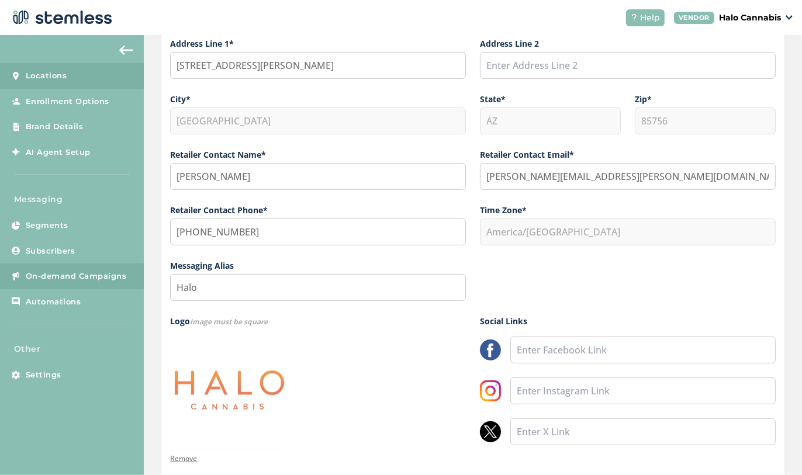
click at [99, 277] on span "On-demand Campaigns" at bounding box center [76, 277] width 101 height 12
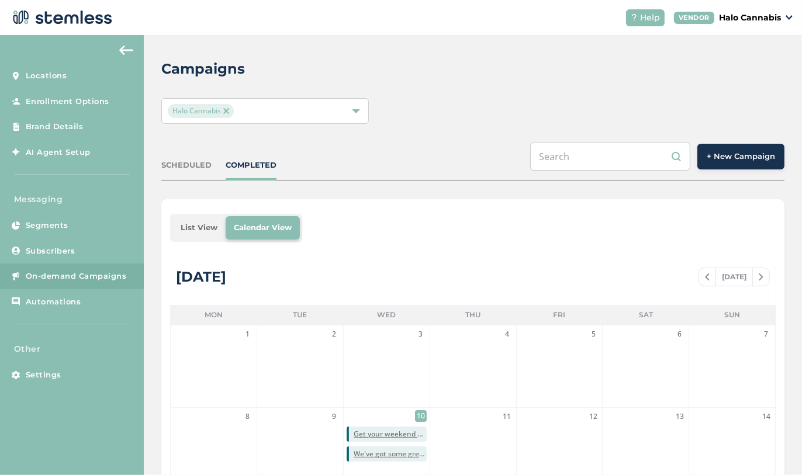
click at [738, 163] on button "+ New Campaign" at bounding box center [740, 157] width 87 height 26
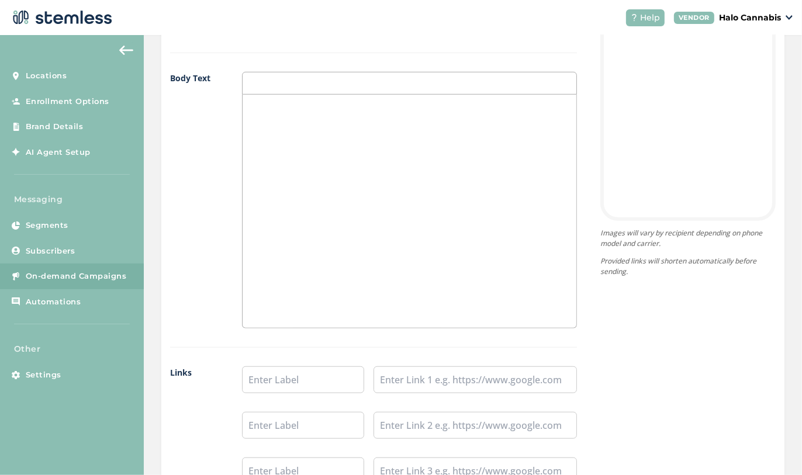
scroll to position [571, 0]
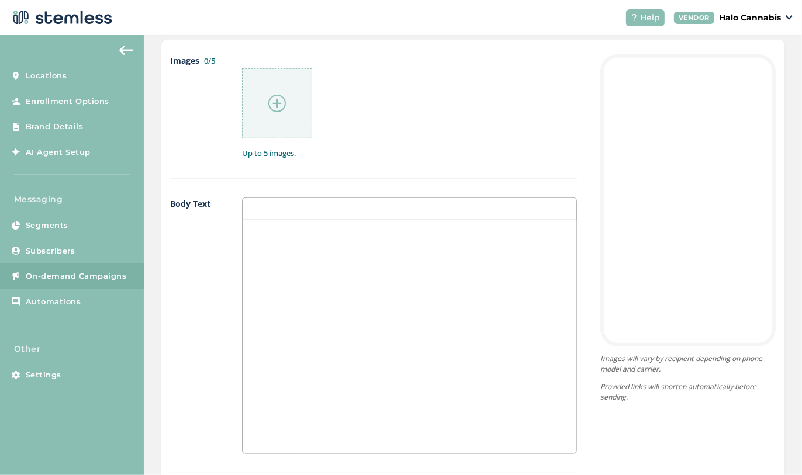
click at [665, 160] on div at bounding box center [687, 200] width 175 height 292
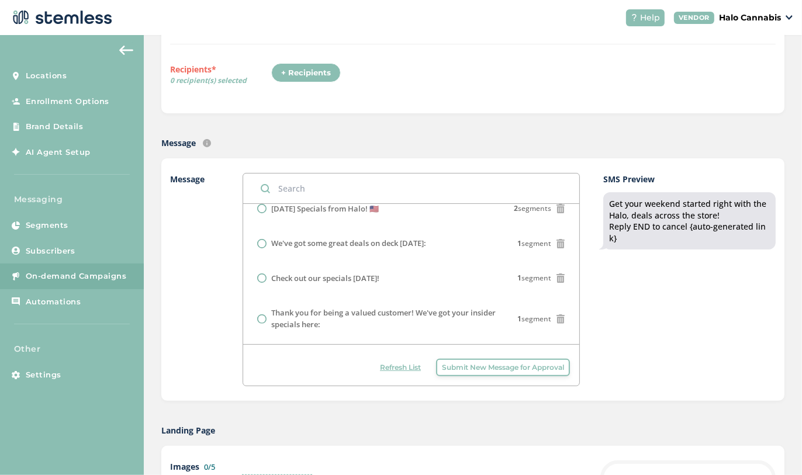
scroll to position [0, 0]
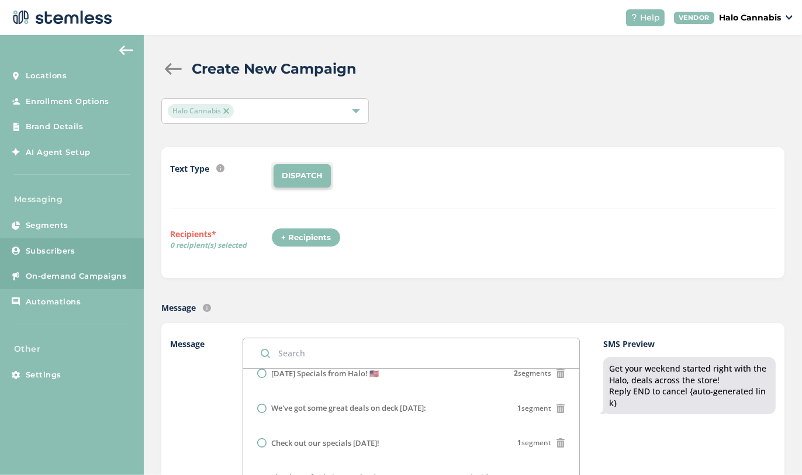
click at [57, 254] on span "Subscribers" at bounding box center [51, 252] width 50 height 12
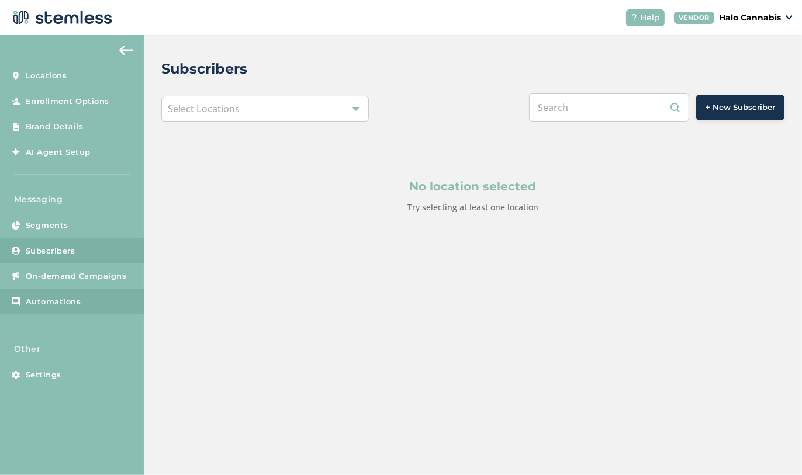
click at [48, 306] on span "Automations" at bounding box center [54, 302] width 56 height 12
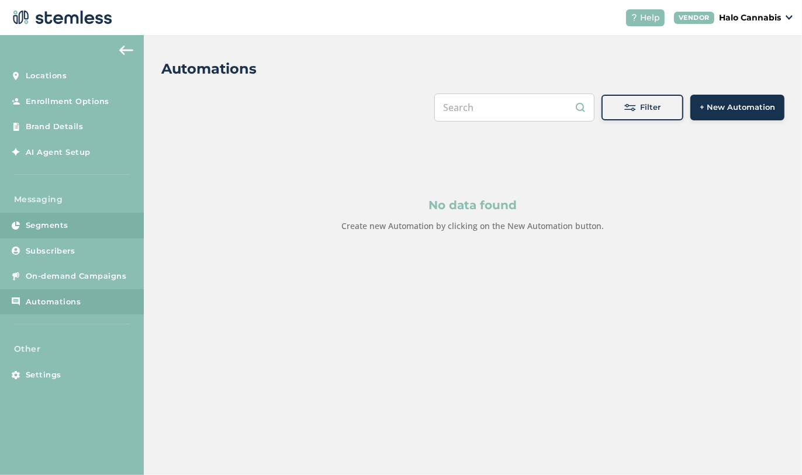
click at [46, 229] on span "Segments" at bounding box center [47, 226] width 43 height 12
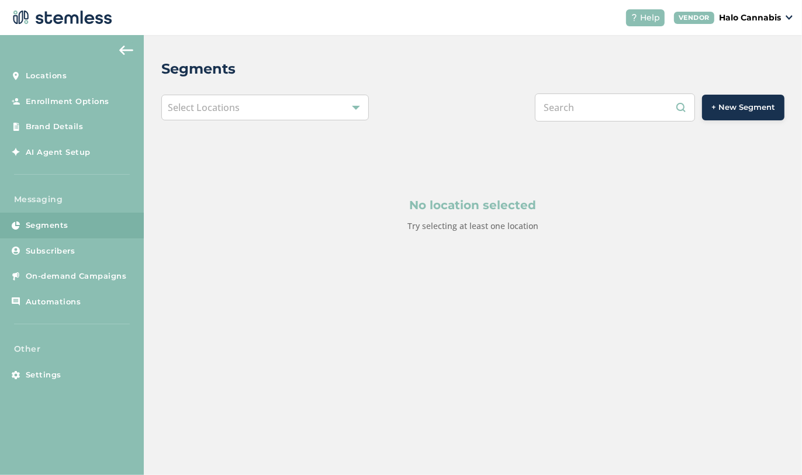
click at [293, 112] on div "Select Locations" at bounding box center [265, 108] width 208 height 26
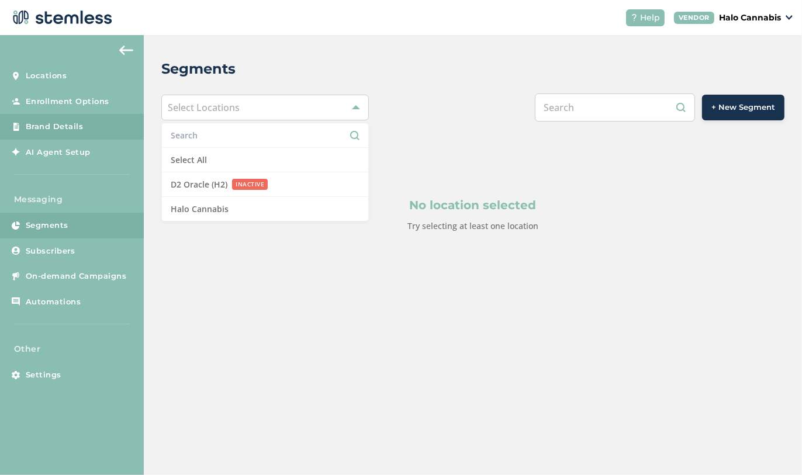
click at [80, 120] on link "Brand Details" at bounding box center [72, 127] width 144 height 26
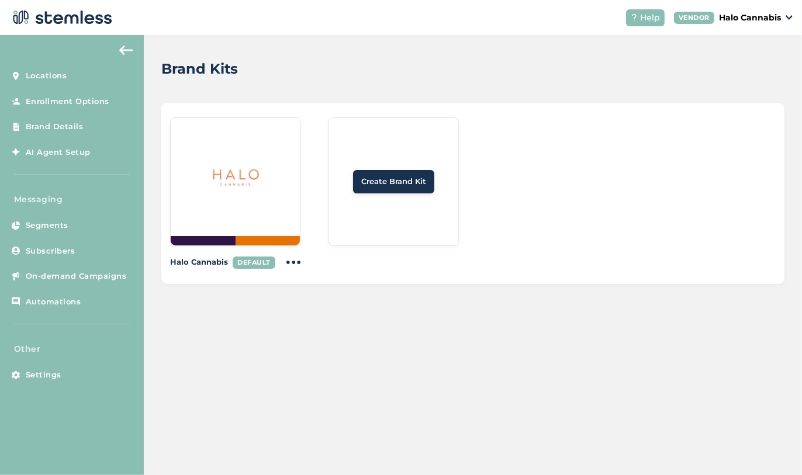
click at [248, 196] on img at bounding box center [236, 177] width 56 height 56
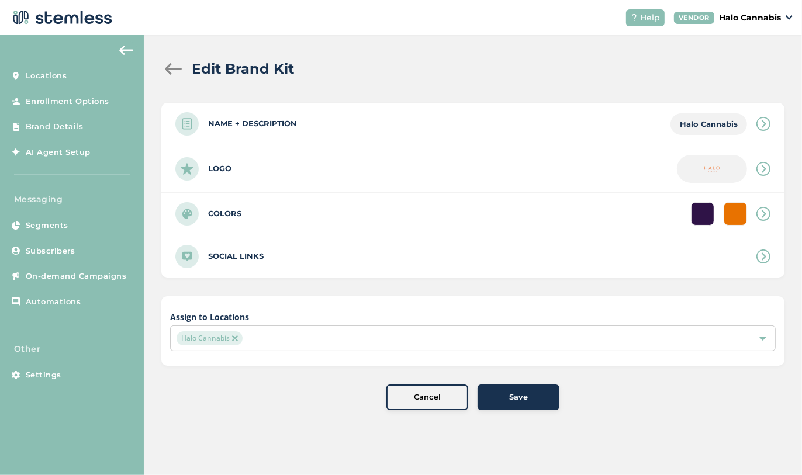
click at [132, 52] on img at bounding box center [126, 50] width 14 height 9
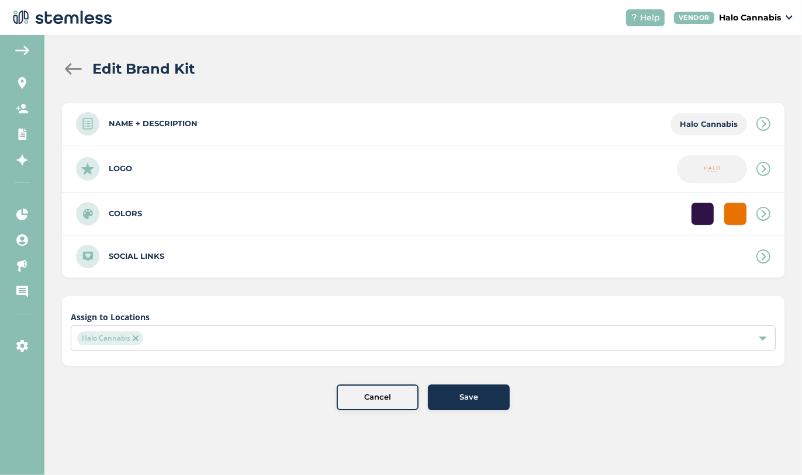
click at [73, 65] on div at bounding box center [73, 69] width 23 height 12
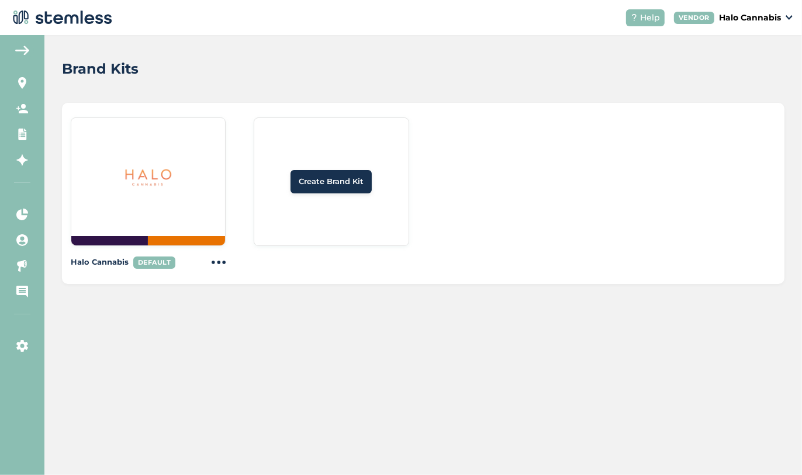
click at [25, 43] on button at bounding box center [22, 50] width 23 height 19
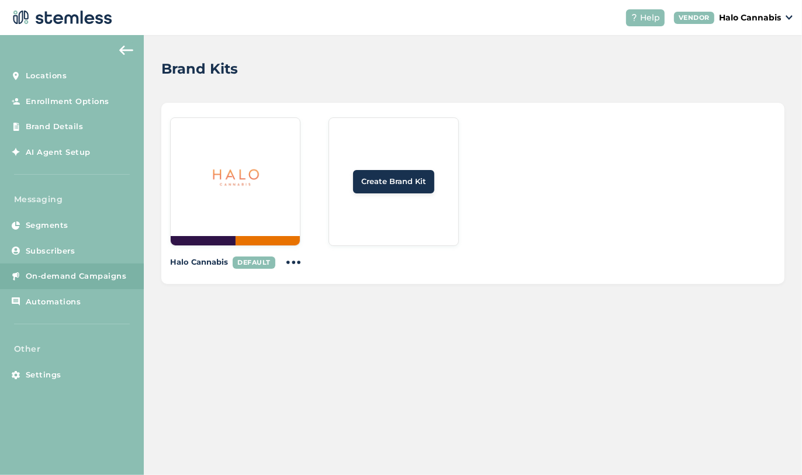
click at [58, 275] on span "On-demand Campaigns" at bounding box center [76, 277] width 101 height 12
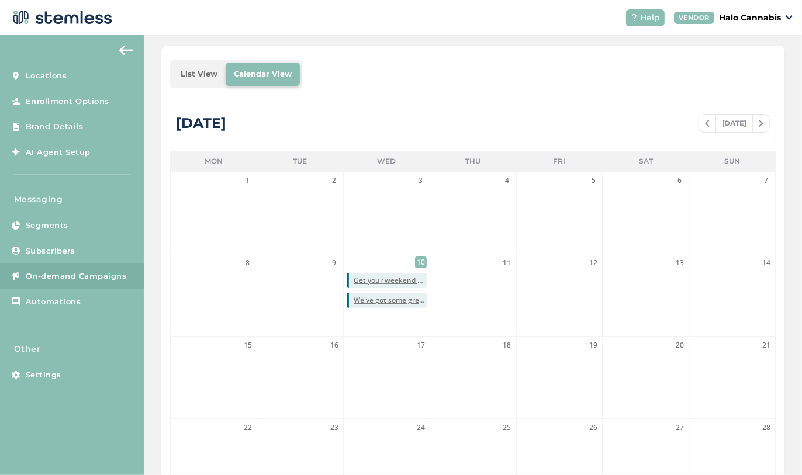
scroll to position [181, 0]
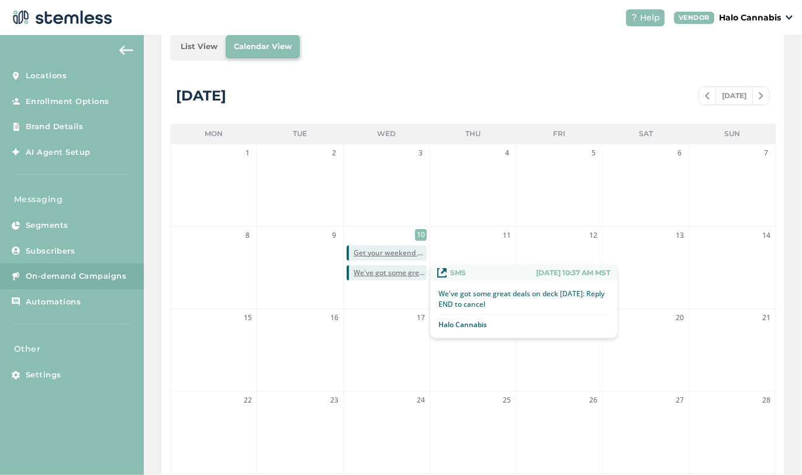
click at [396, 271] on span "We've got some great deals on deck [DATE]: Reply END to cancel" at bounding box center [390, 273] width 73 height 11
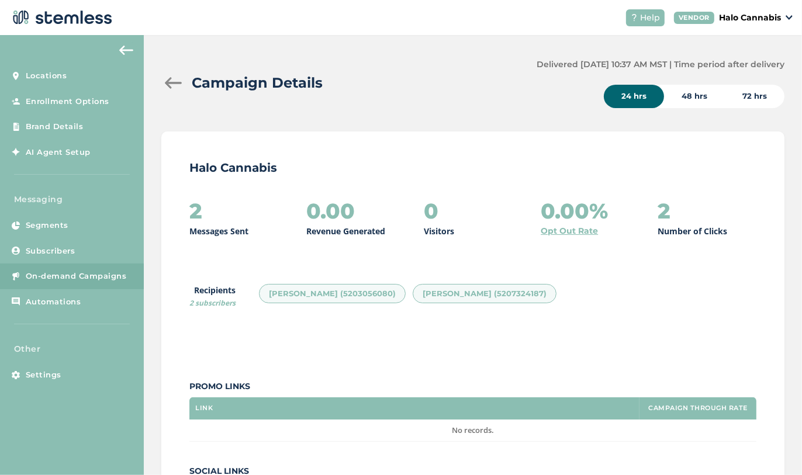
scroll to position [6, 0]
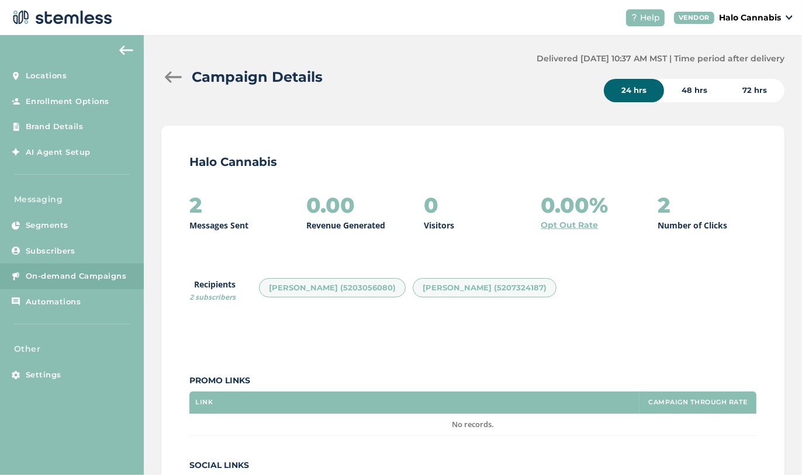
click at [179, 82] on div at bounding box center [172, 77] width 23 height 12
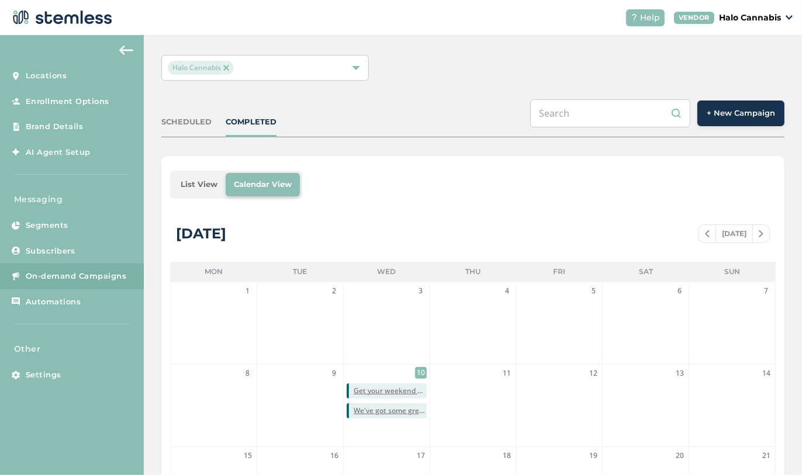
scroll to position [34, 0]
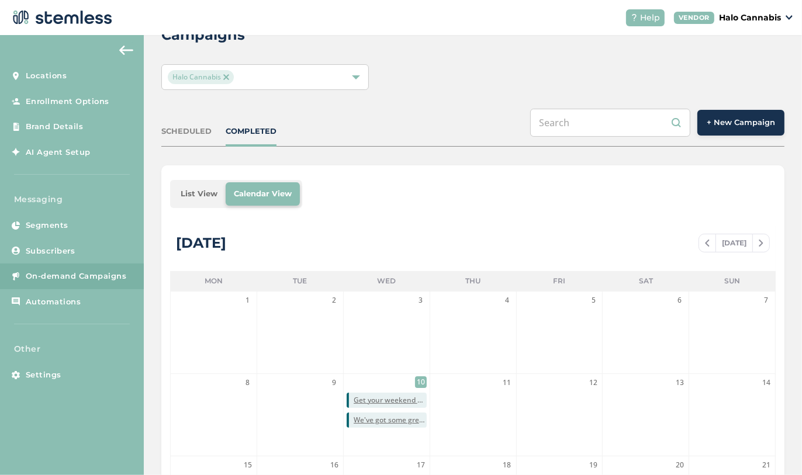
click at [732, 125] on span "+ New Campaign" at bounding box center [741, 123] width 68 height 12
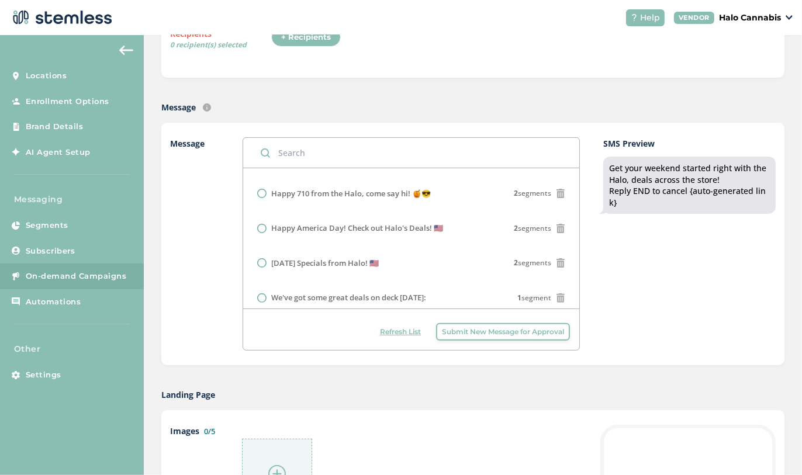
scroll to position [176, 0]
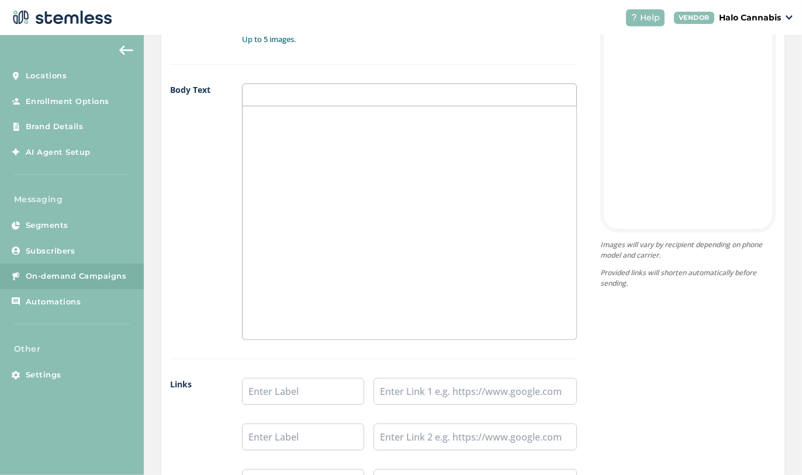
click at [369, 230] on div at bounding box center [410, 222] width 334 height 233
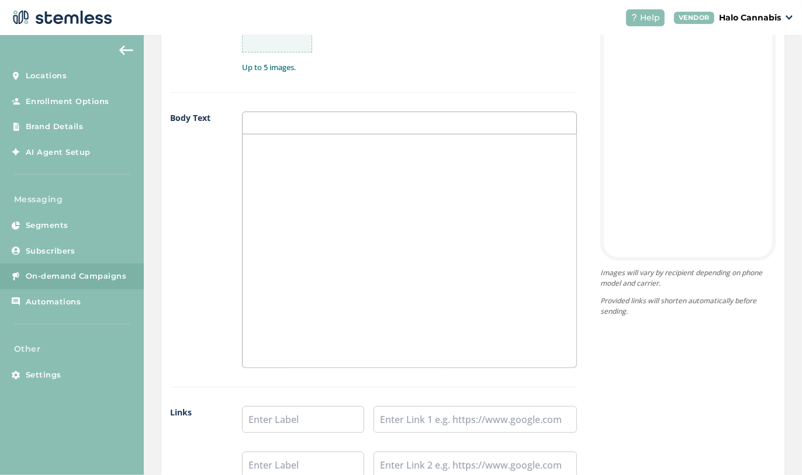
scroll to position [632, 0]
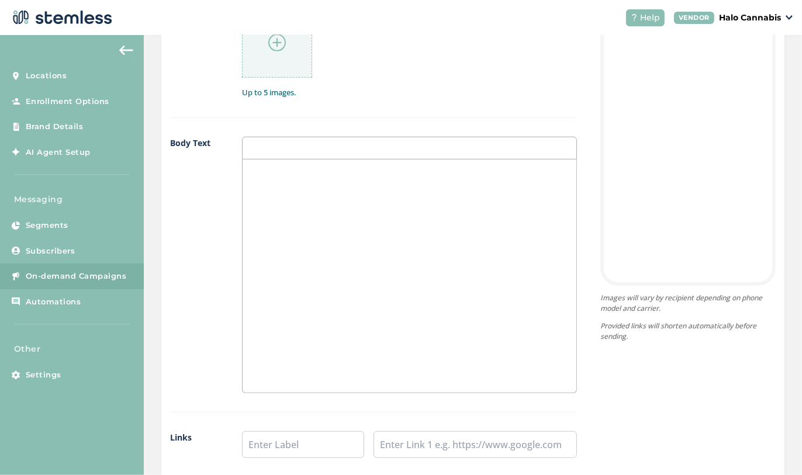
click at [279, 56] on div at bounding box center [277, 43] width 70 height 70
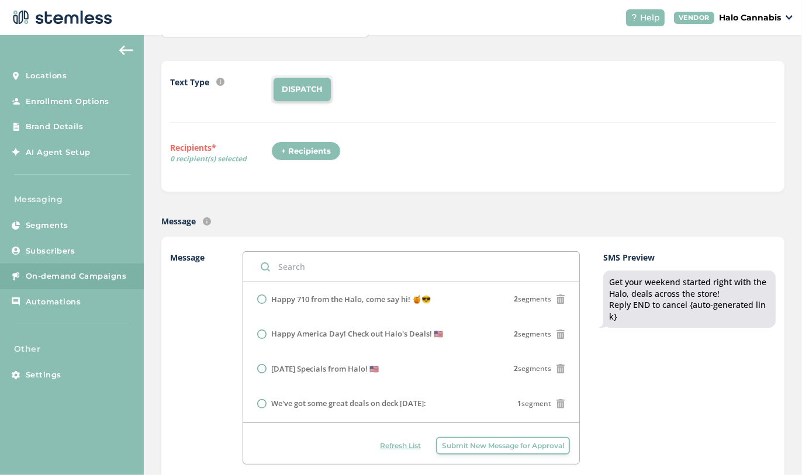
scroll to position [0, 0]
